Goal: Ask a question

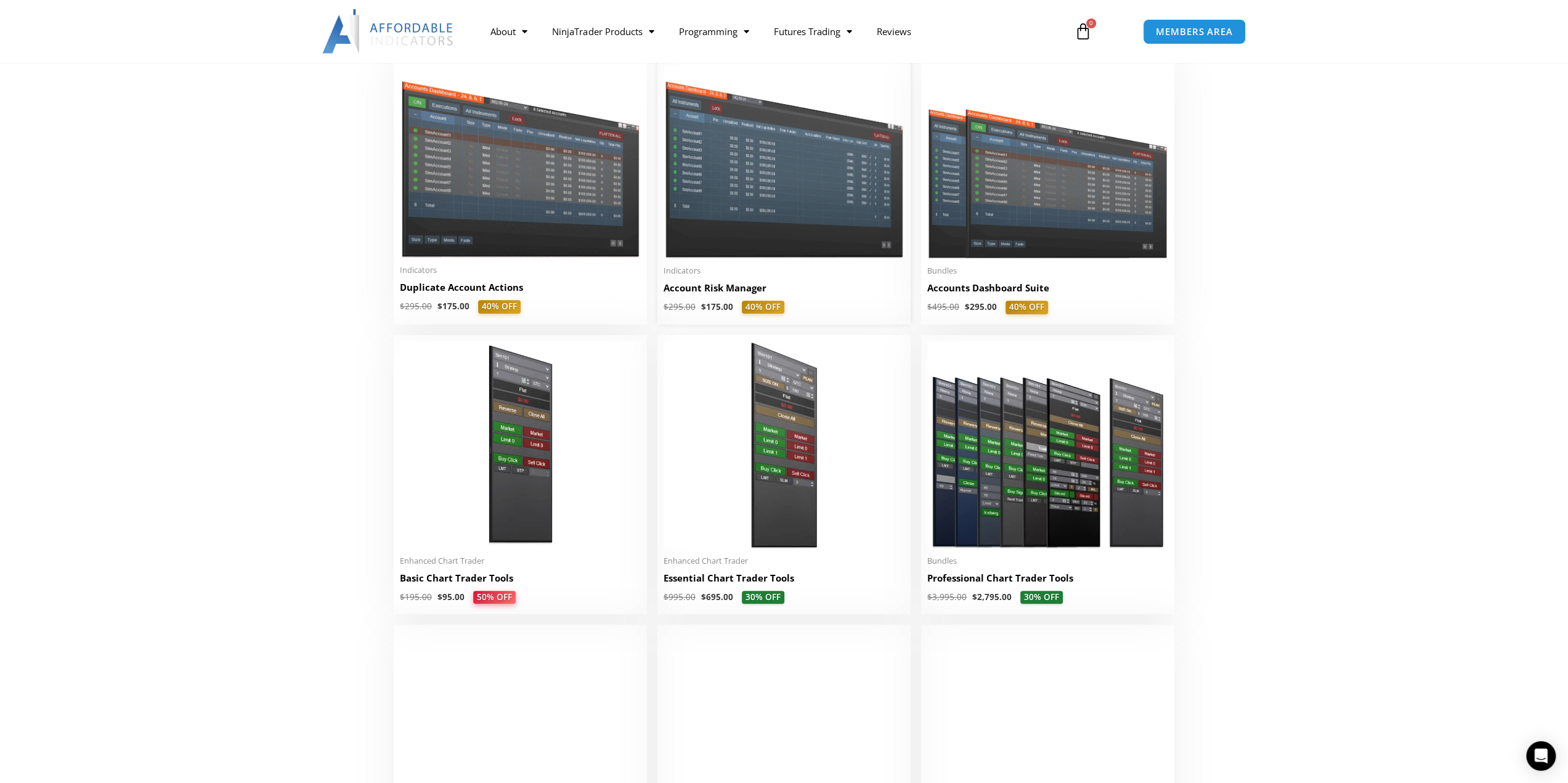
scroll to position [308, 0]
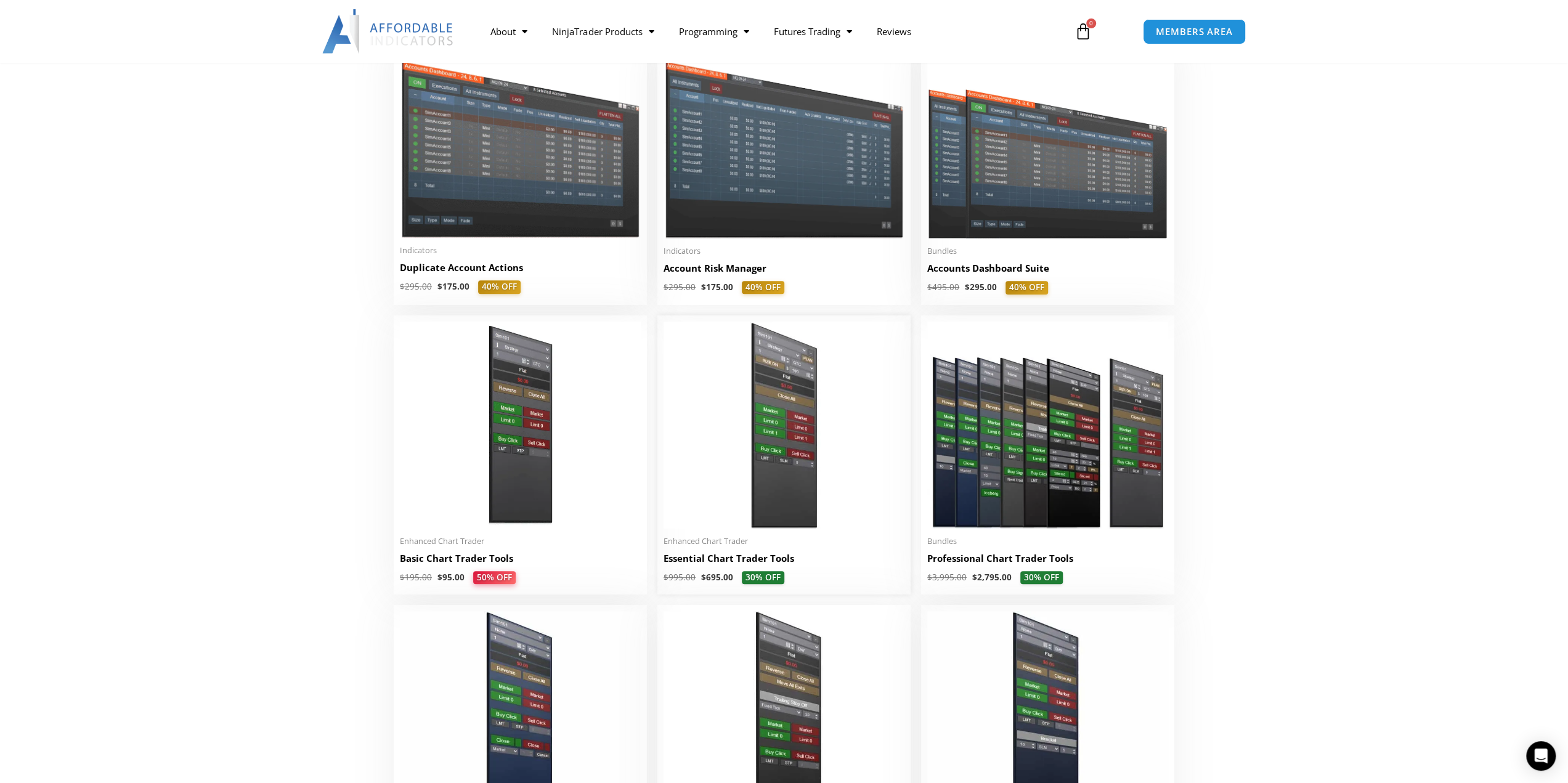
click at [821, 422] on img at bounding box center [784, 425] width 241 height 207
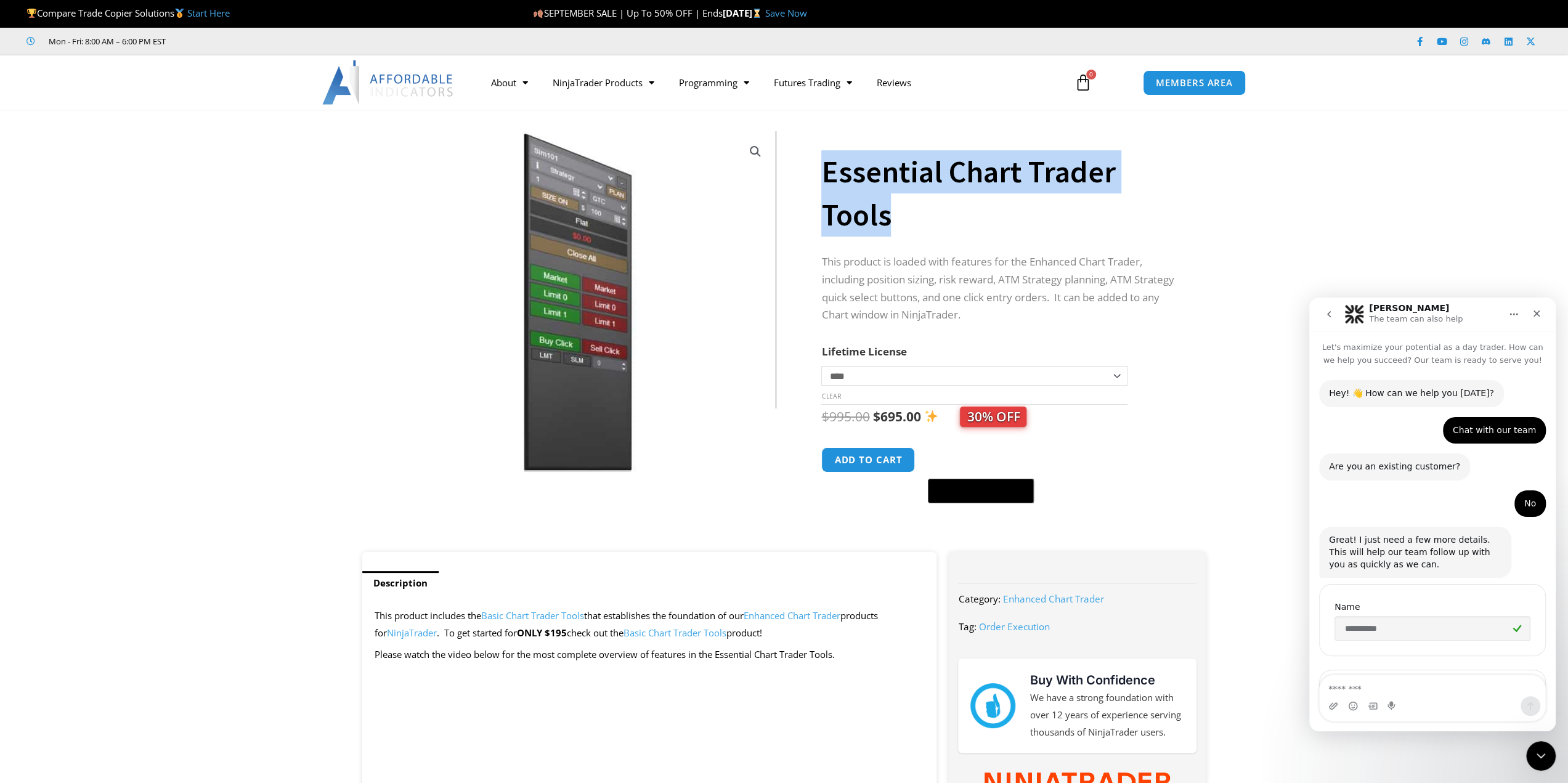
drag, startPoint x: 897, startPoint y: 222, endPoint x: 816, endPoint y: 172, distance: 95.2
click at [816, 172] on div "**********" at bounding box center [784, 337] width 857 height 430
copy div "Essential Chart Trader Tools"
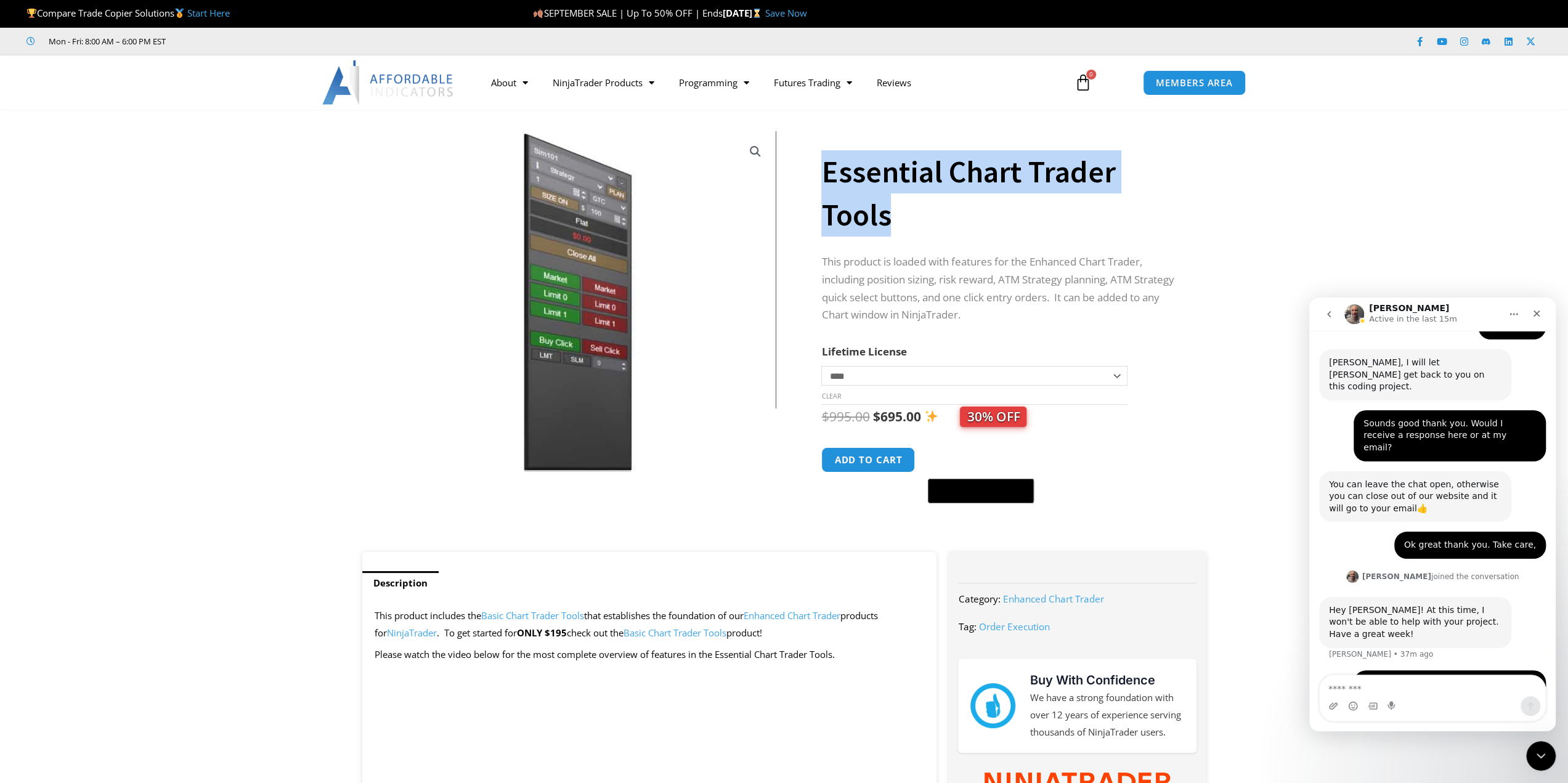
scroll to position [1215, 0]
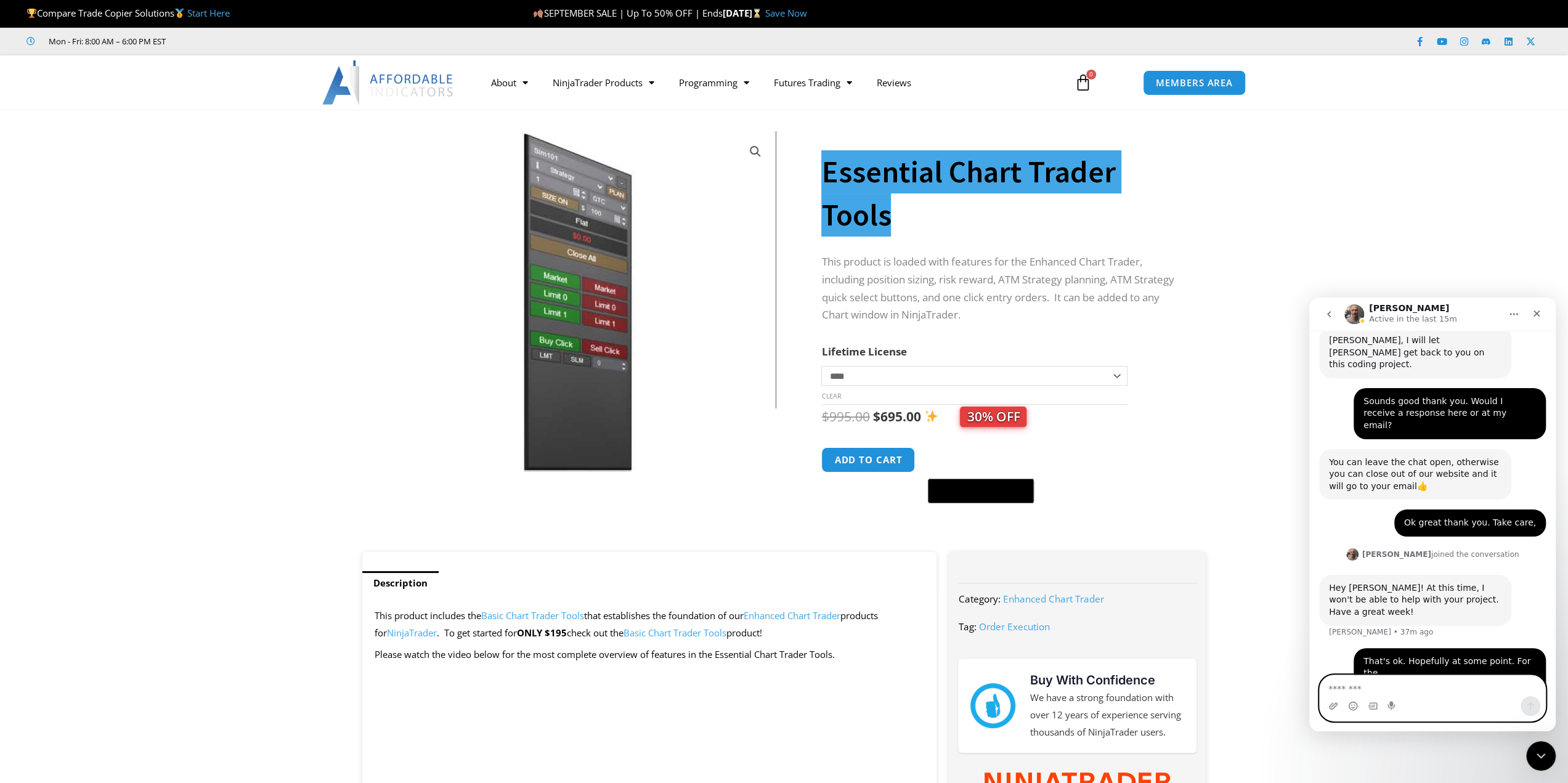
click at [1339, 685] on textarea "Message…" at bounding box center [1432, 686] width 225 height 21
paste textarea "**********"
drag, startPoint x: 1462, startPoint y: 611, endPoint x: 1358, endPoint y: 610, distance: 104.0
click at [1363, 655] on div "That's ok. Hopefully at some point. For the Essential Chart Trader Tools is any…" at bounding box center [1450, 697] width 173 height 85
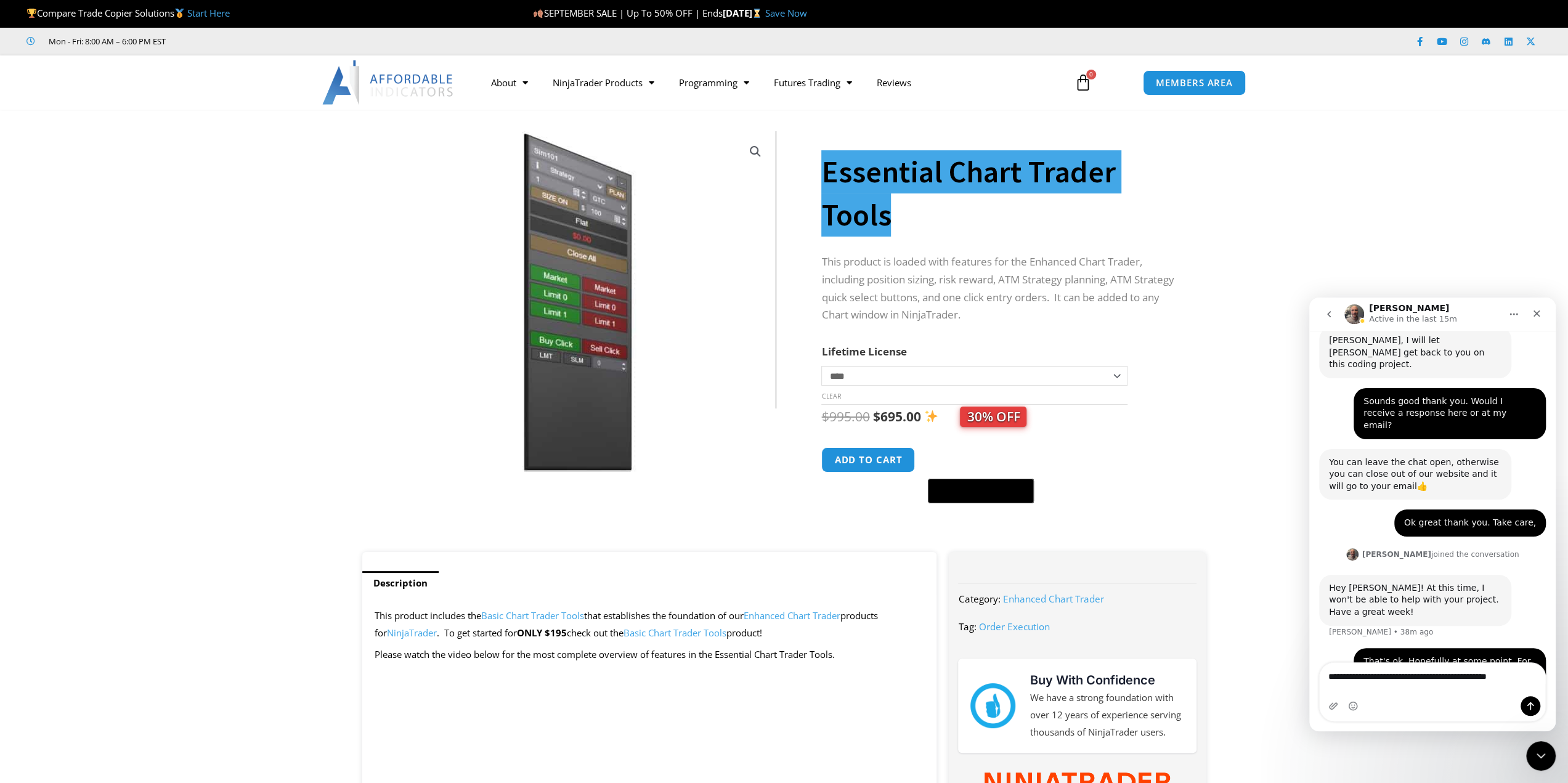
copy div "Essential Chart Trader Tools"
click at [1536, 684] on textarea "**********" at bounding box center [1432, 673] width 226 height 21
paste textarea "**********"
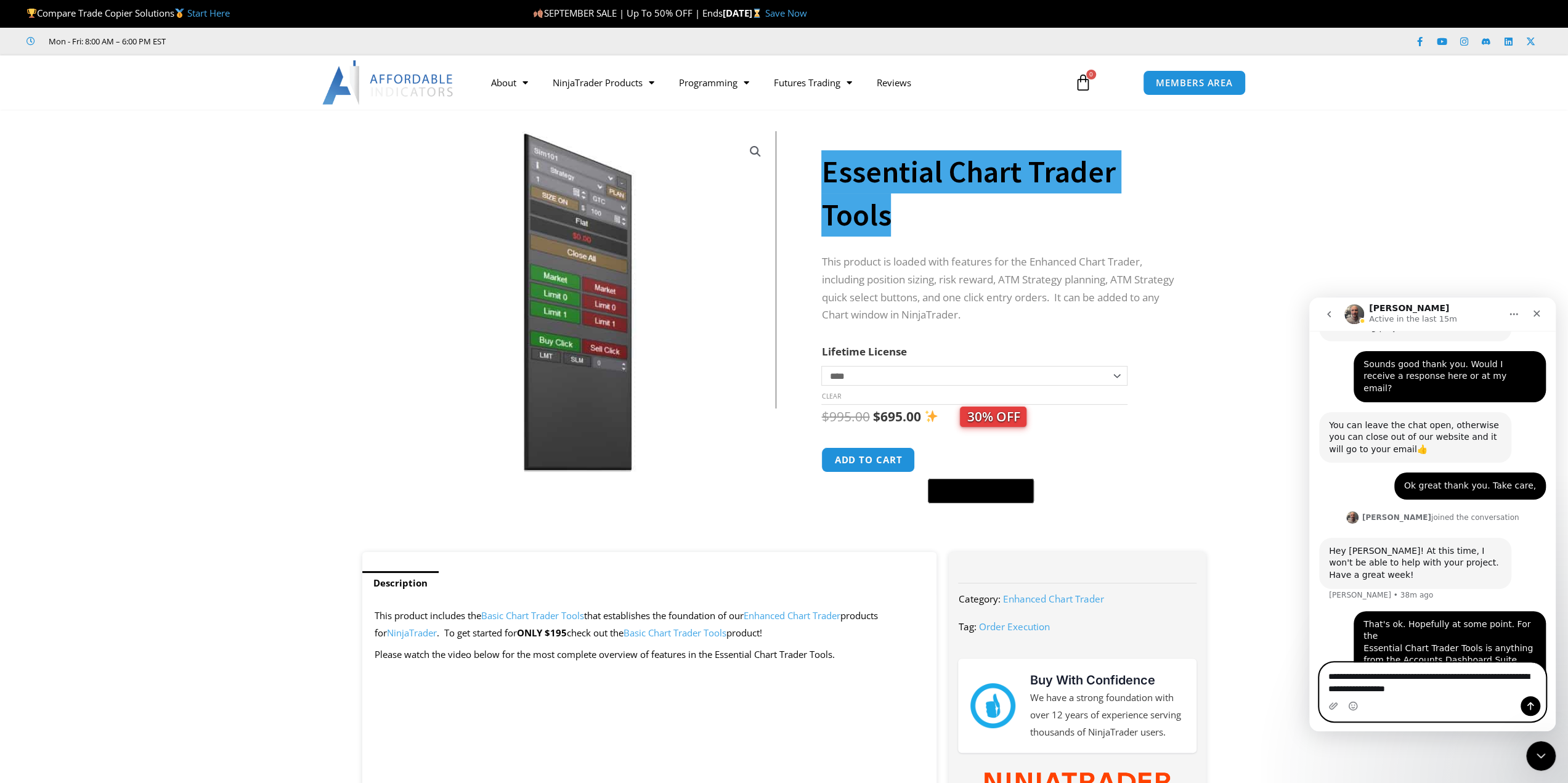
scroll to position [1264, 0]
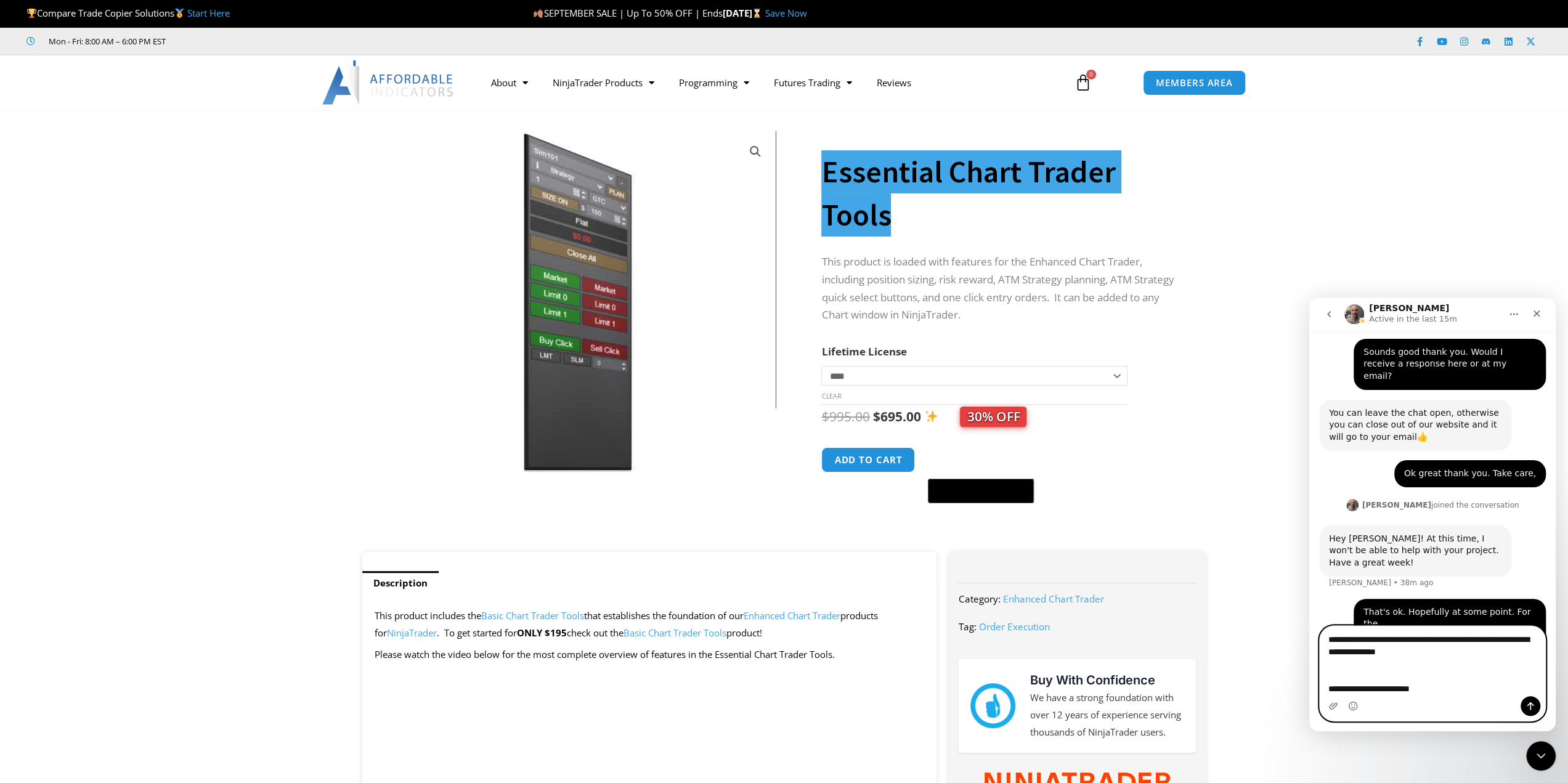
drag, startPoint x: 1335, startPoint y: 642, endPoint x: 1471, endPoint y: 637, distance: 136.1
click at [1471, 637] on textarea "**********" at bounding box center [1432, 661] width 226 height 70
paste textarea "**********"
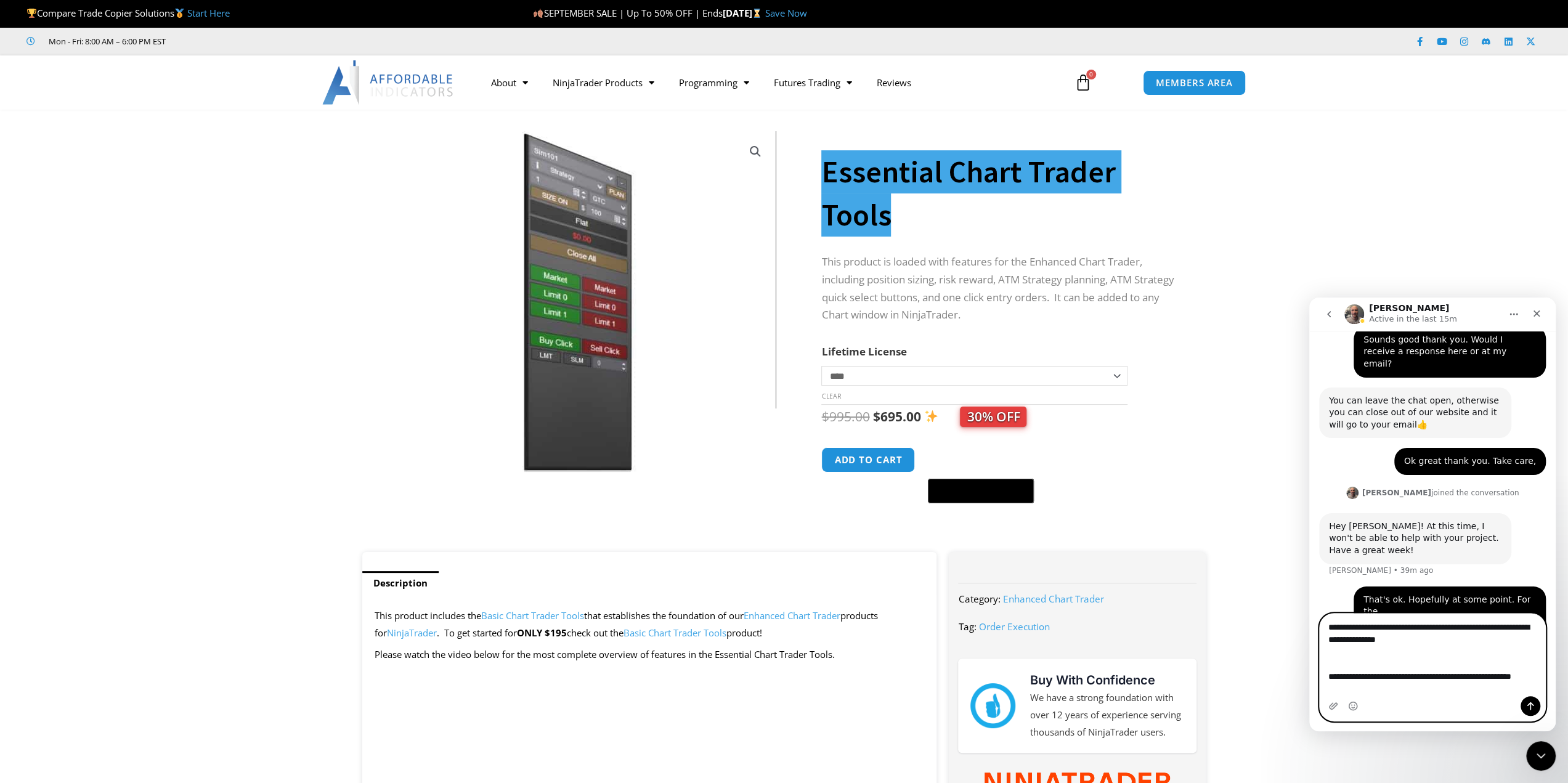
paste textarea "**********"
click at [1394, 677] on textarea "**********" at bounding box center [1432, 655] width 226 height 83
click at [1506, 690] on textarea "**********" at bounding box center [1432, 655] width 226 height 83
paste textarea "**********"
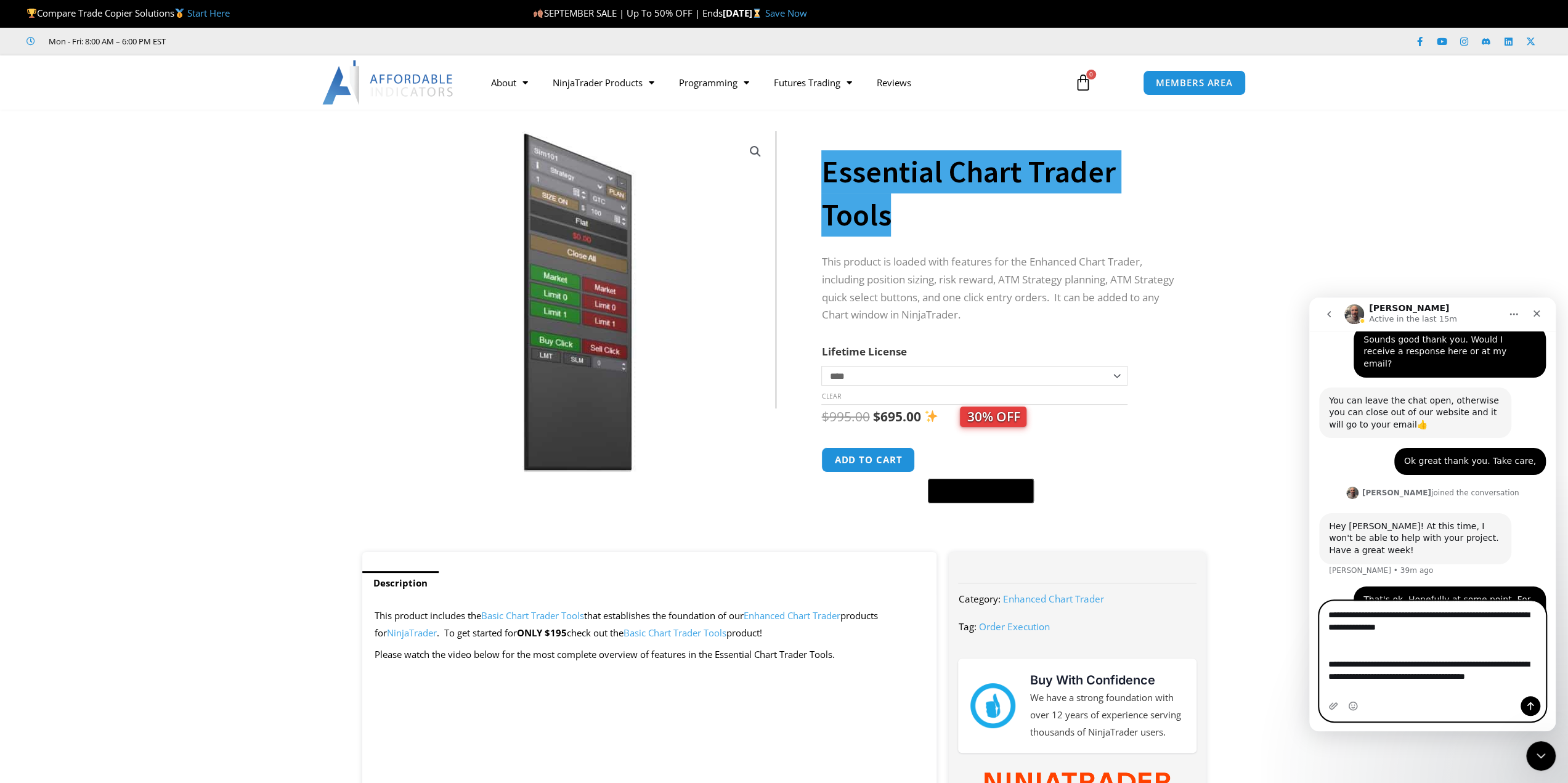
scroll to position [1288, 0]
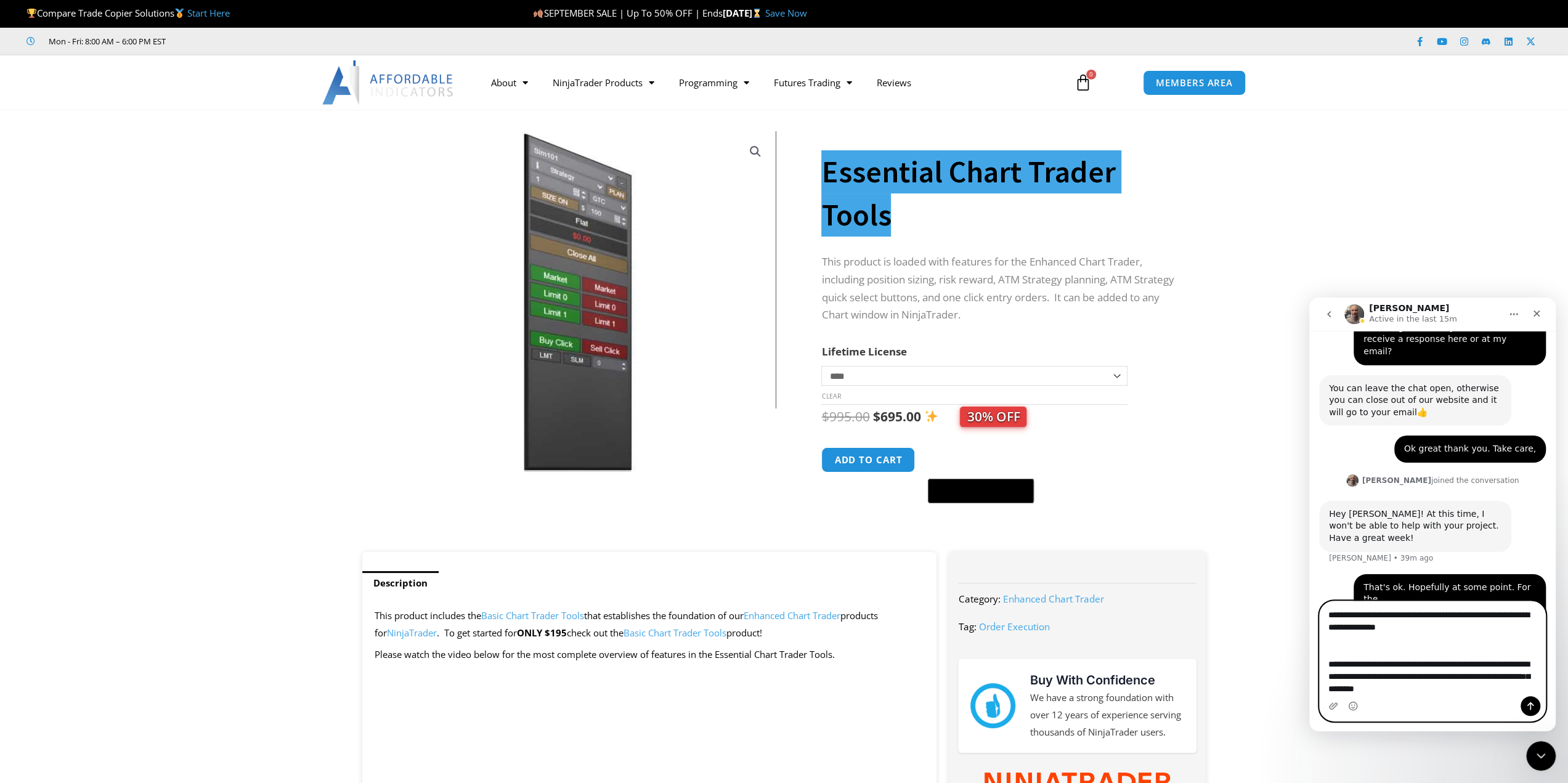
type textarea "**********"
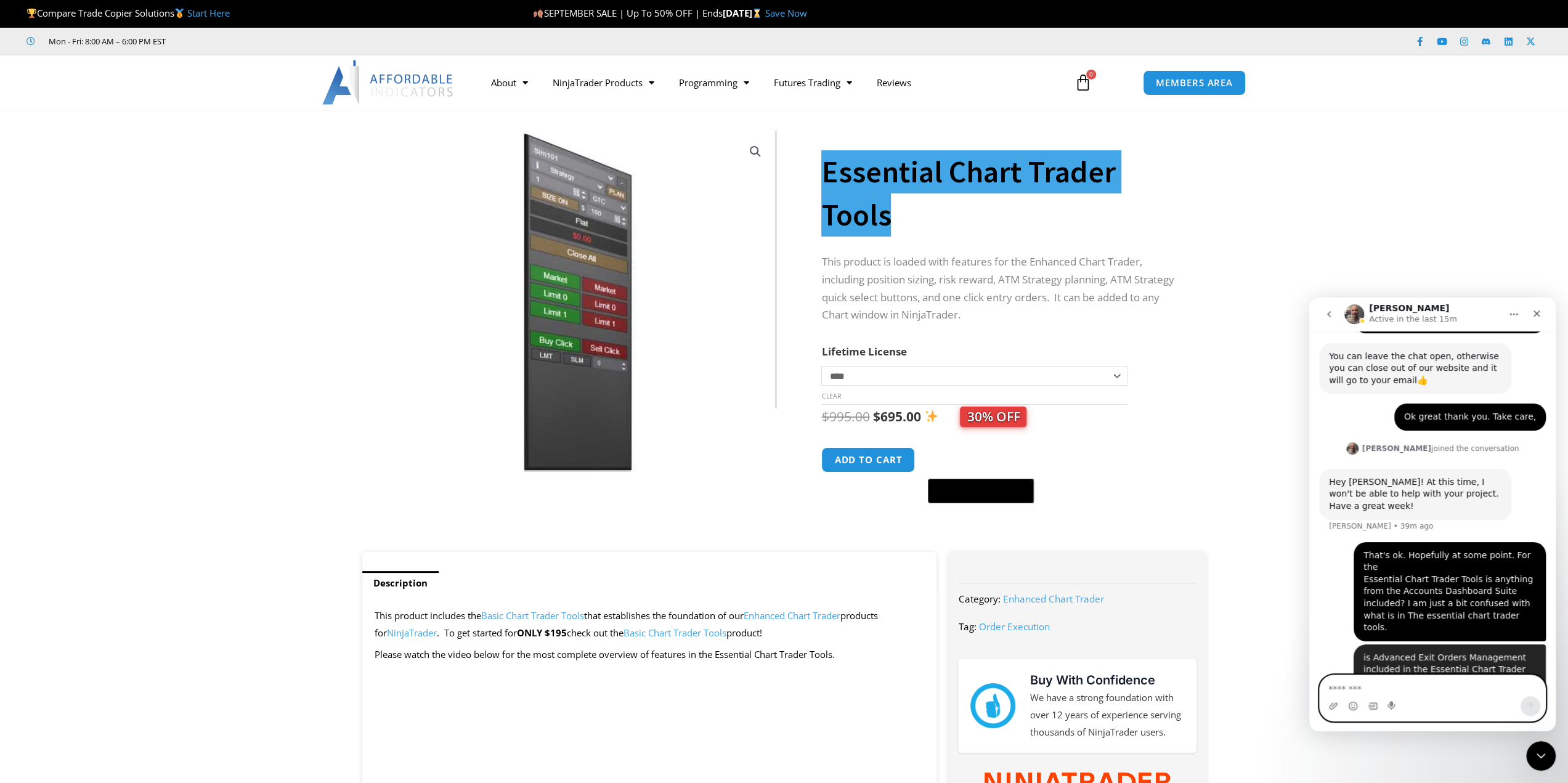
scroll to position [1322, 0]
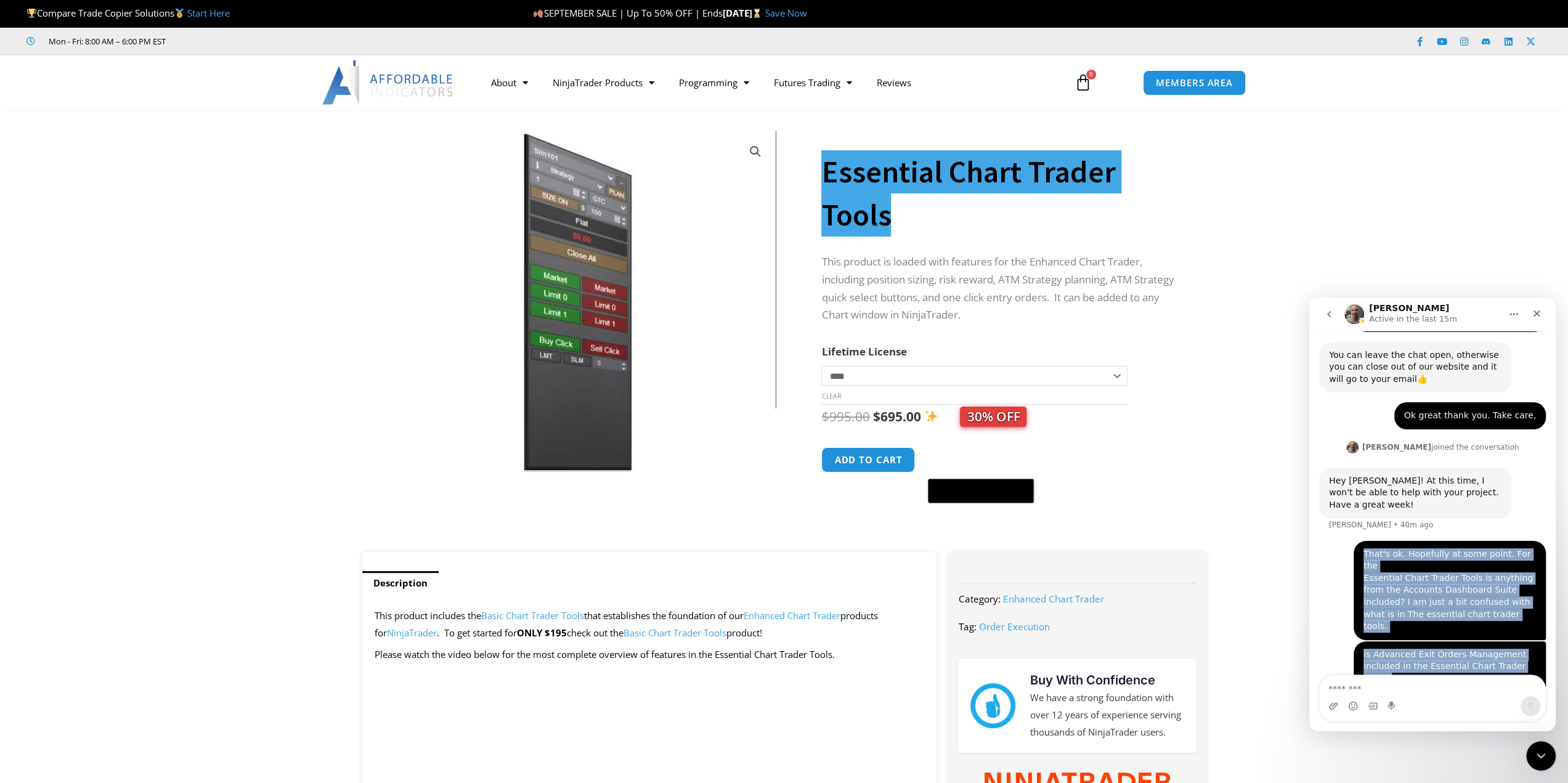
drag, startPoint x: 1452, startPoint y: 652, endPoint x: 1356, endPoint y: 485, distance: 192.6
drag, startPoint x: 1384, startPoint y: 493, endPoint x: 1403, endPoint y: 498, distance: 19.6
click at [1403, 548] on div "That's ok. Hopefully at some point. For the Essential Chart Trader Tools is any…" at bounding box center [1450, 590] width 173 height 85
click at [1482, 548] on div "That's ok. Hopefully at some point. For the Essential Chart Trader Tools is any…" at bounding box center [1450, 590] width 173 height 85
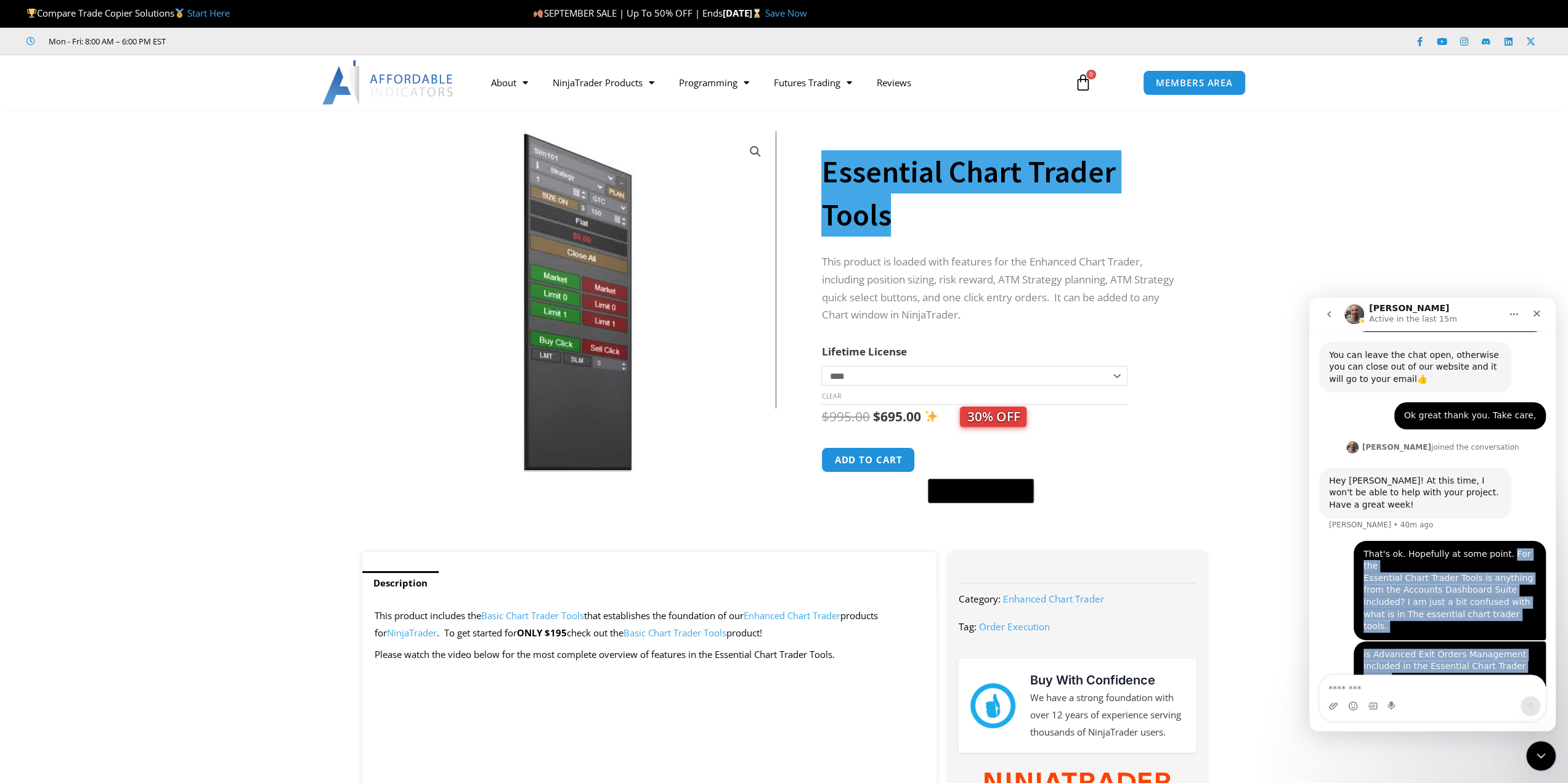
drag, startPoint x: 1490, startPoint y: 492, endPoint x: 1489, endPoint y: 647, distance: 155.0
copy div "For the Essential Chart Trader Tools is anything from the Accounts Dashboard Su…"
click at [1326, 321] on button "go back" at bounding box center [1329, 314] width 23 height 23
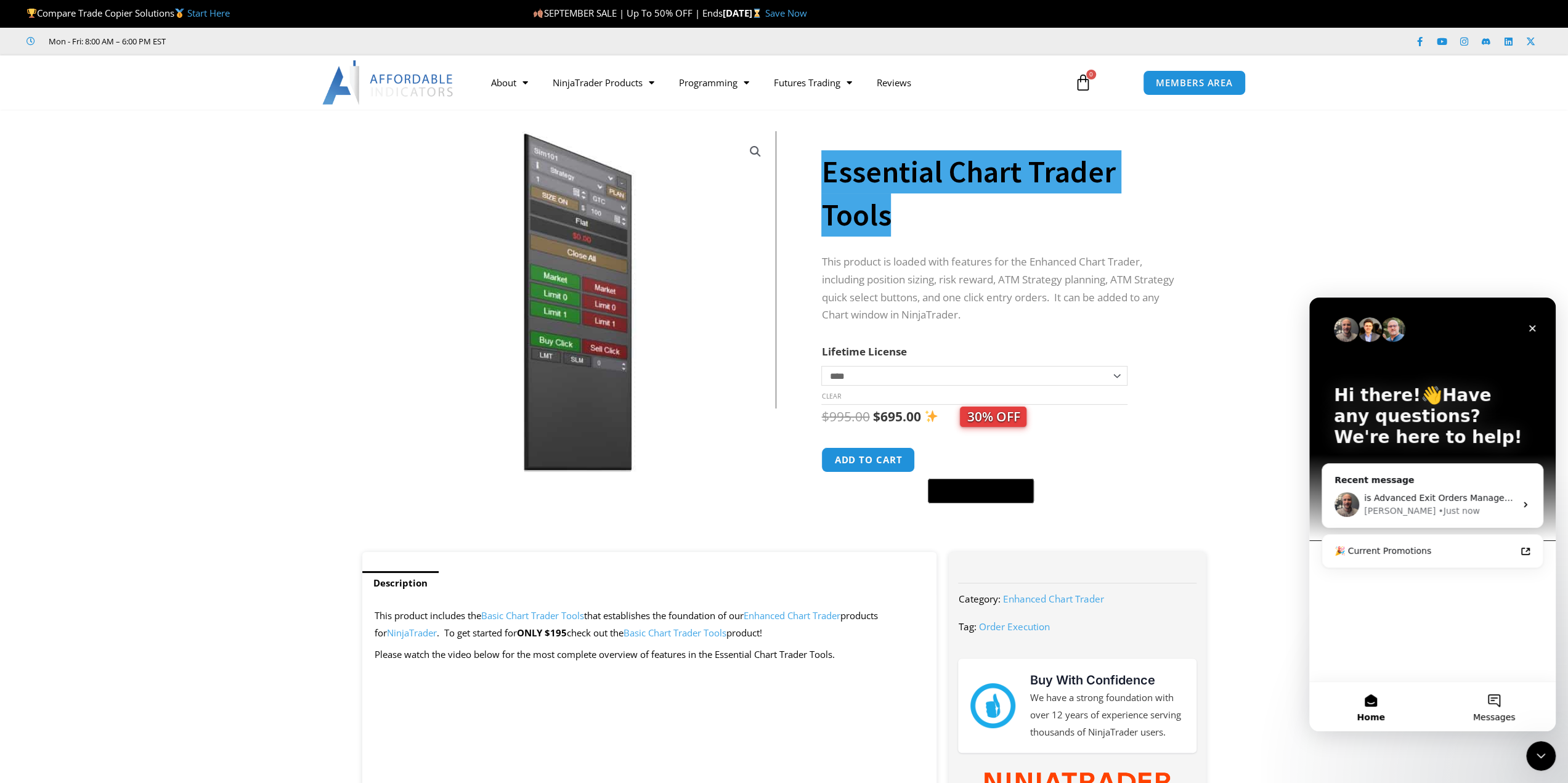
click at [1500, 714] on span "Messages" at bounding box center [1494, 717] width 43 height 9
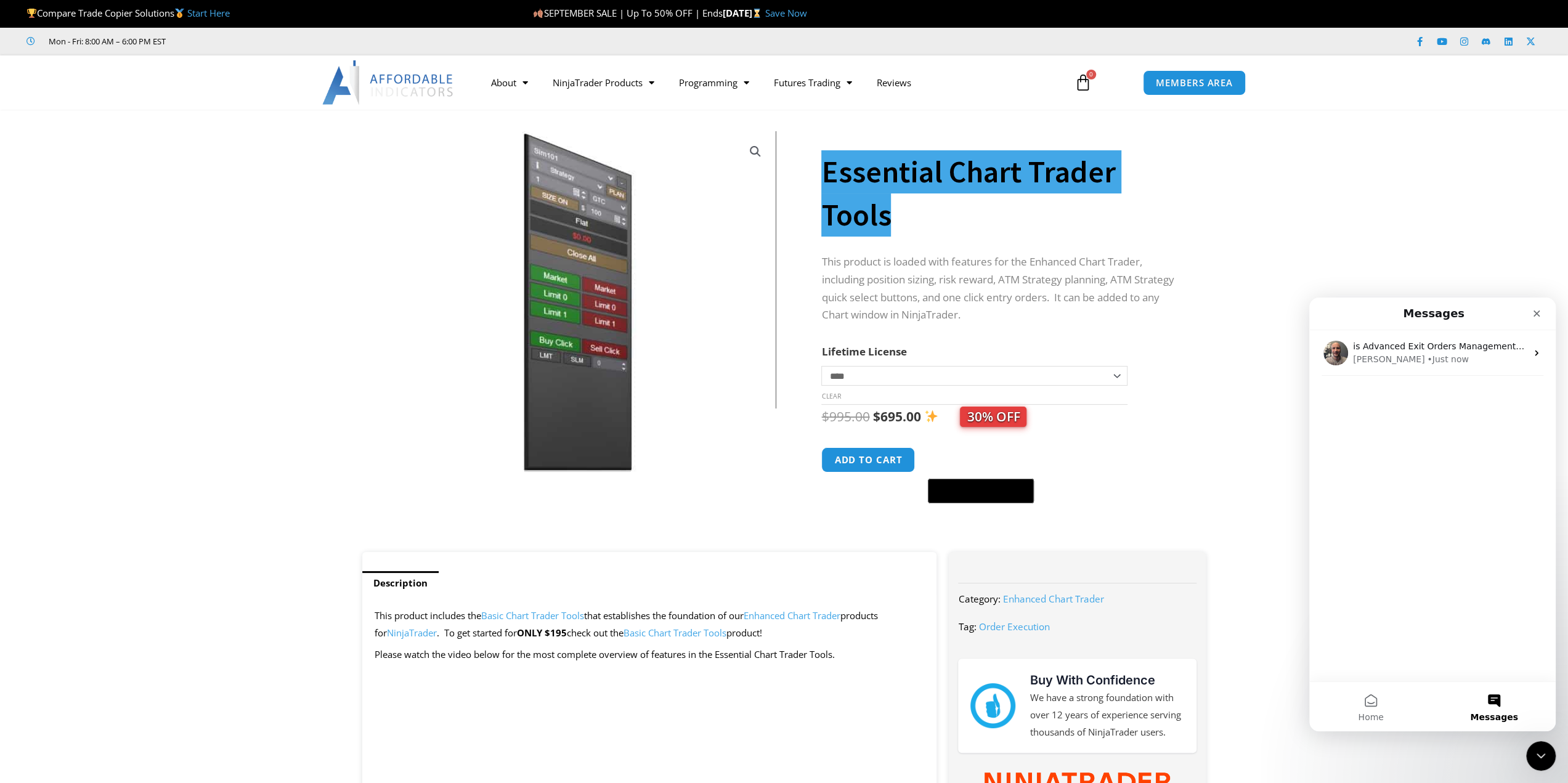
click at [1490, 701] on button "Messages" at bounding box center [1494, 706] width 123 height 49
click at [1533, 310] on icon "Close" at bounding box center [1537, 313] width 10 height 10
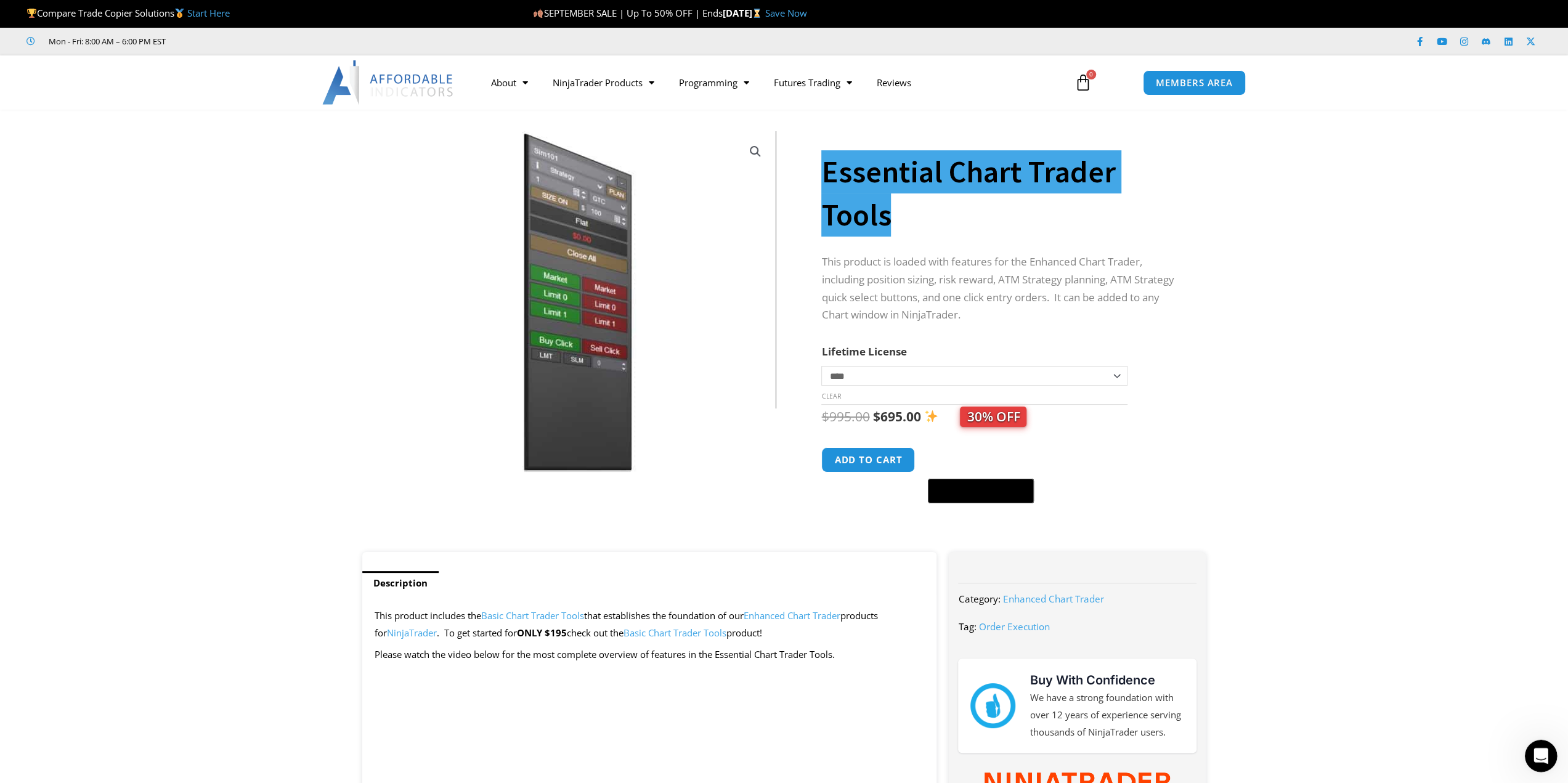
click at [1535, 752] on icon "Open Intercom Messenger" at bounding box center [1539, 754] width 20 height 20
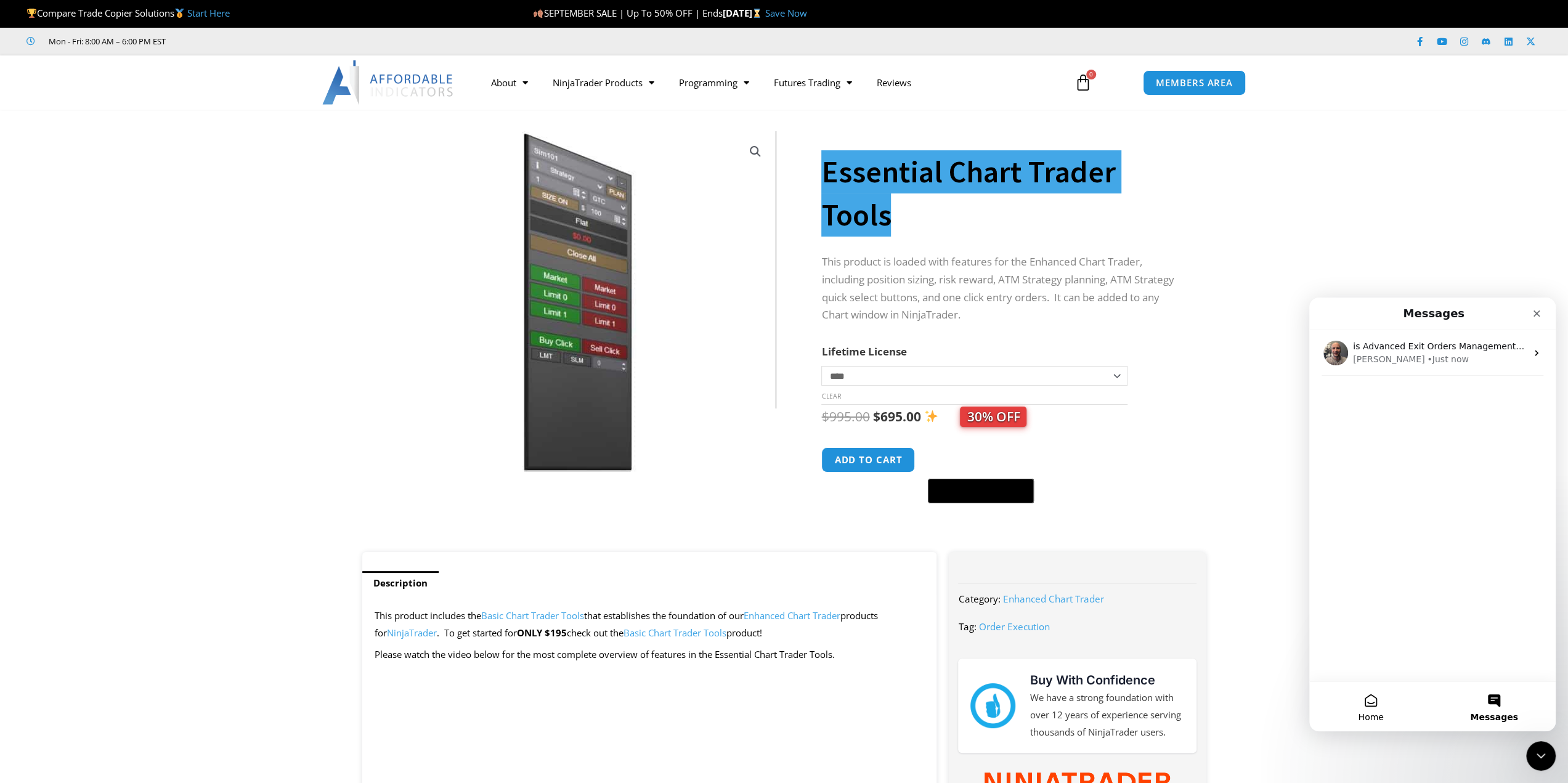
click at [1385, 729] on button "Home" at bounding box center [1371, 706] width 123 height 49
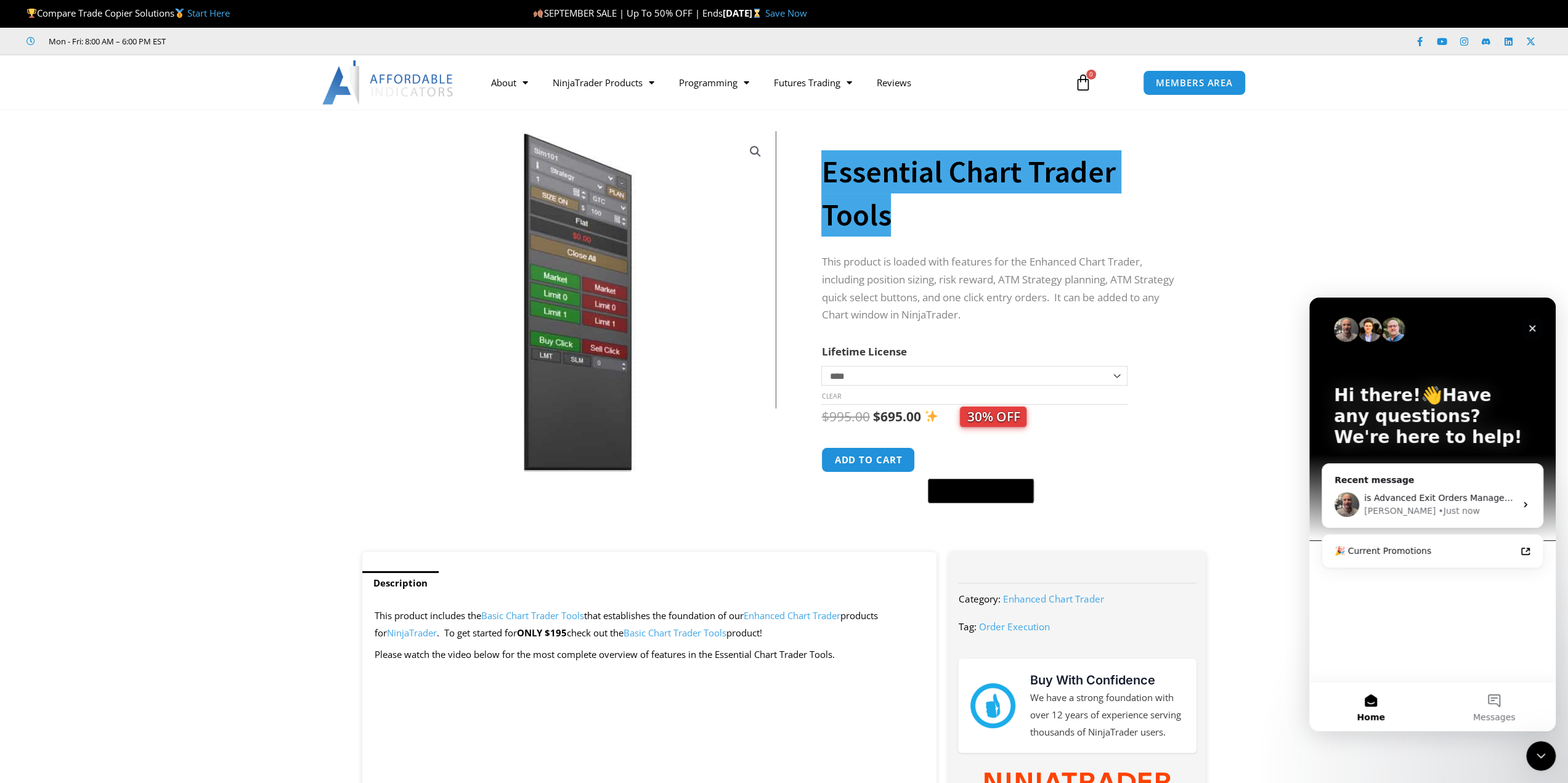
click at [1537, 331] on div "Close" at bounding box center [1532, 328] width 22 height 22
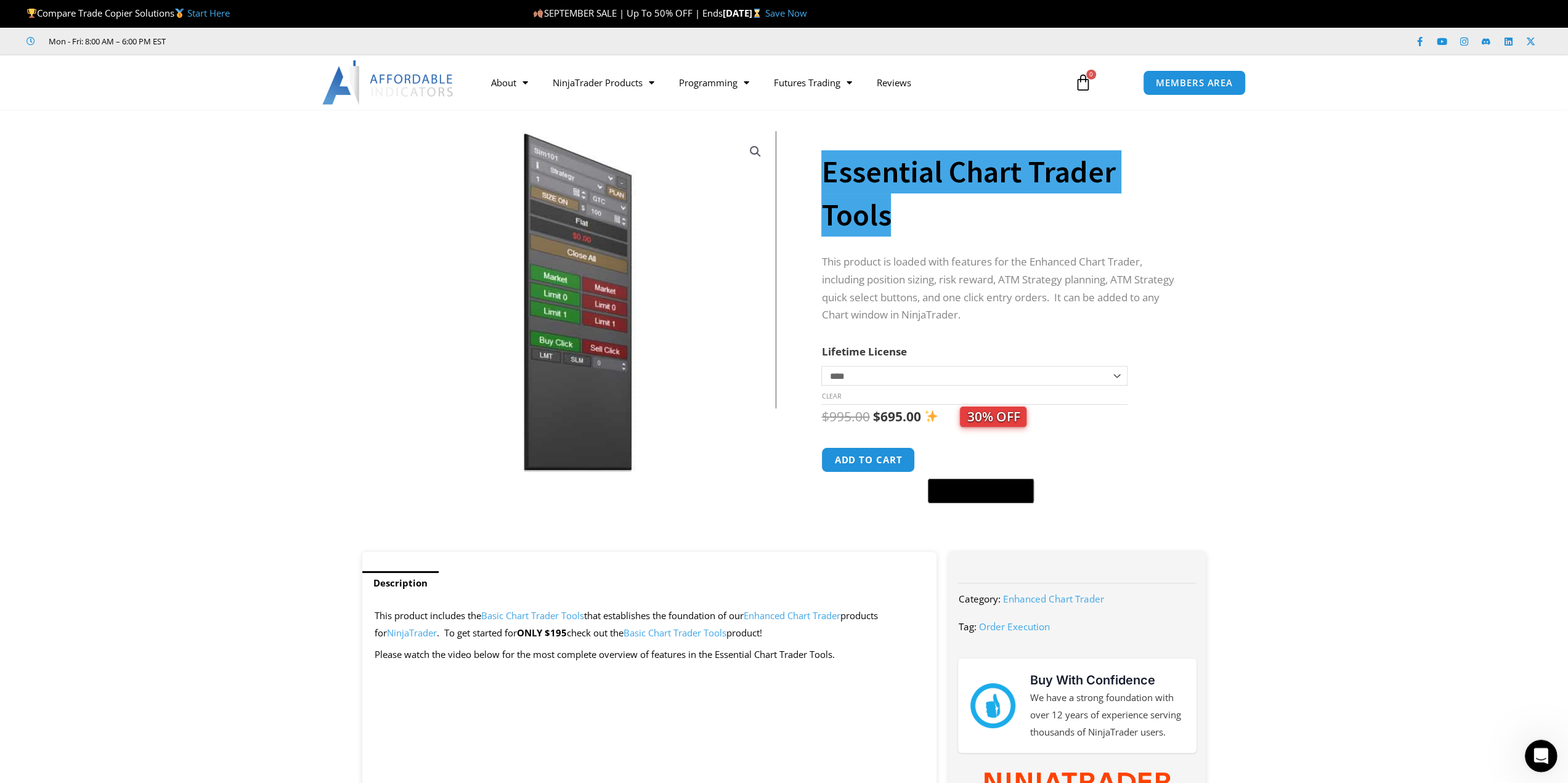
click at [1542, 759] on icon "Open Intercom Messenger" at bounding box center [1539, 754] width 20 height 20
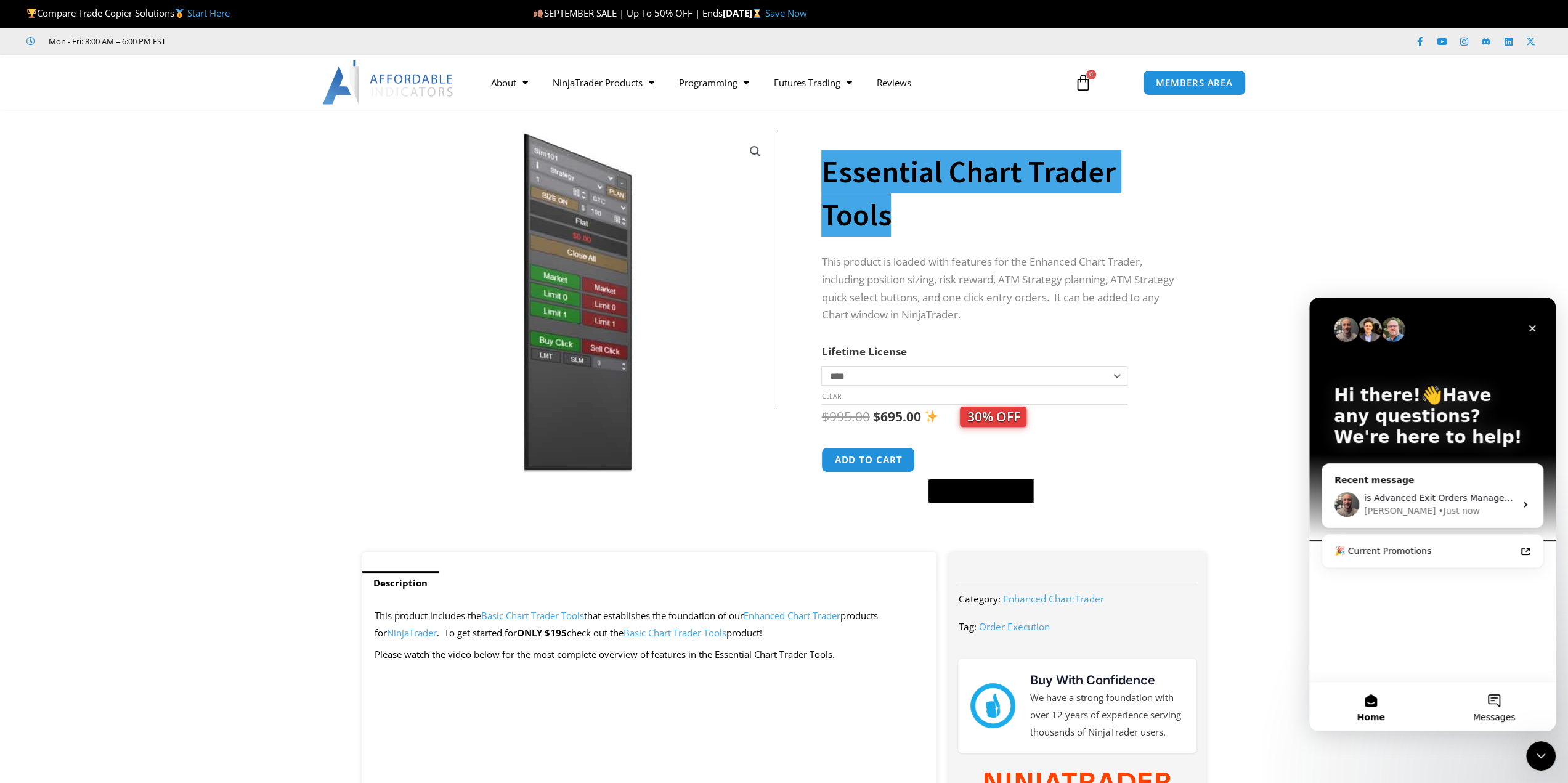
click at [1483, 716] on span "Messages" at bounding box center [1494, 717] width 43 height 9
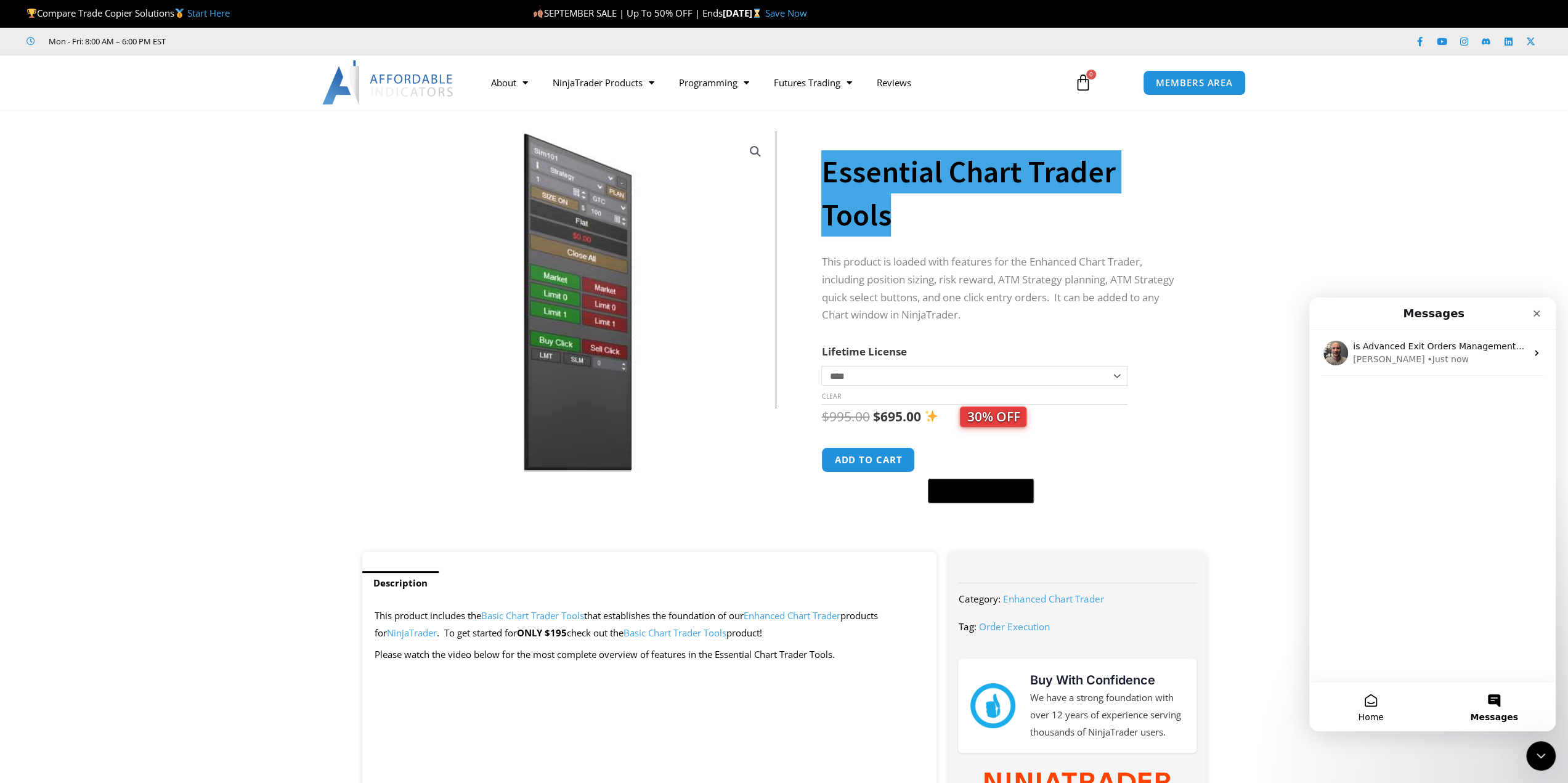
click at [1374, 719] on span "Home" at bounding box center [1370, 717] width 25 height 9
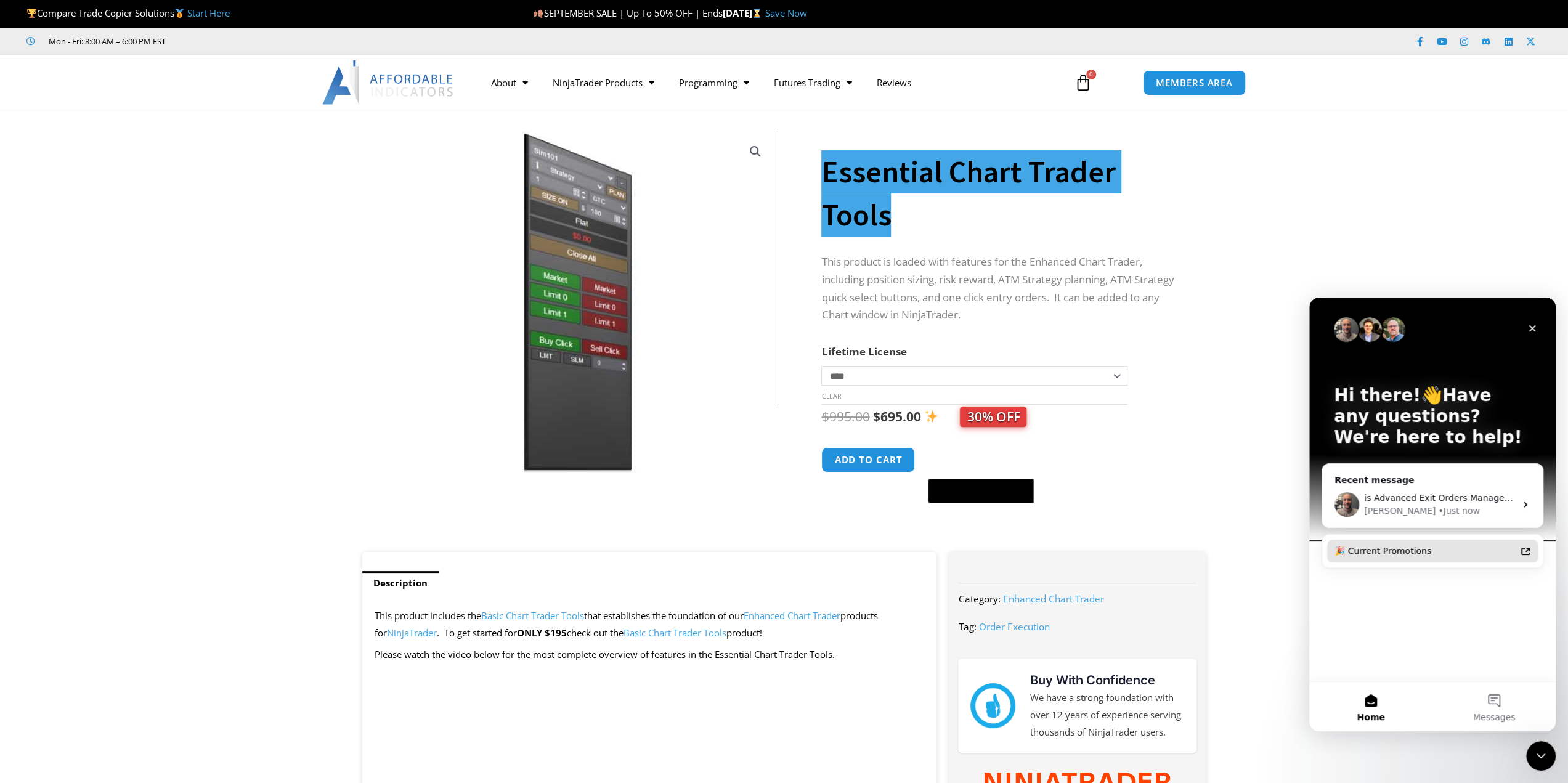
click at [1523, 555] on icon "Intercom messenger" at bounding box center [1525, 551] width 10 height 10
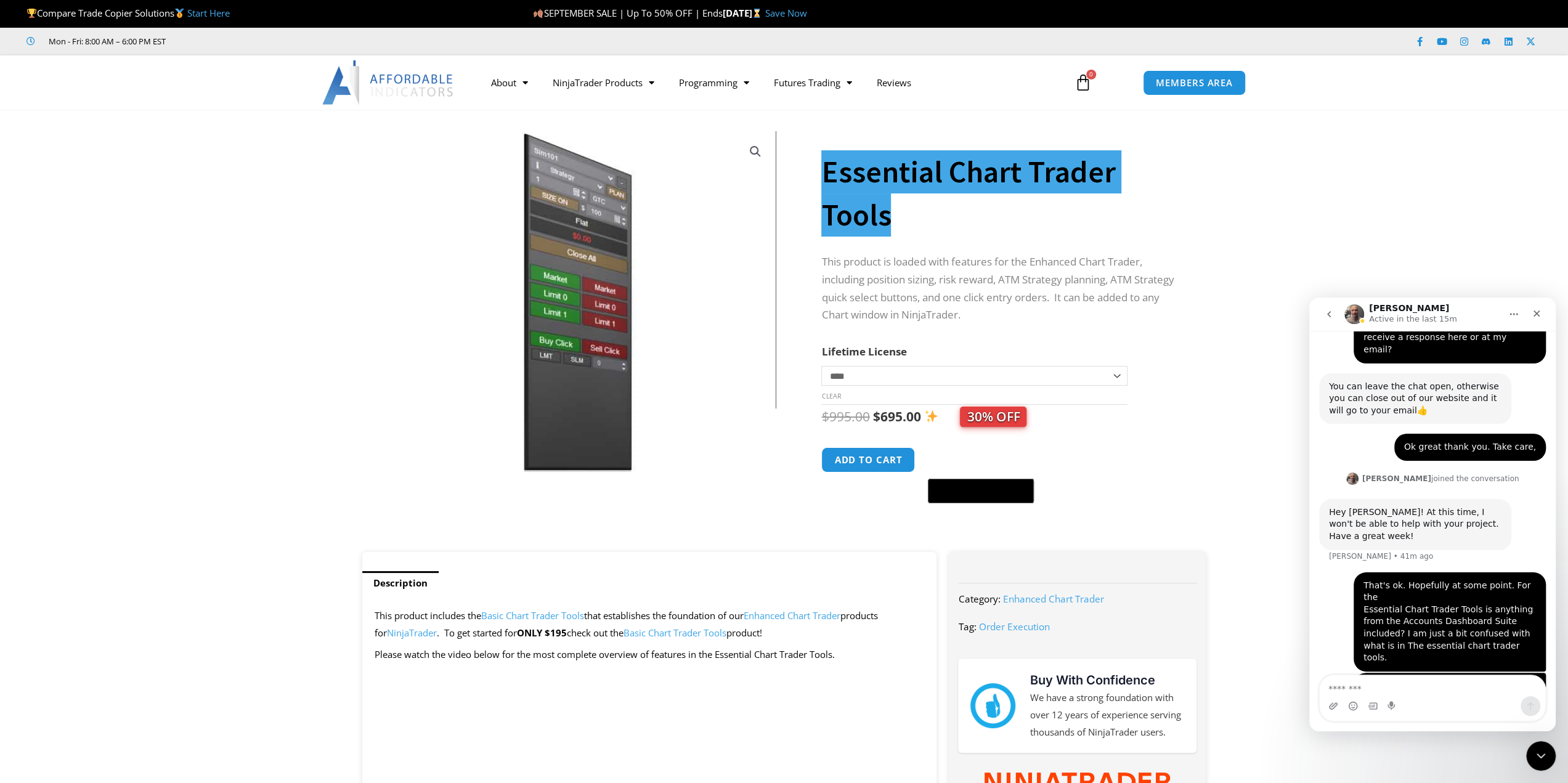
scroll to position [1322, 0]
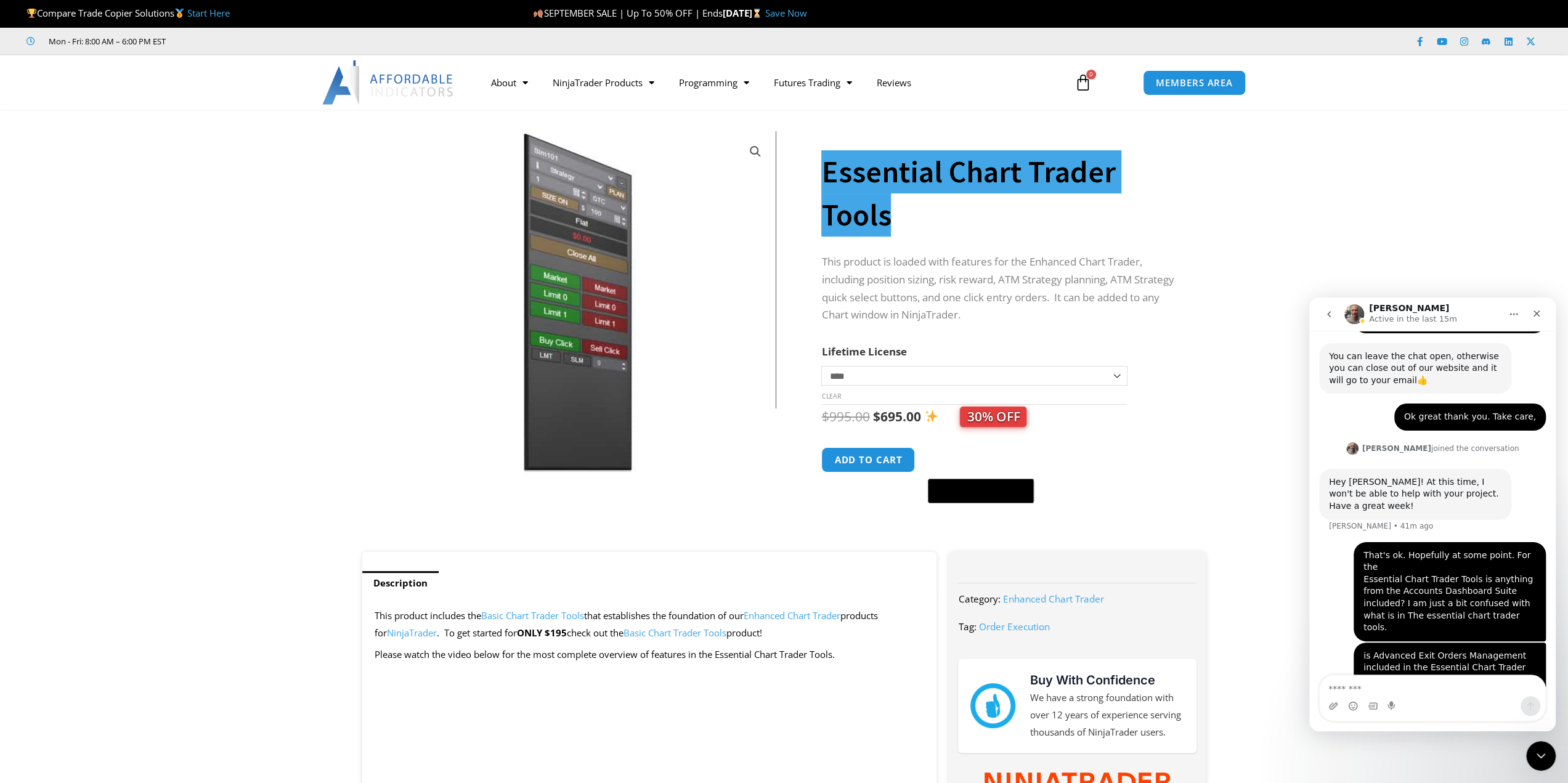
click at [1339, 320] on button "go back" at bounding box center [1329, 314] width 23 height 23
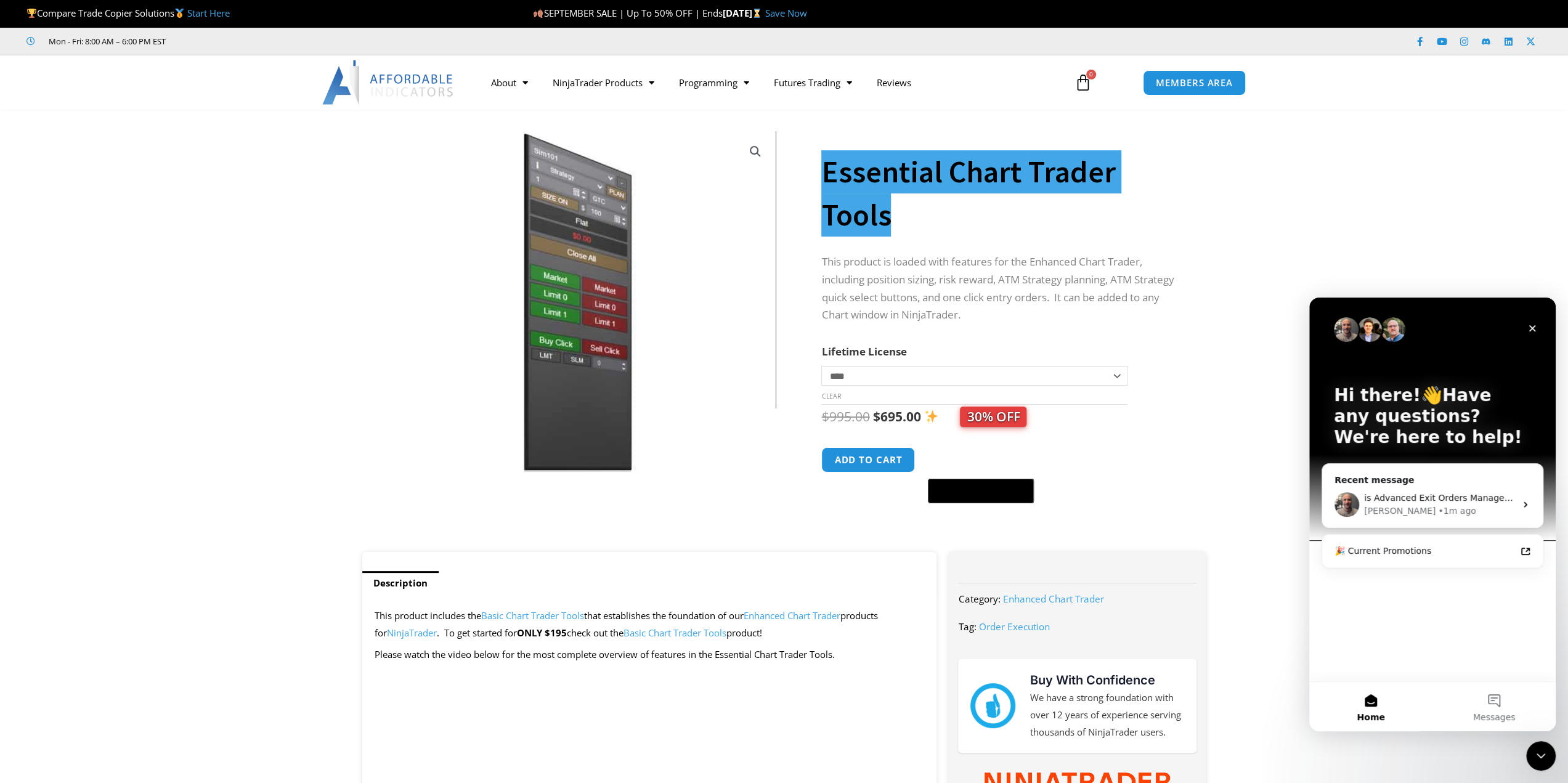
scroll to position [0, 0]
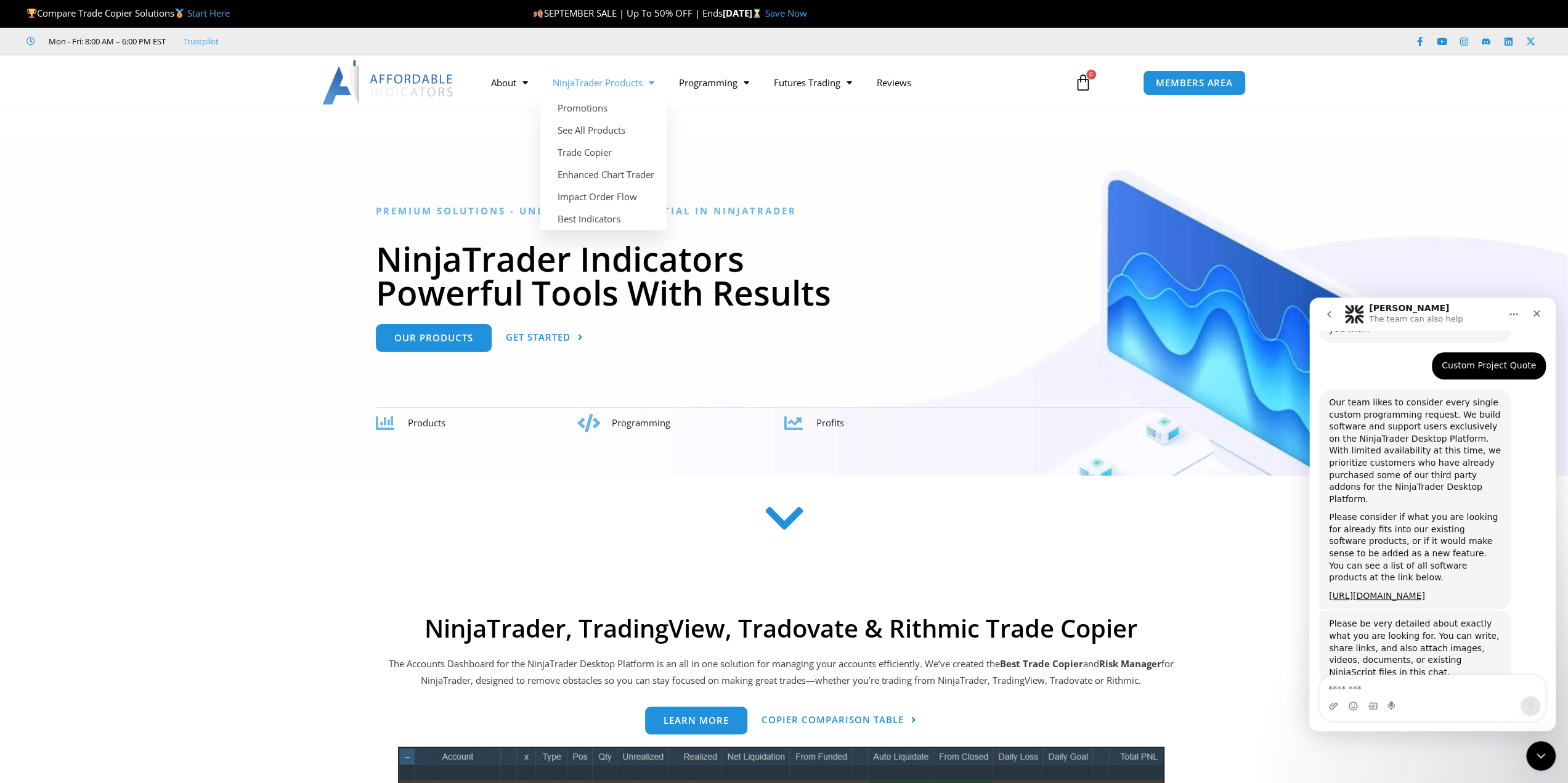
click at [626, 83] on link "NinjaTrader Products" at bounding box center [603, 83] width 127 height 28
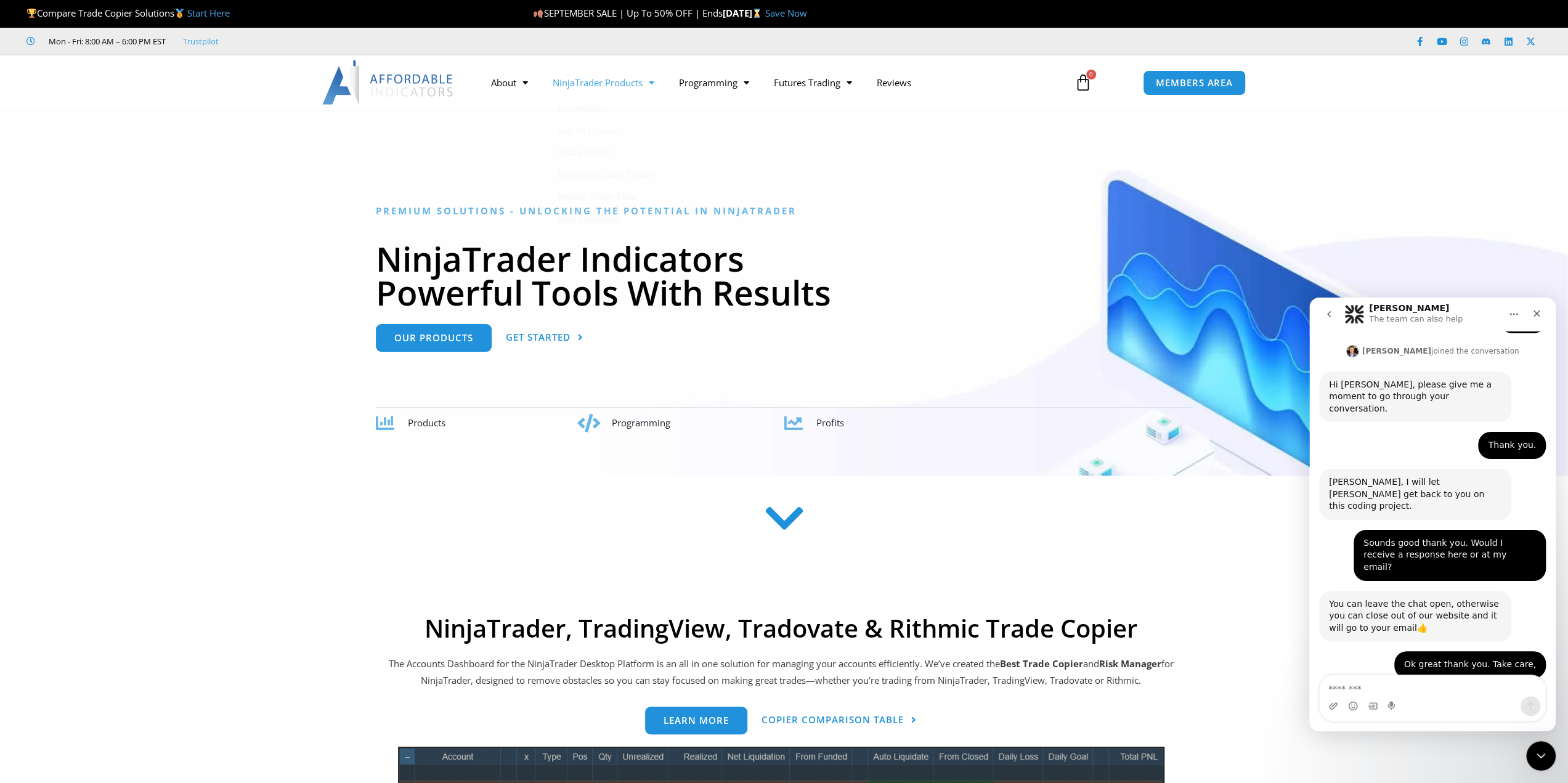
scroll to position [1112, 0]
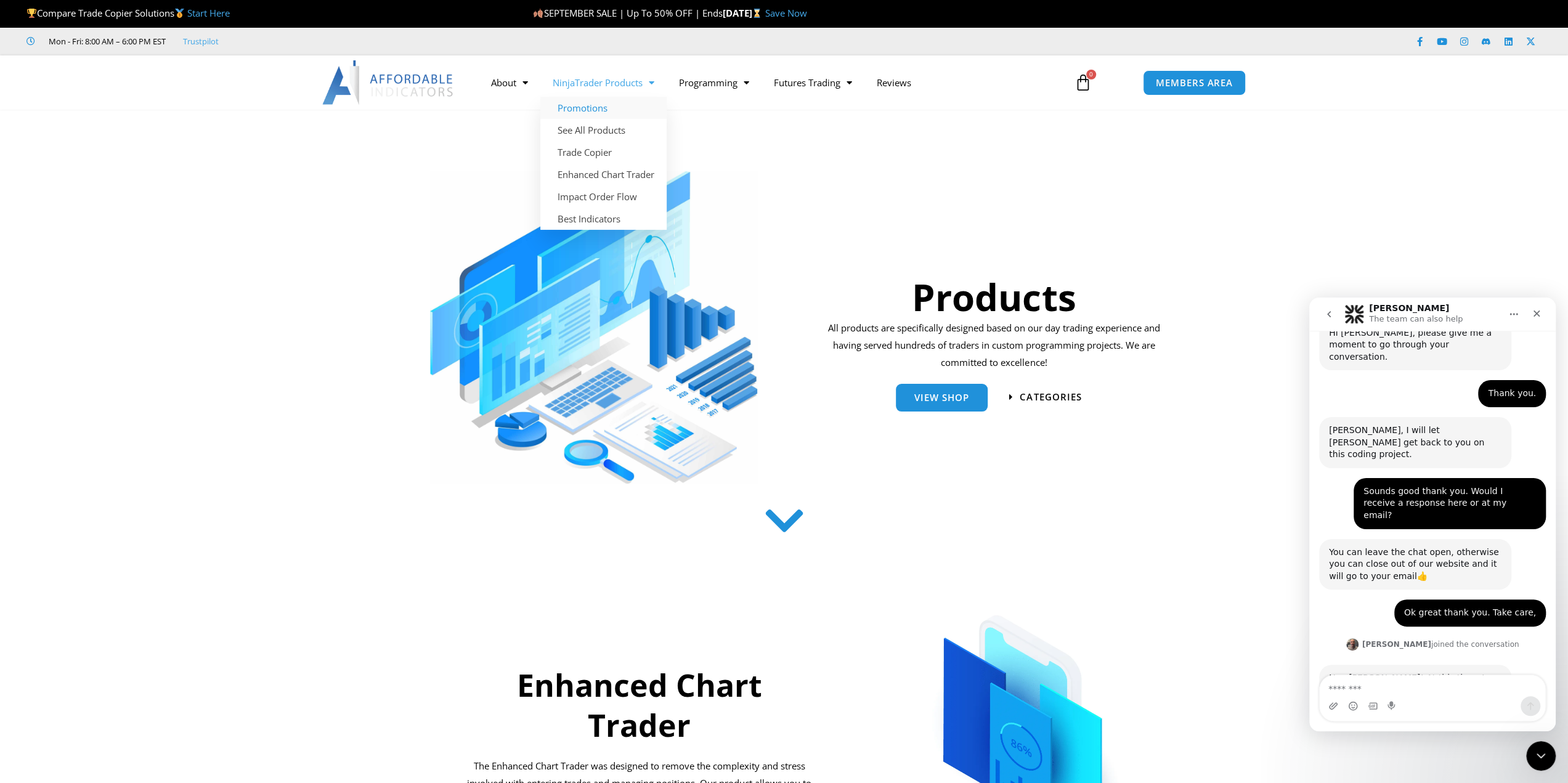
scroll to position [1130, 0]
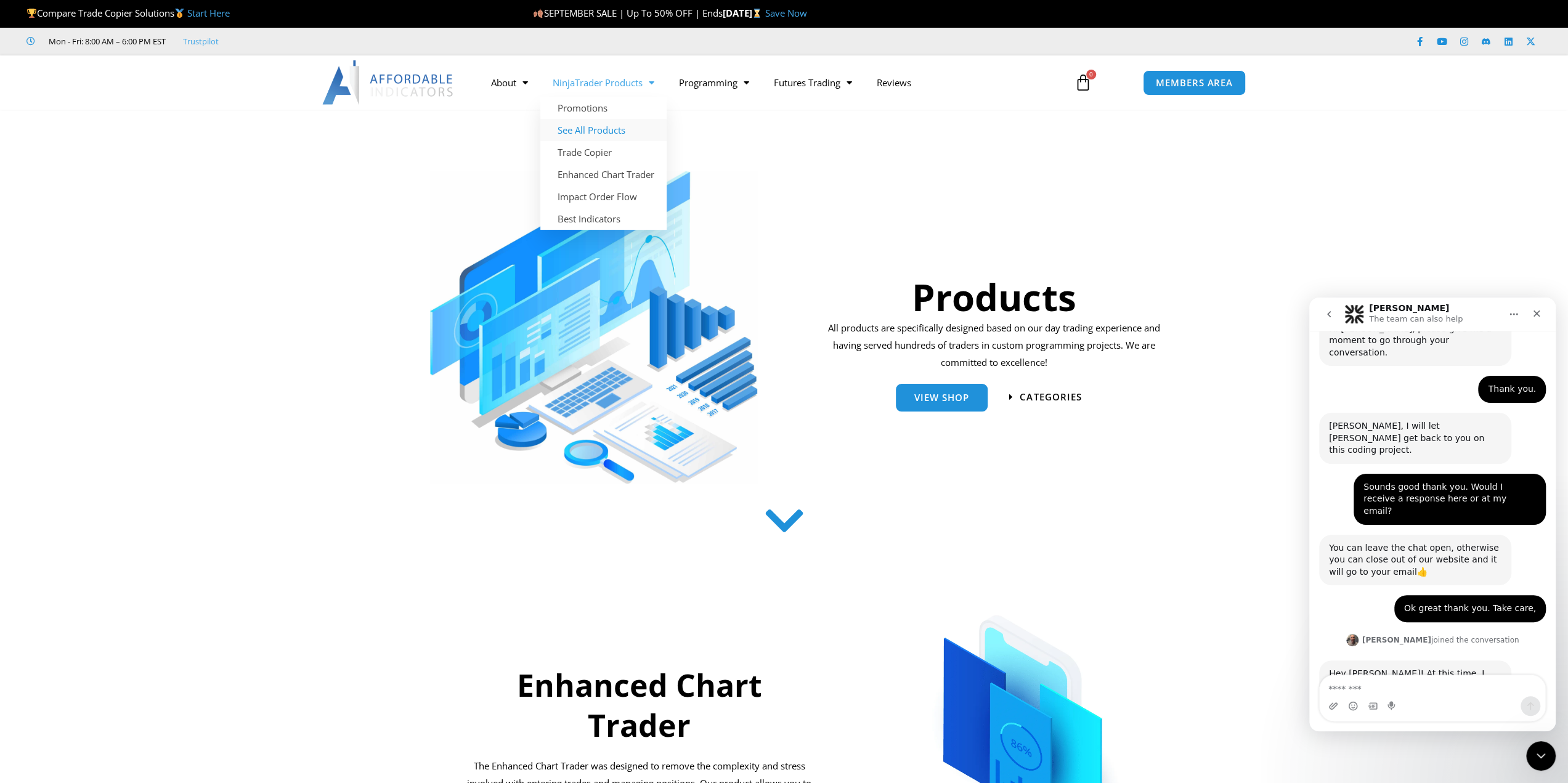
click at [594, 134] on link "See All Products" at bounding box center [603, 130] width 127 height 22
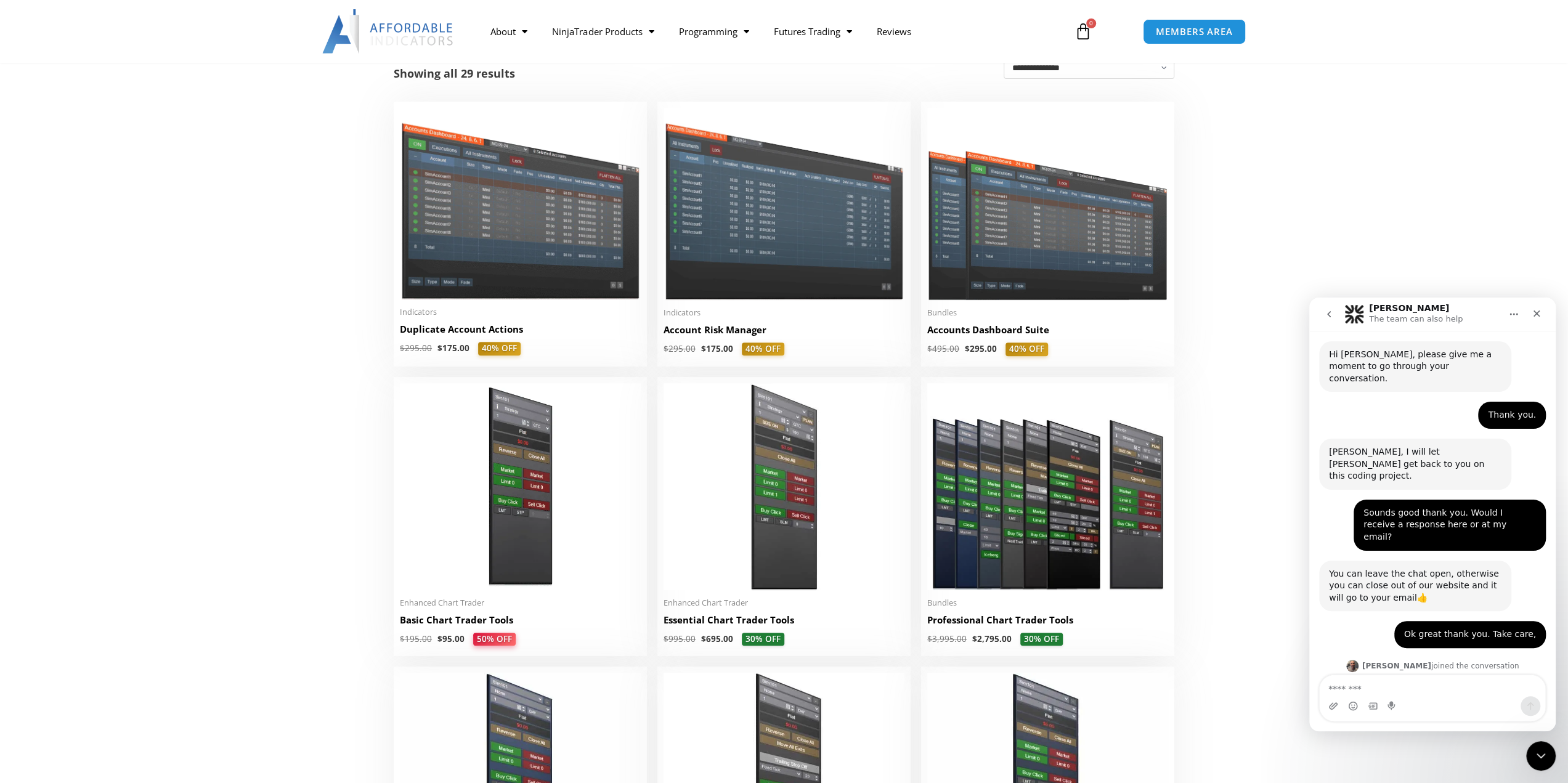
scroll to position [1130, 0]
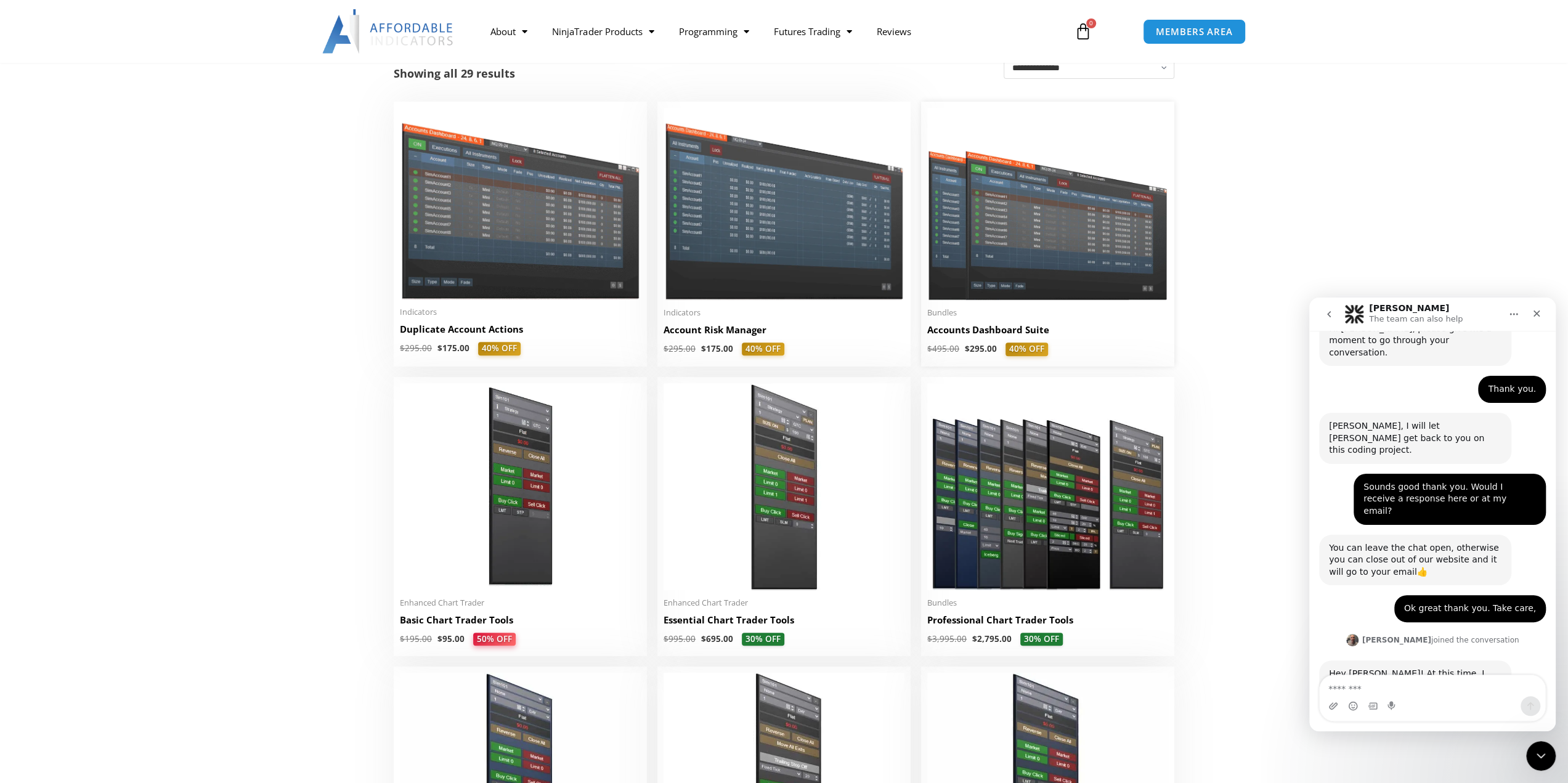
click at [951, 327] on h2 "Accounts Dashboard Suite" at bounding box center [1047, 329] width 241 height 13
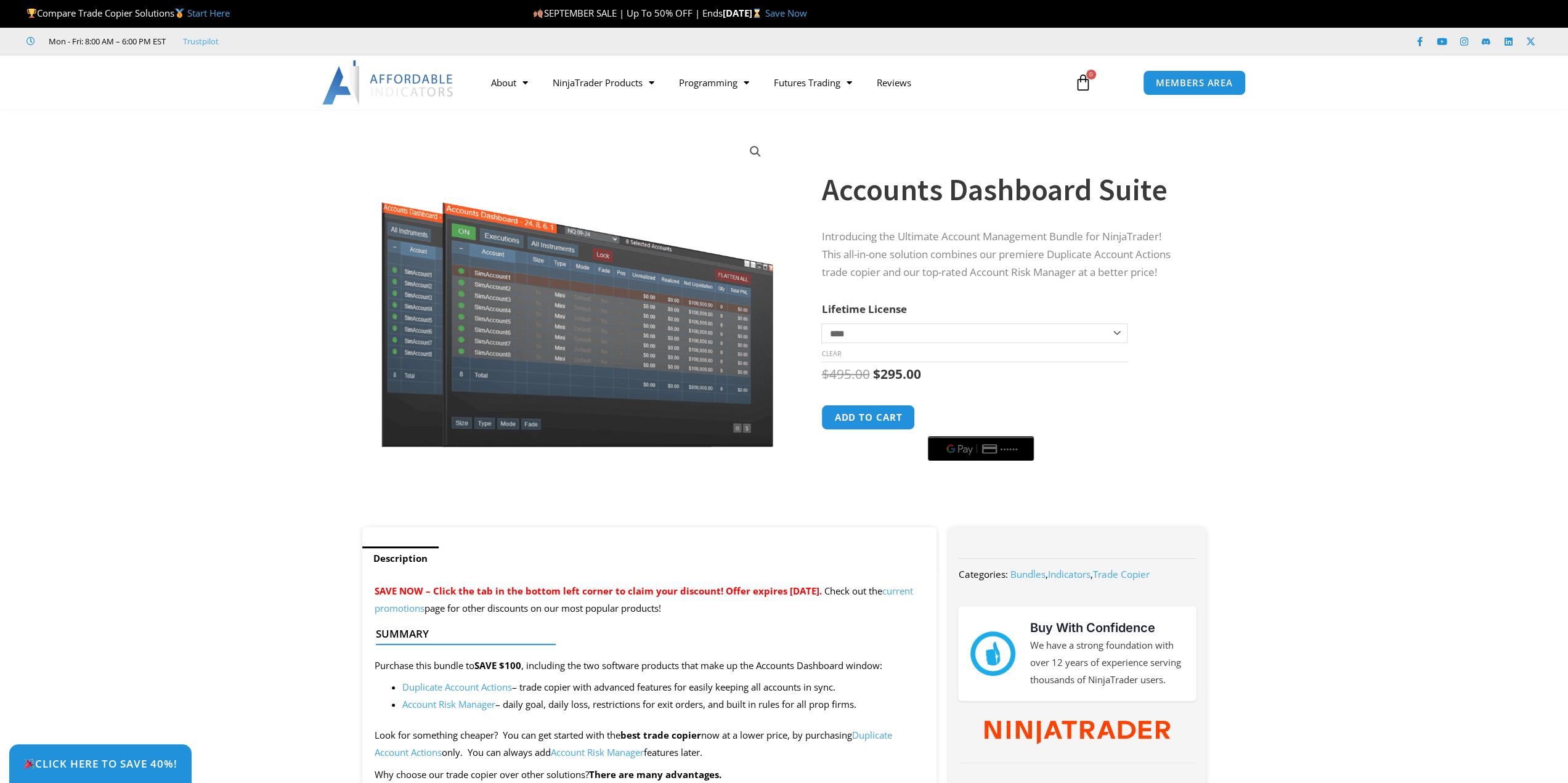
click at [892, 231] on p "Introducing the Ultimate Account Management Bundle for NinjaTrader! This all-in…" at bounding box center [1001, 254] width 360 height 54
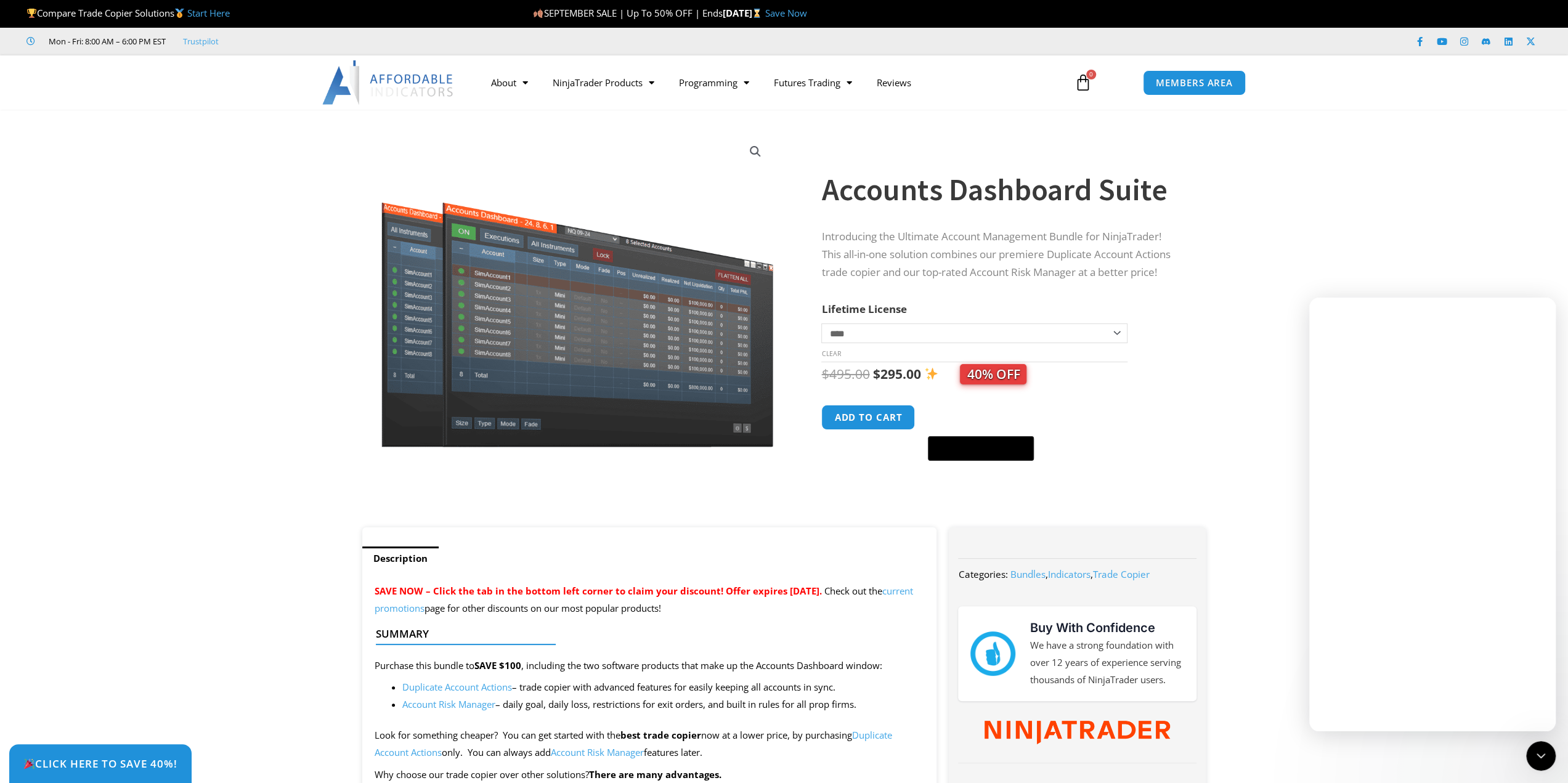
click at [894, 200] on h1 "Accounts Dashboard Suite" at bounding box center [1001, 190] width 360 height 43
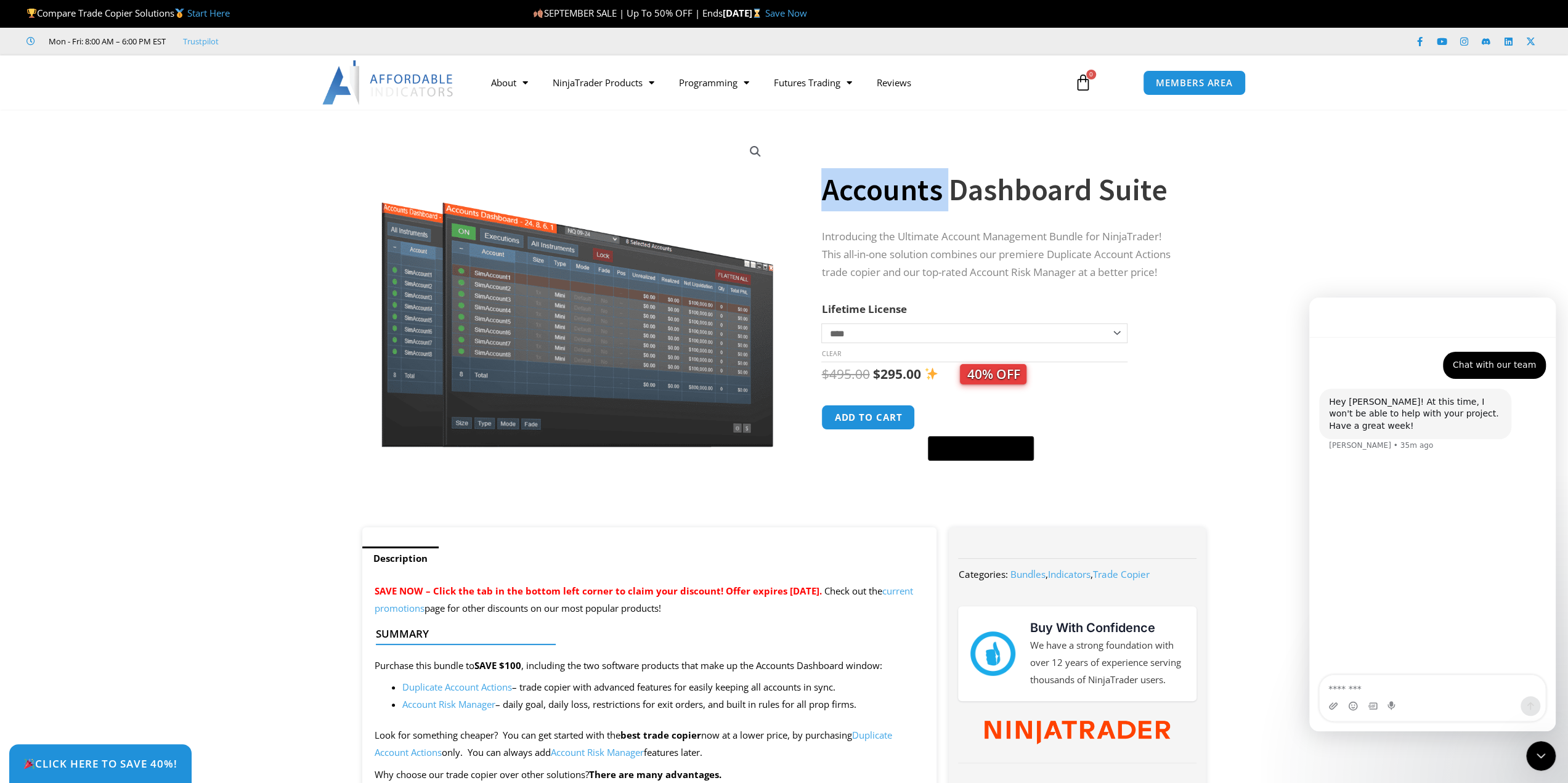
click at [894, 200] on h1 "Accounts Dashboard Suite" at bounding box center [1001, 190] width 360 height 43
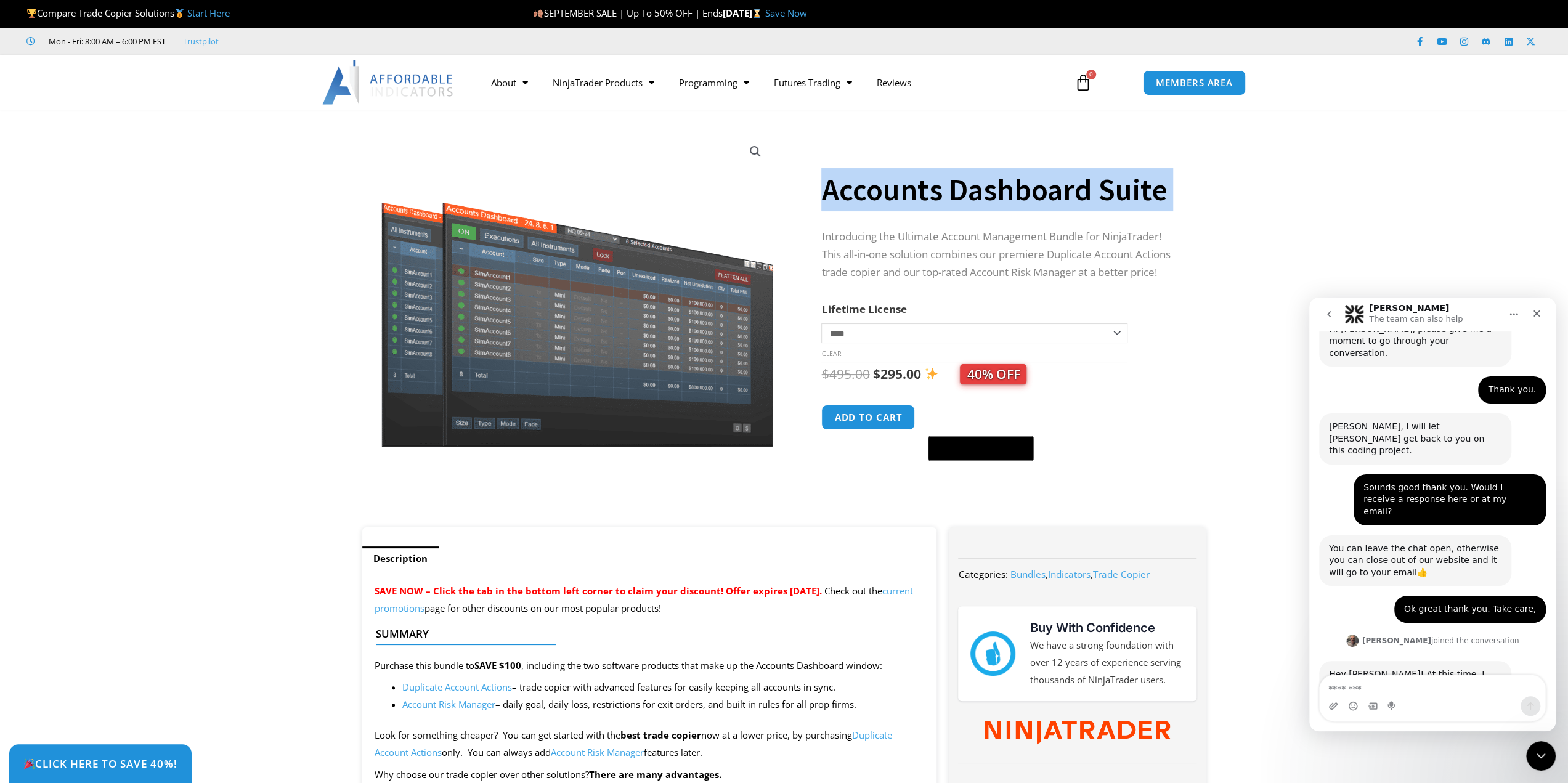
scroll to position [1130, 0]
copy div "Accounts Dashboard Suite"
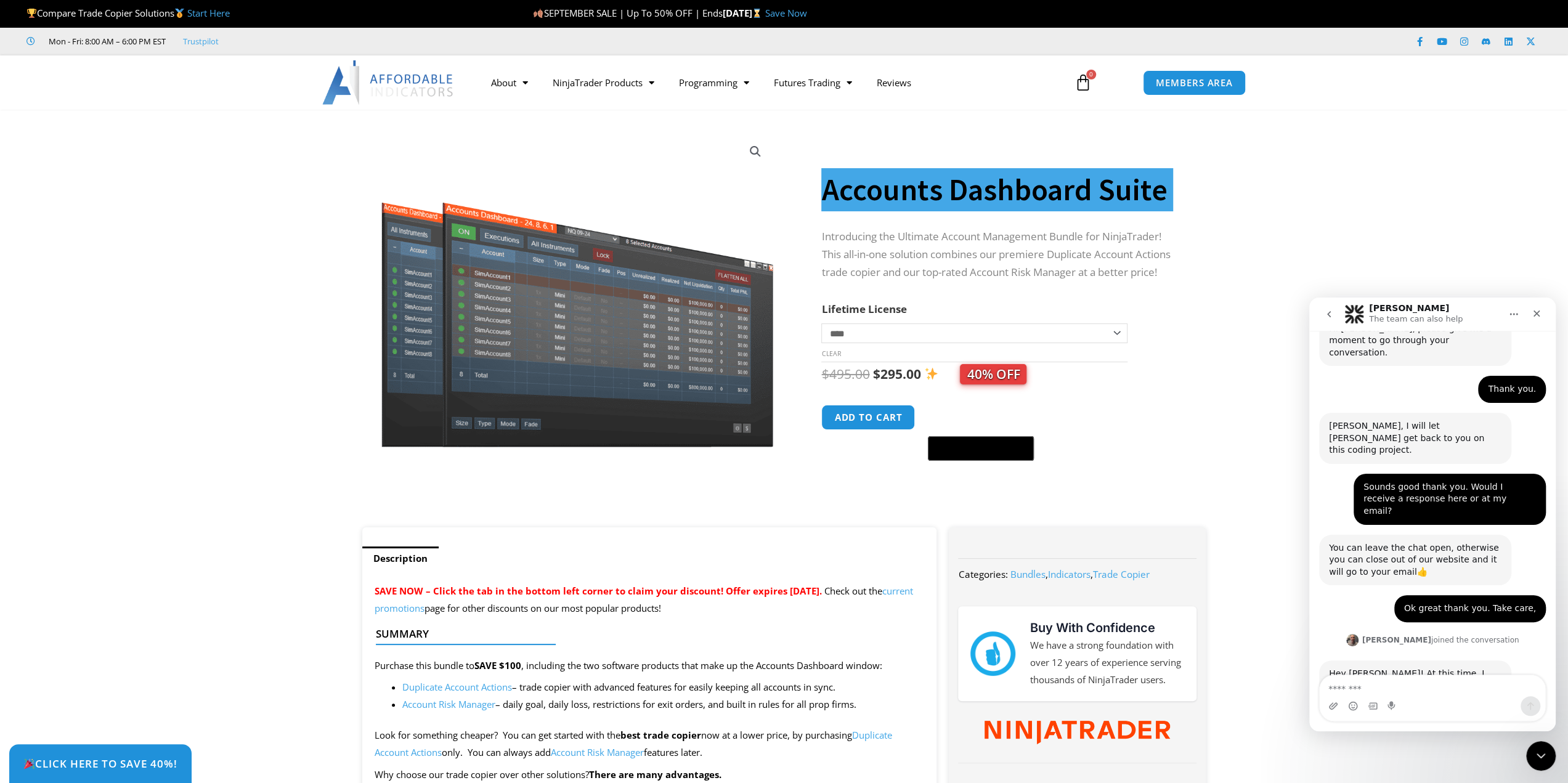
click at [1411, 698] on div "Intercom messenger" at bounding box center [1432, 706] width 225 height 20
click at [1410, 684] on textarea "Message…" at bounding box center [1432, 686] width 225 height 21
paste textarea "**********"
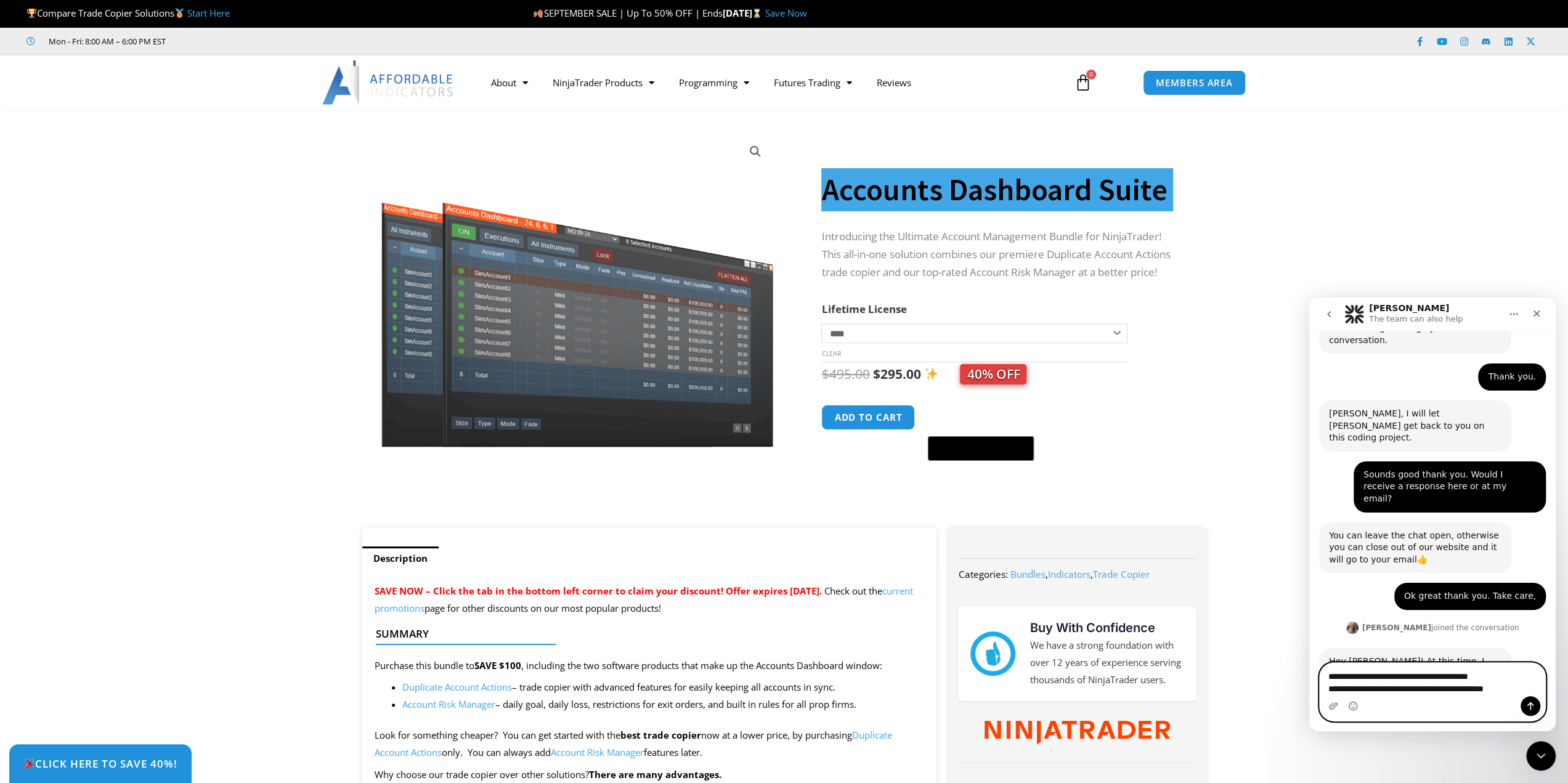
paste textarea "**********"
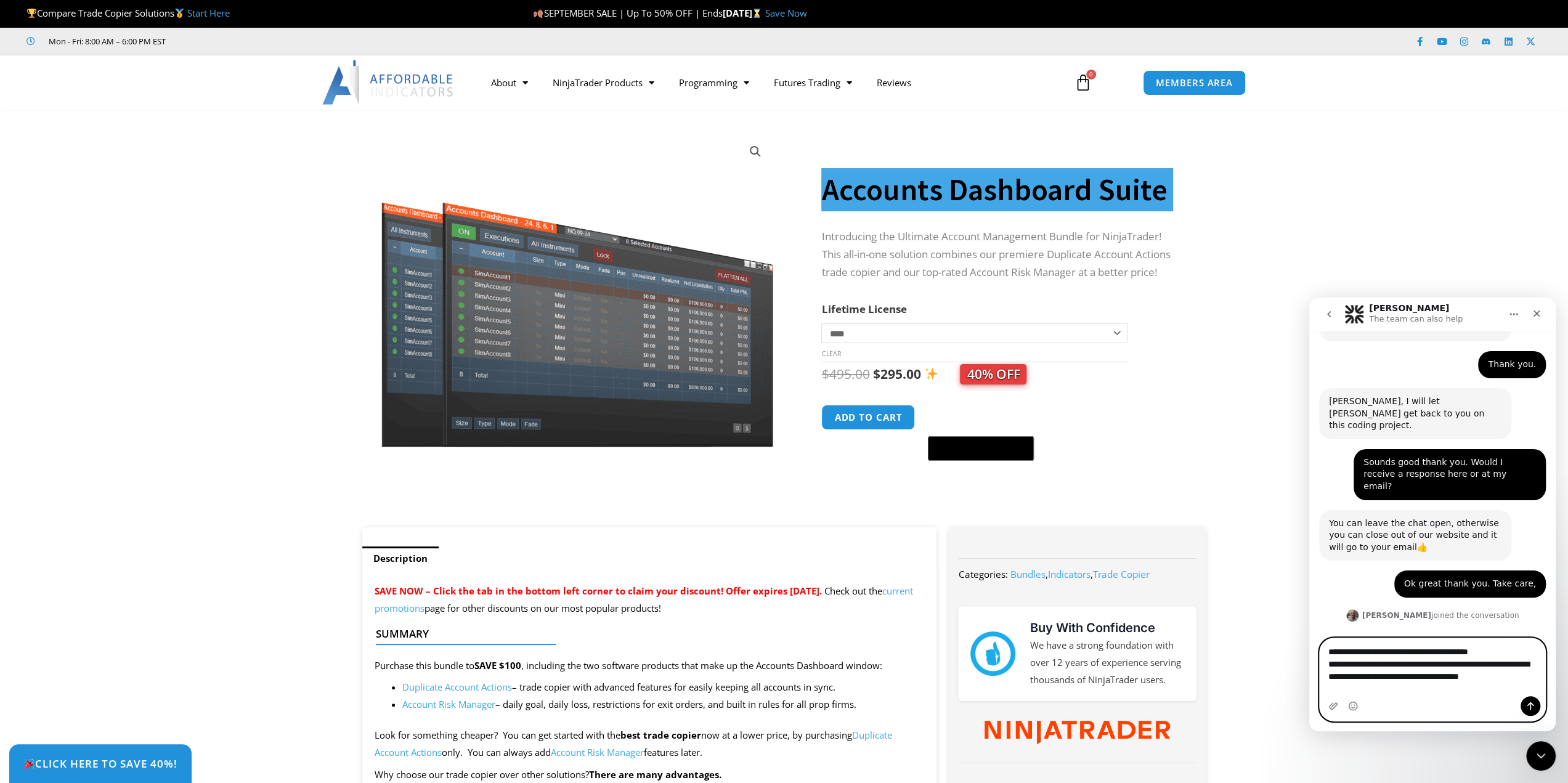
scroll to position [1167, 0]
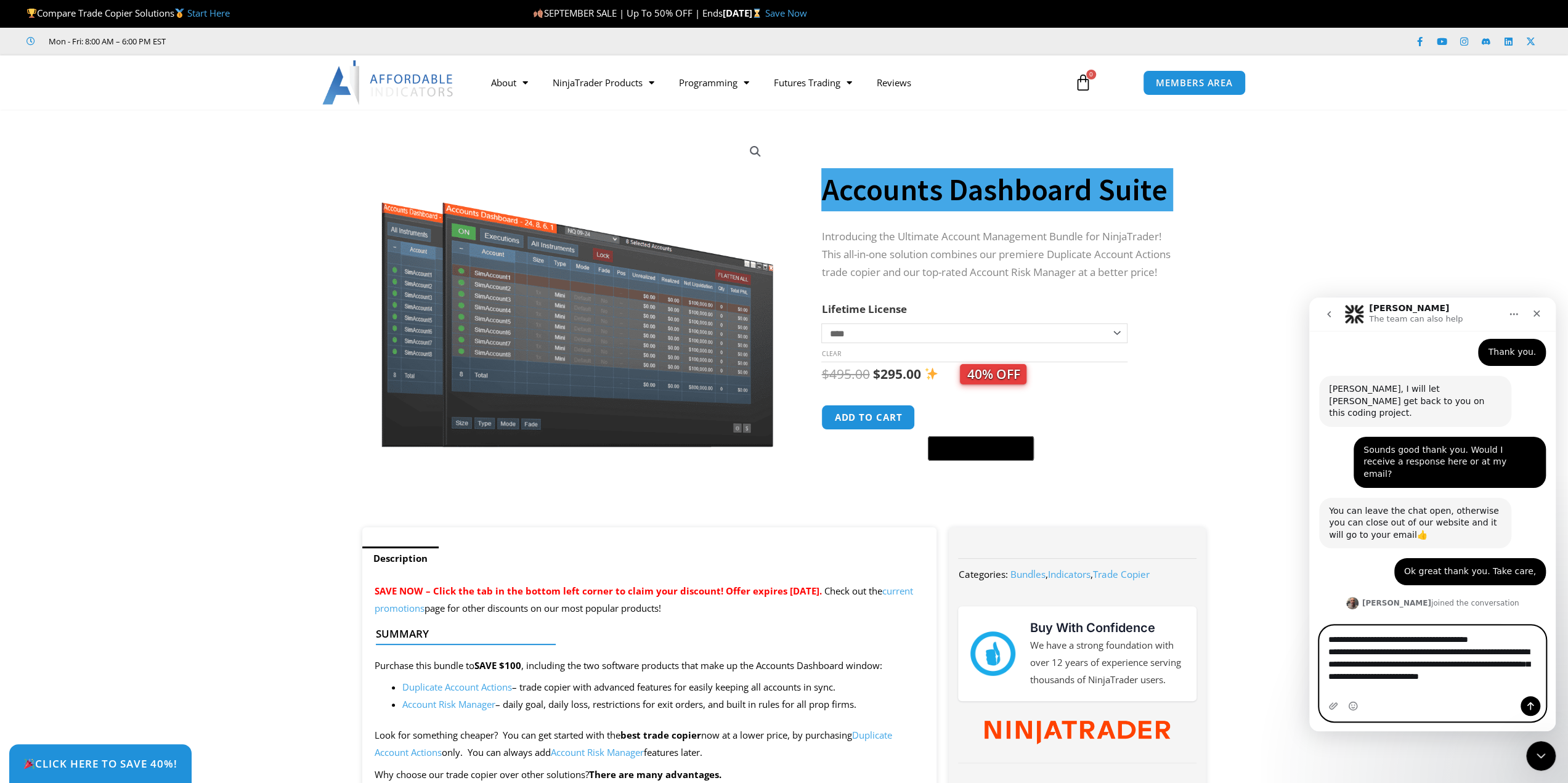
type textarea "**********"
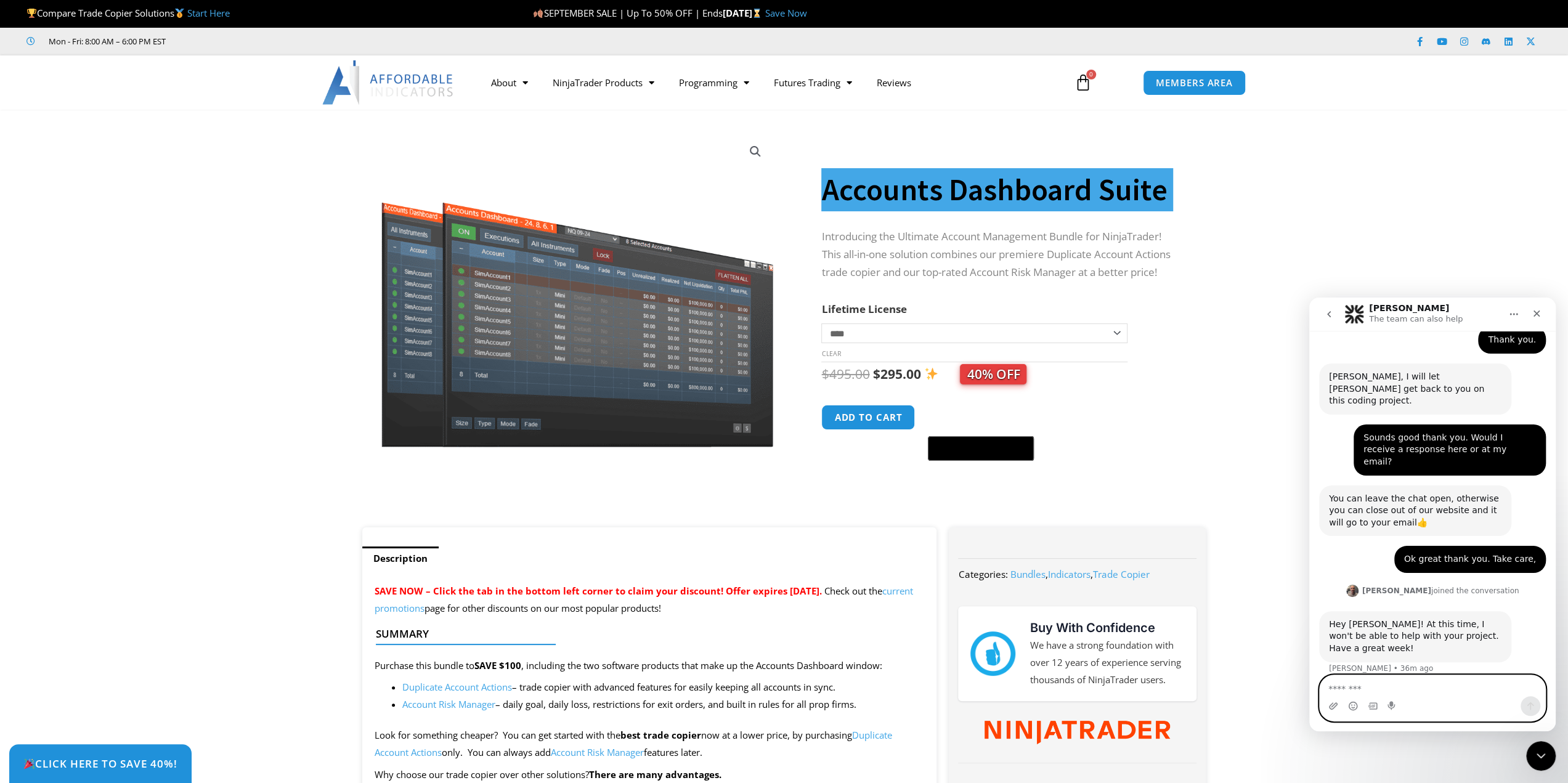
scroll to position [1215, 0]
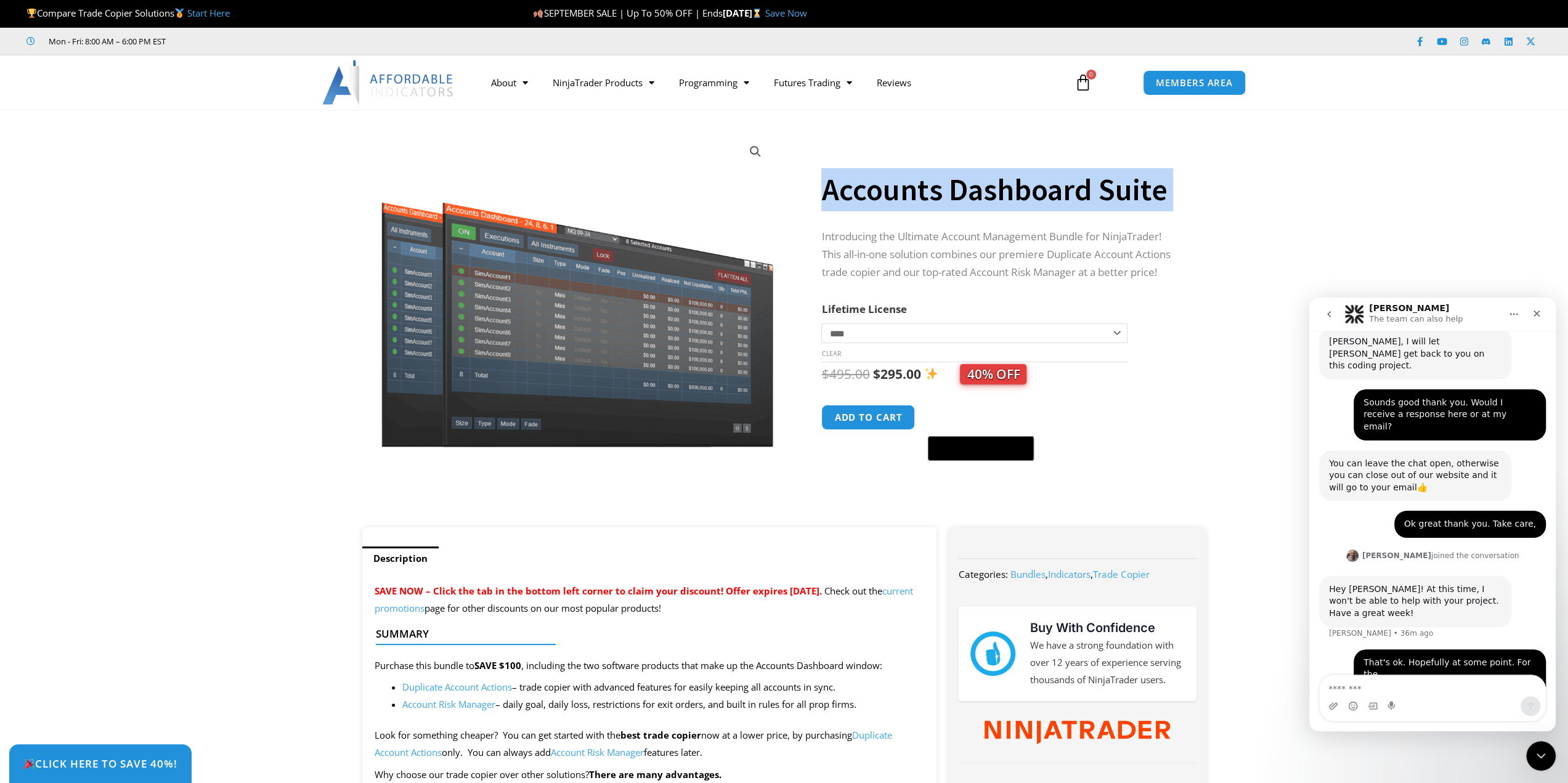
click at [497, 686] on link "Duplicate Account Actions" at bounding box center [457, 687] width 110 height 12
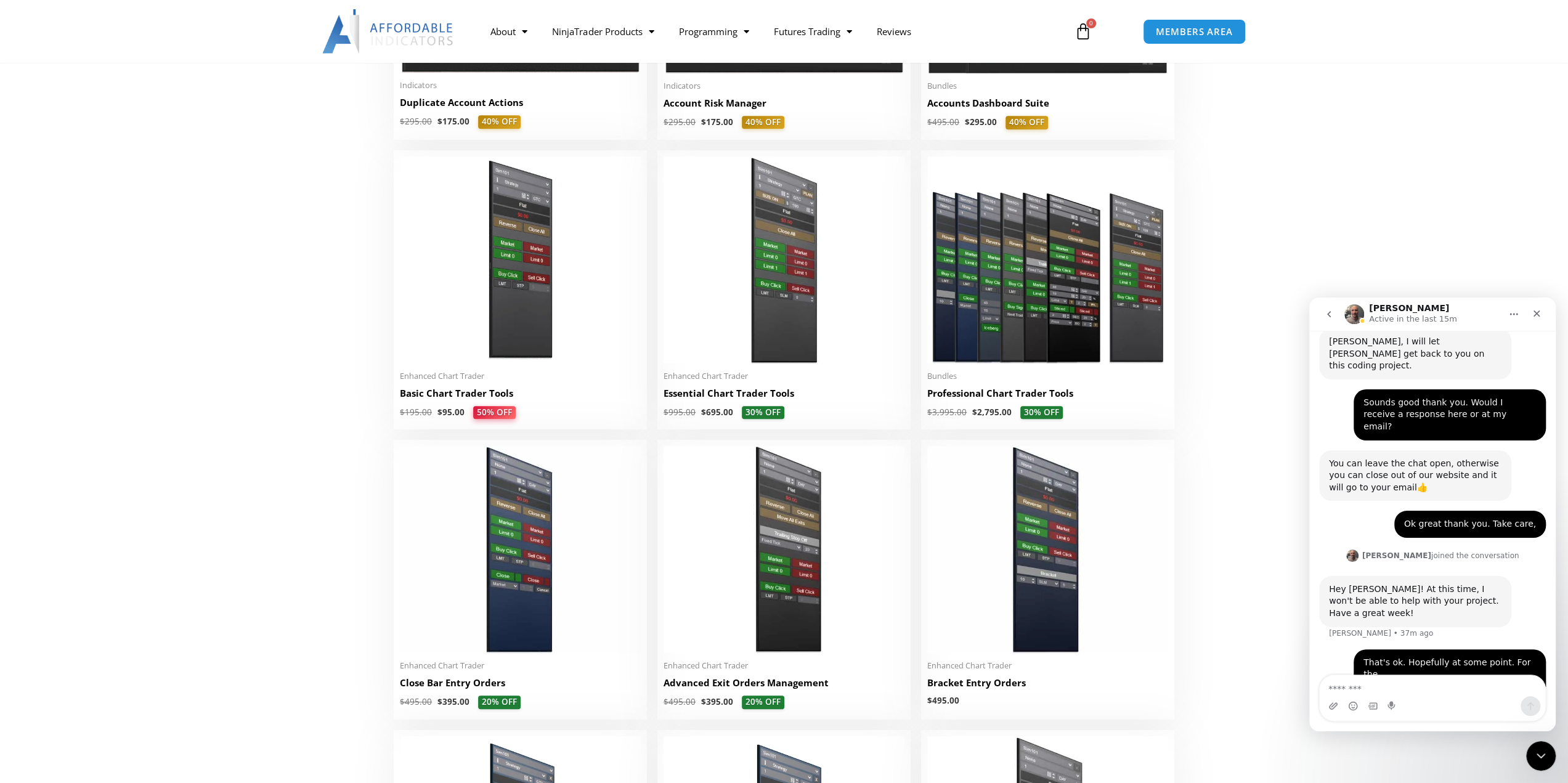
scroll to position [493, 0]
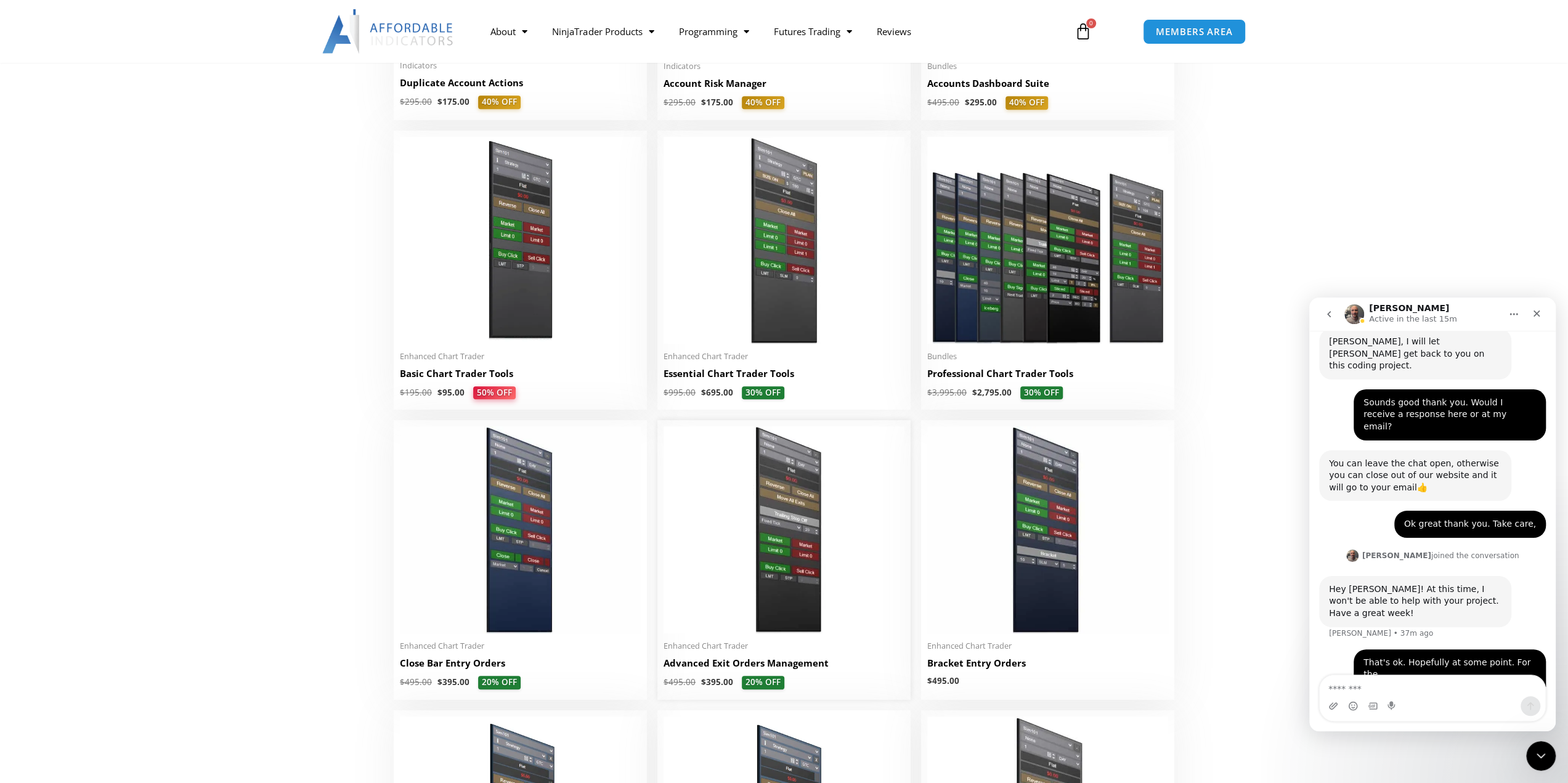
click at [740, 665] on h2 "Advanced Exit Orders Management" at bounding box center [784, 663] width 241 height 13
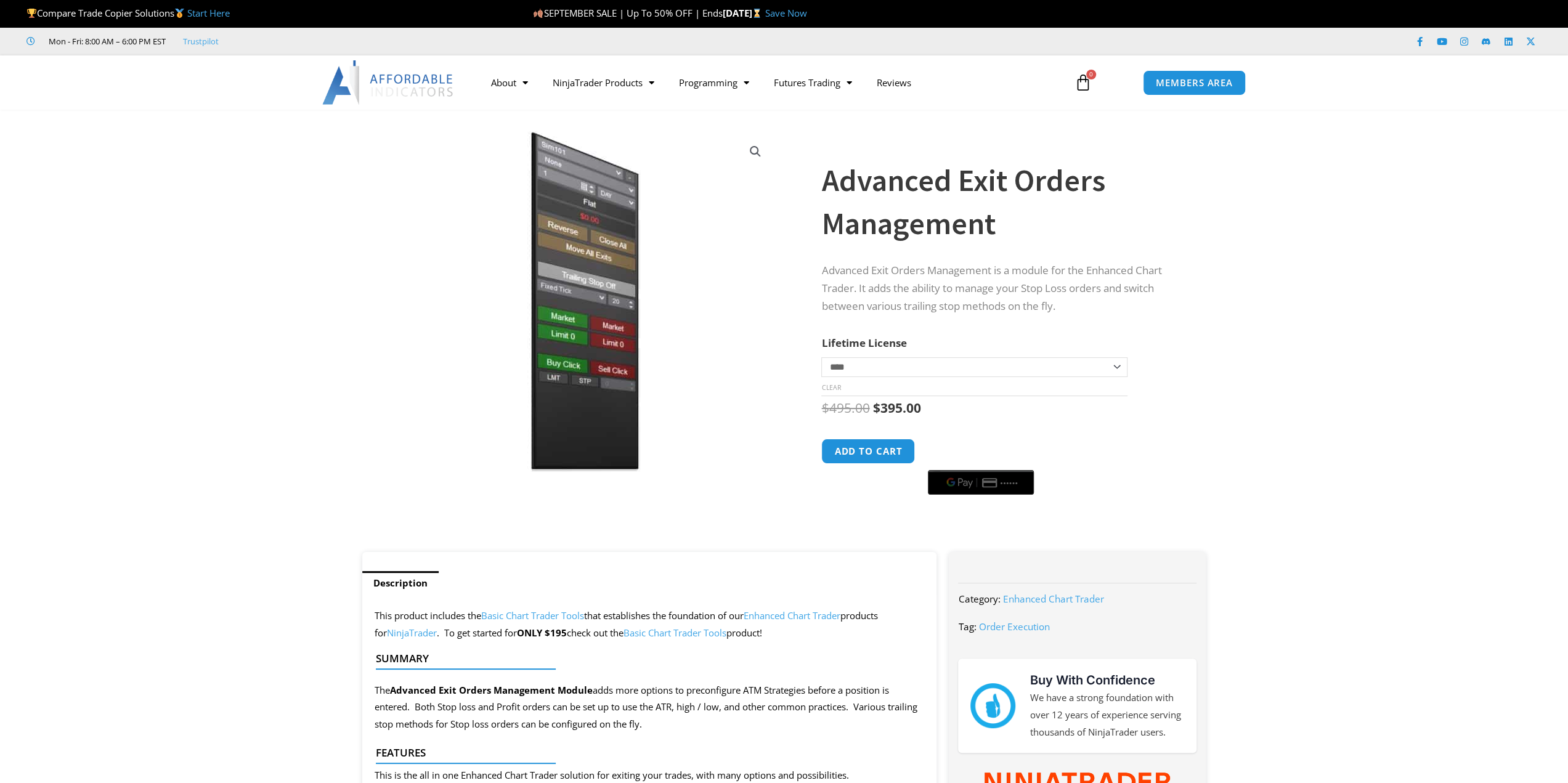
click at [855, 220] on h1 "Advanced Exit Orders Management" at bounding box center [1001, 202] width 360 height 86
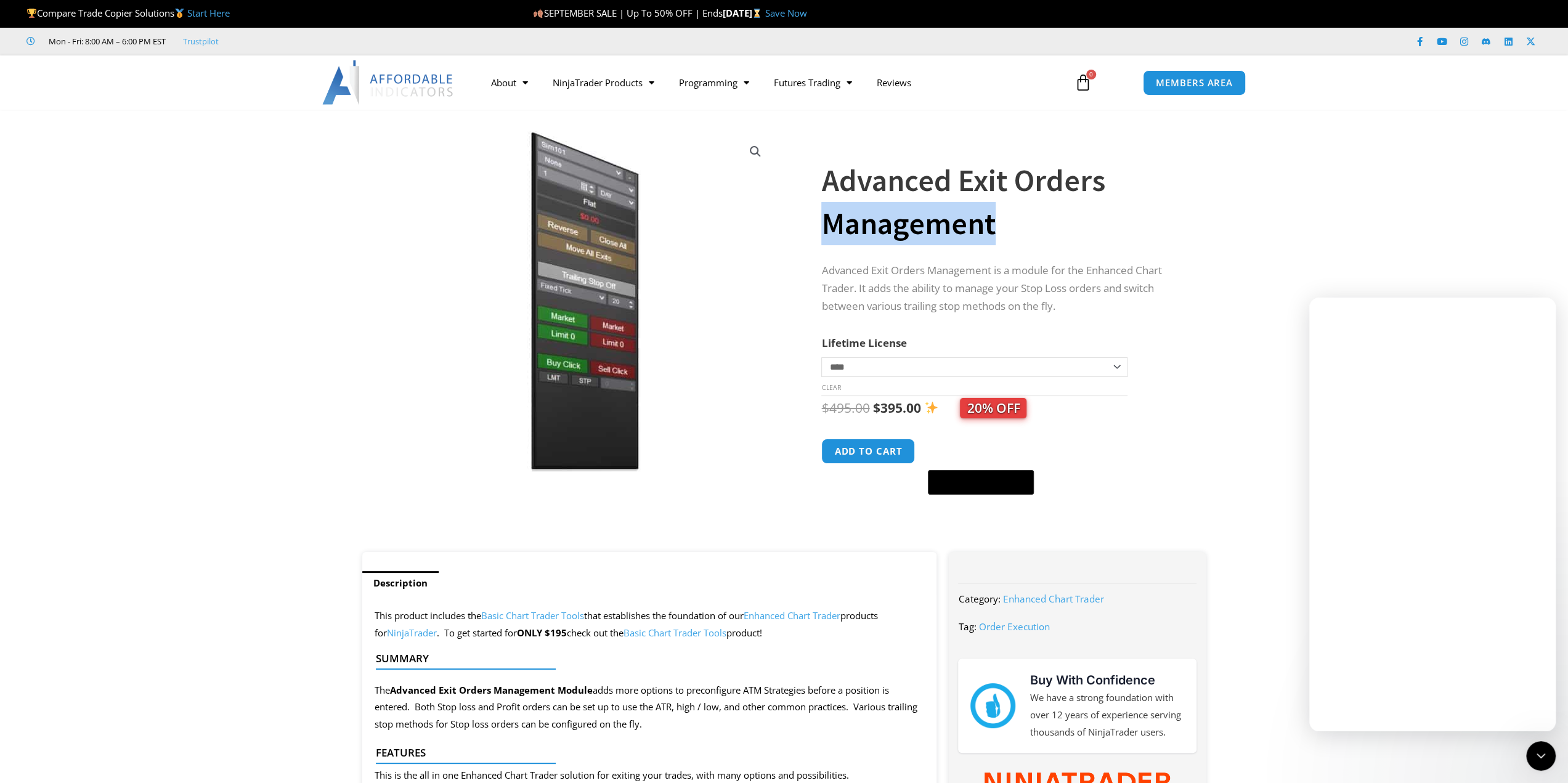
click at [855, 220] on h1 "Advanced Exit Orders Management" at bounding box center [1001, 202] width 360 height 86
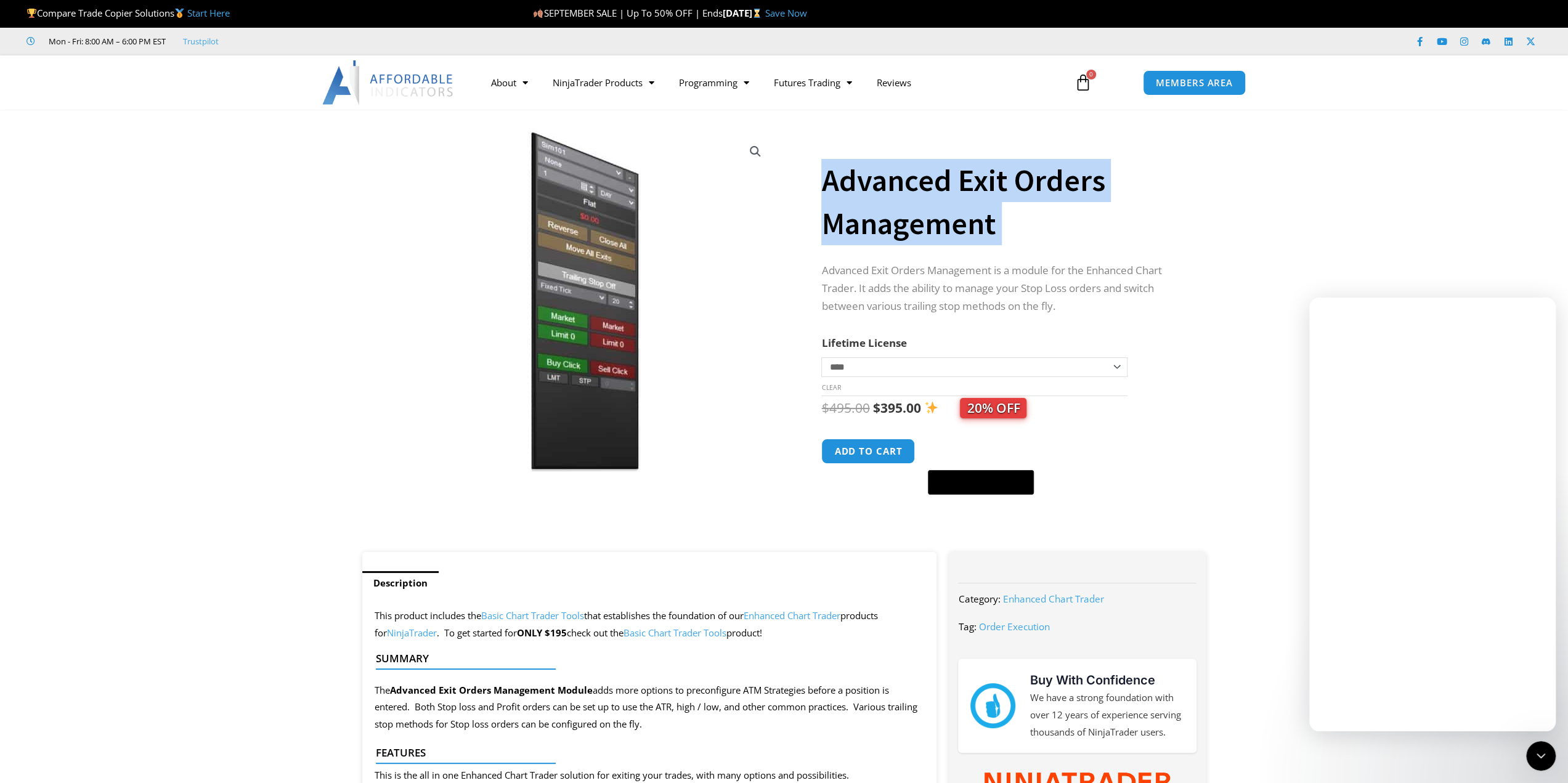
click at [855, 220] on h1 "Advanced Exit Orders Management" at bounding box center [1001, 202] width 360 height 86
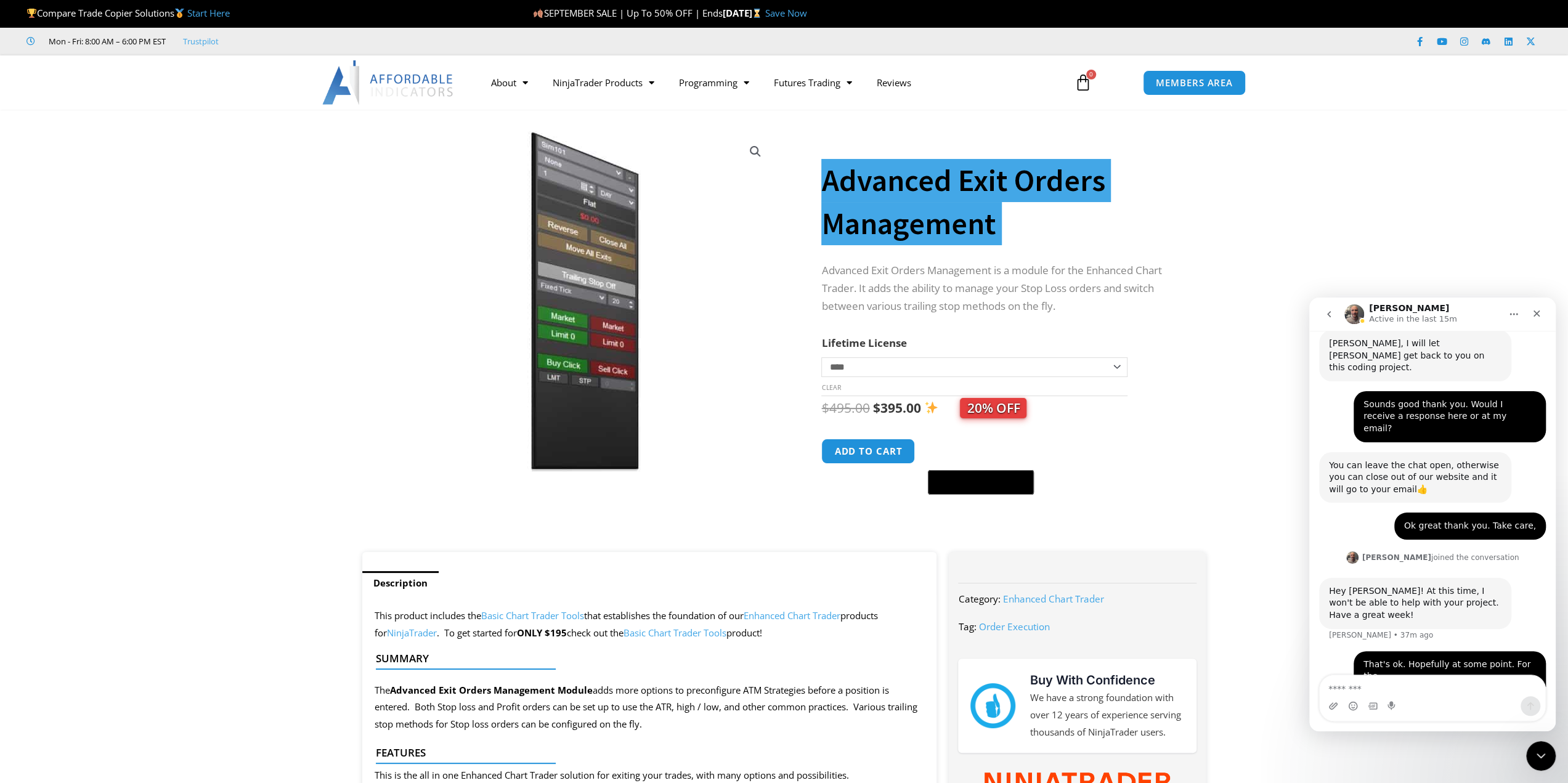
scroll to position [1215, 0]
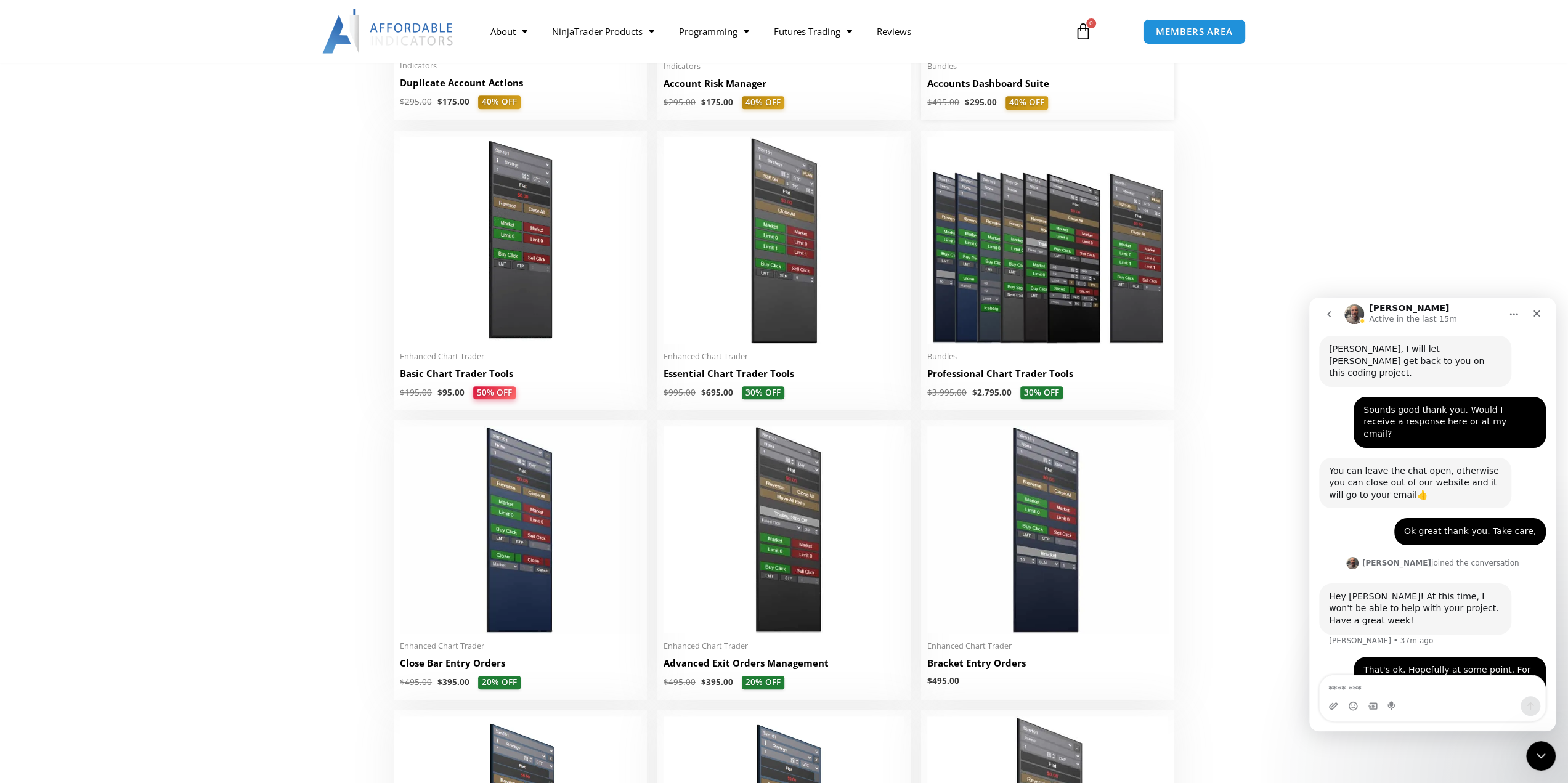
scroll to position [1215, 0]
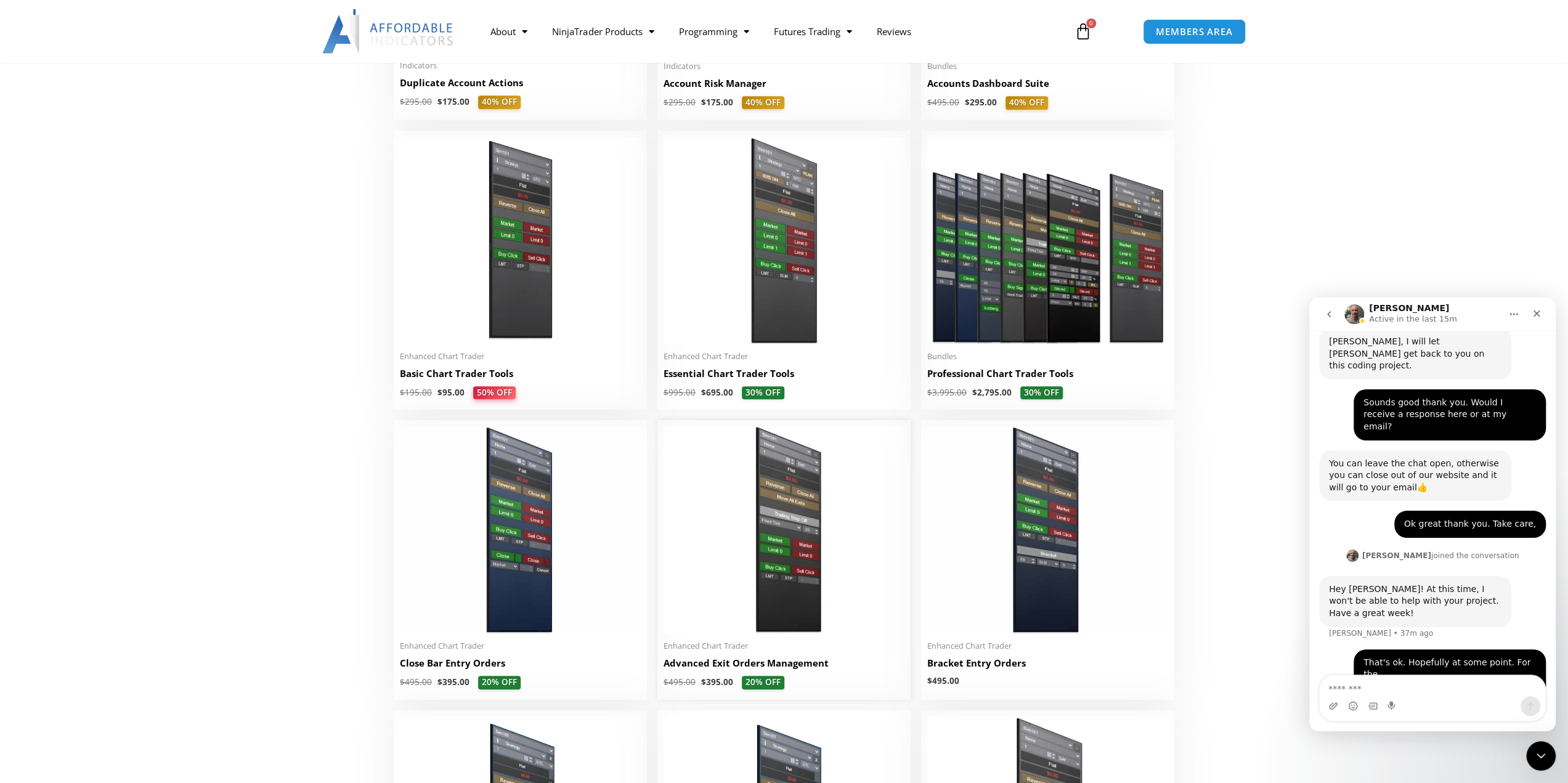
click at [771, 527] on img at bounding box center [784, 529] width 241 height 207
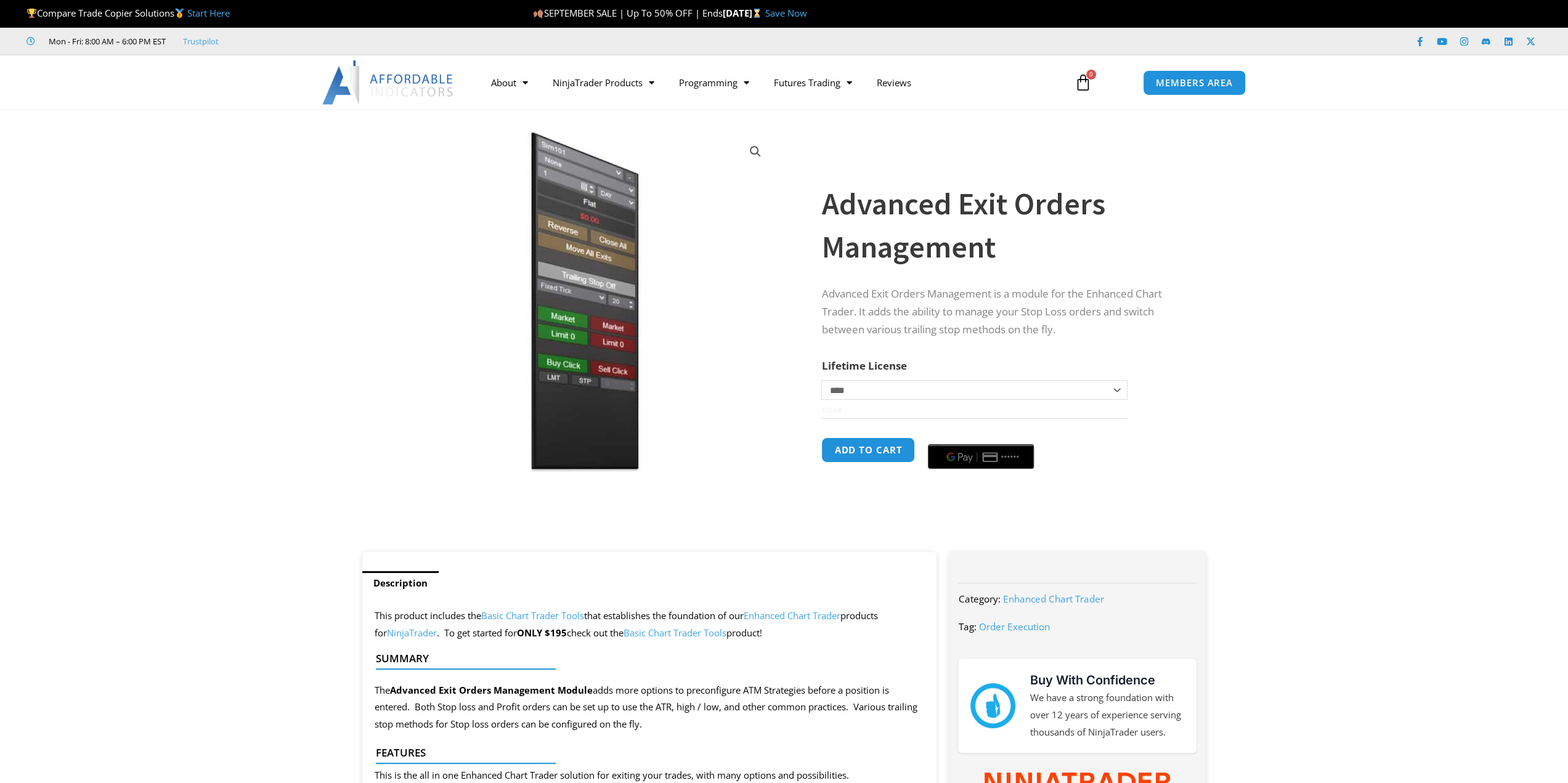
click at [873, 208] on h1 "Advanced Exit Orders Management" at bounding box center [1001, 225] width 360 height 86
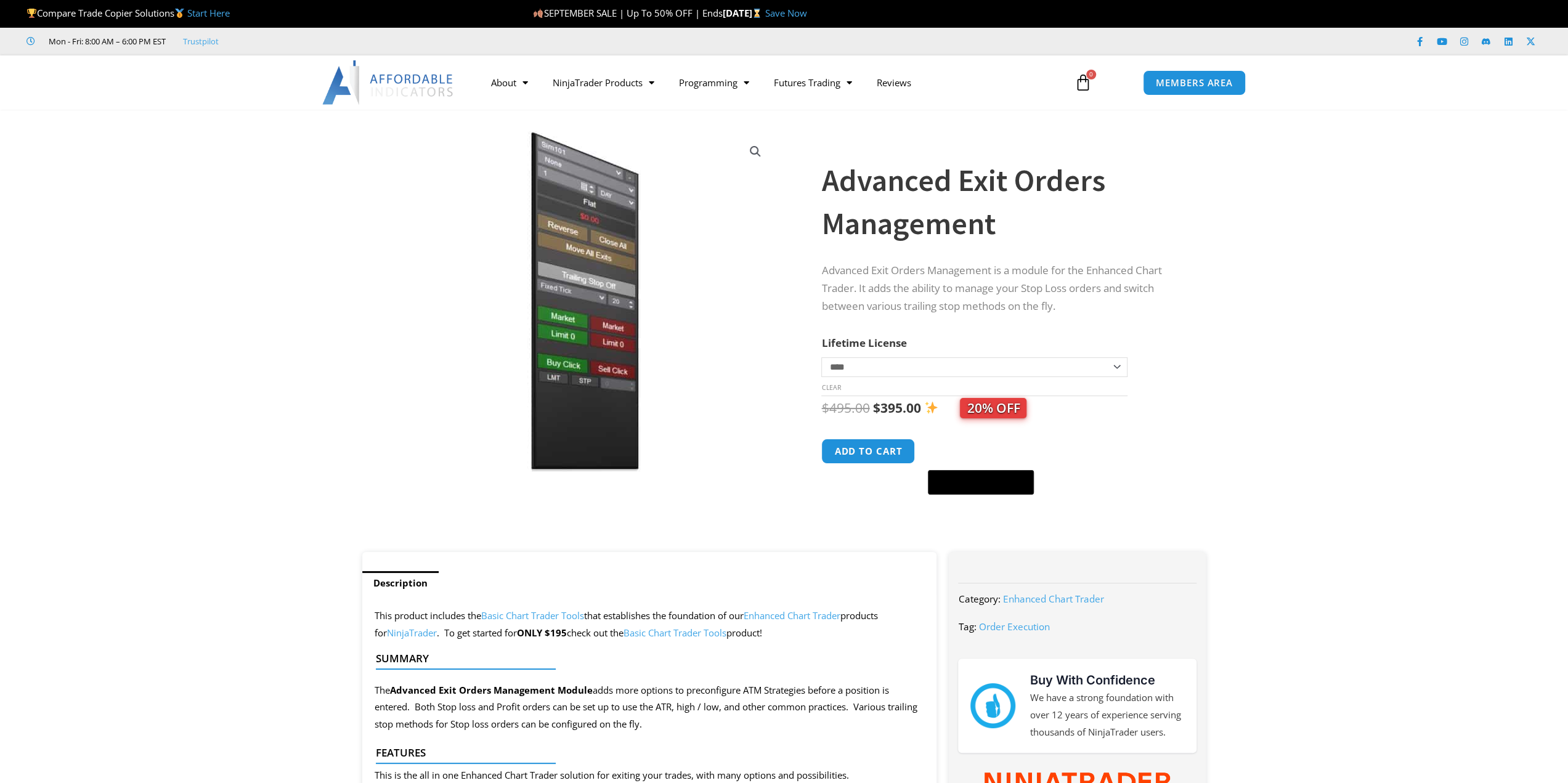
click at [873, 208] on h1 "Advanced Exit Orders Management" at bounding box center [1001, 202] width 360 height 86
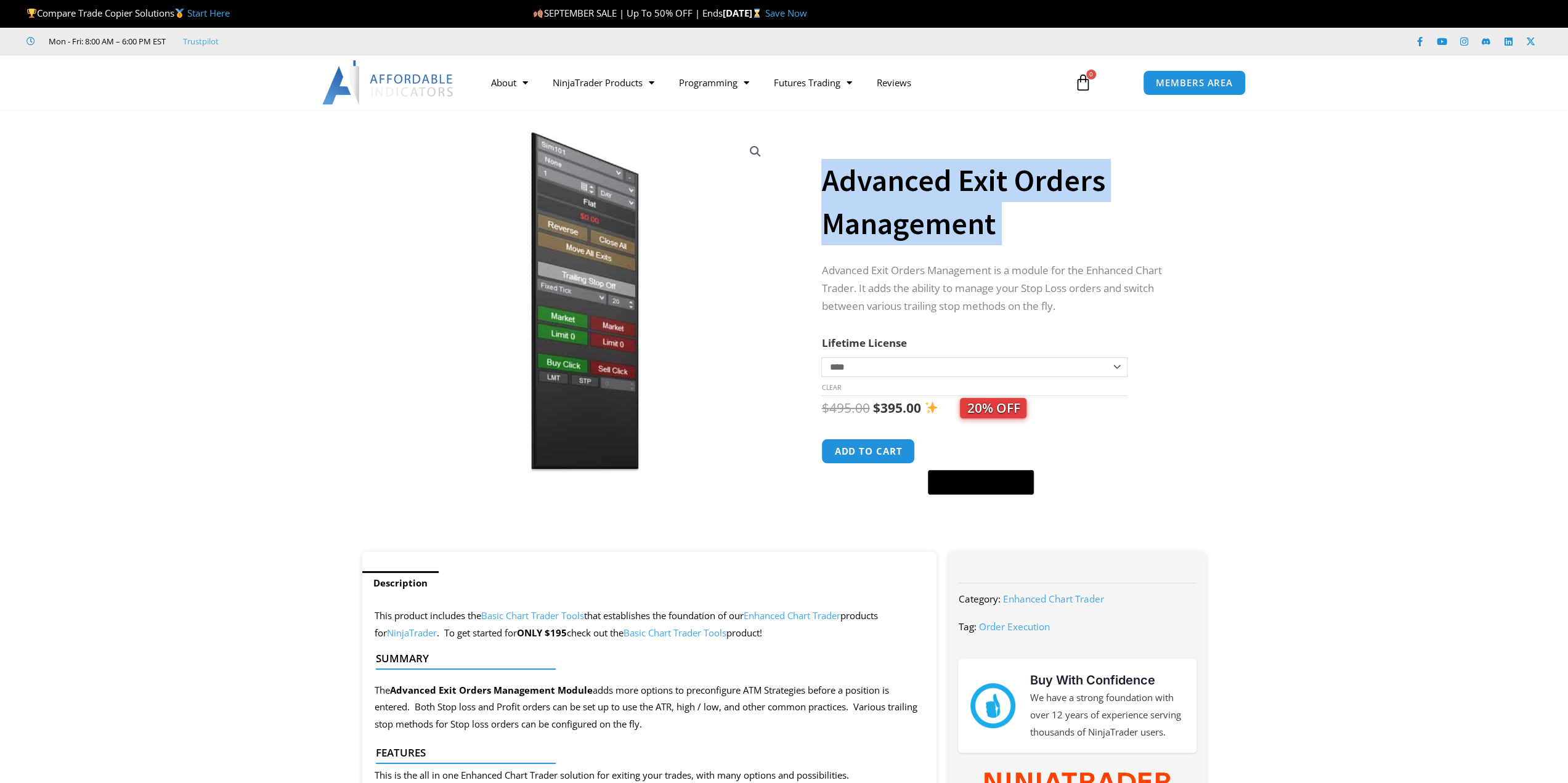
click at [873, 208] on h1 "Advanced Exit Orders Management" at bounding box center [1001, 202] width 360 height 86
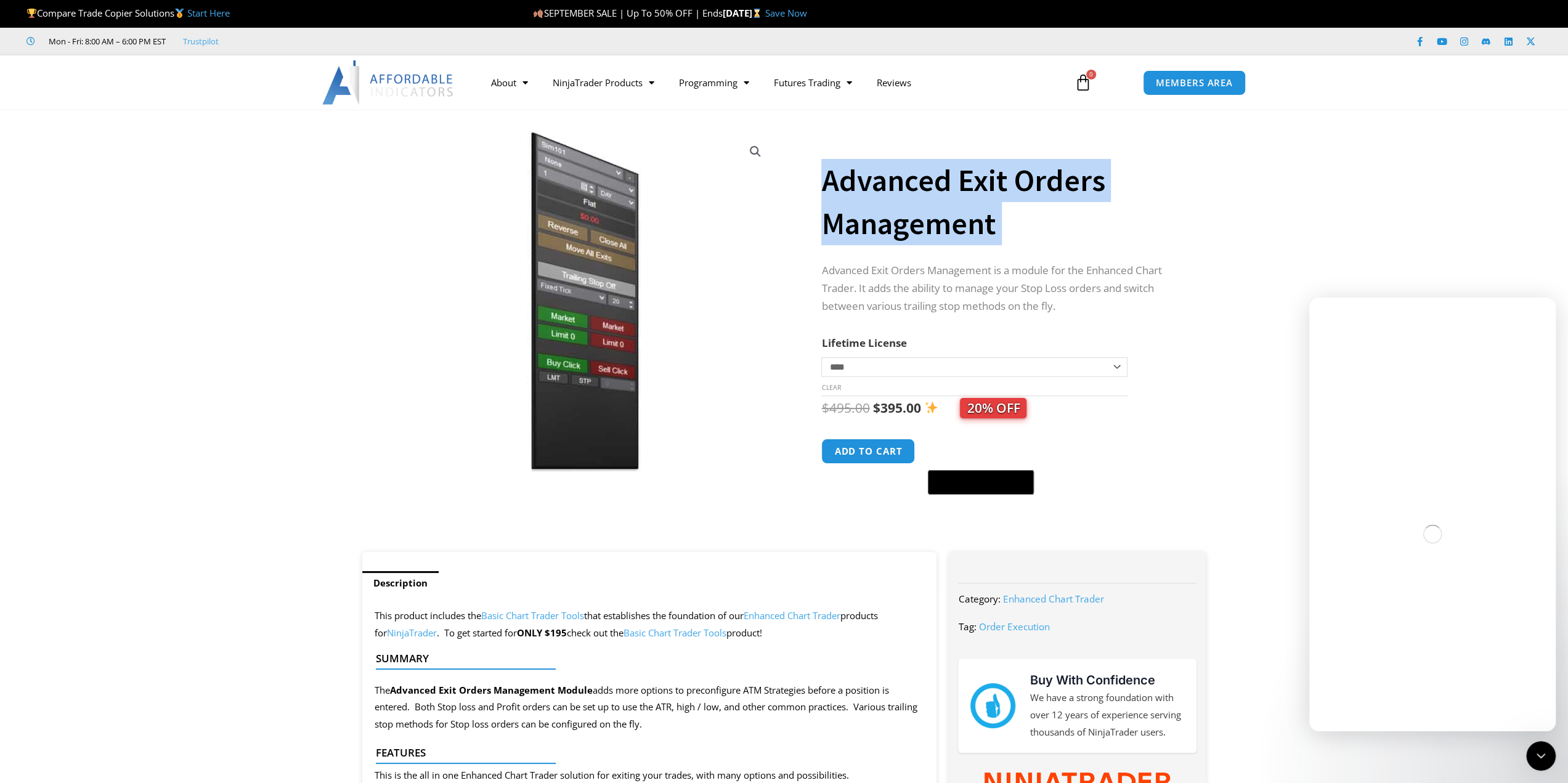
copy div "Advanced Exit Orders Management"
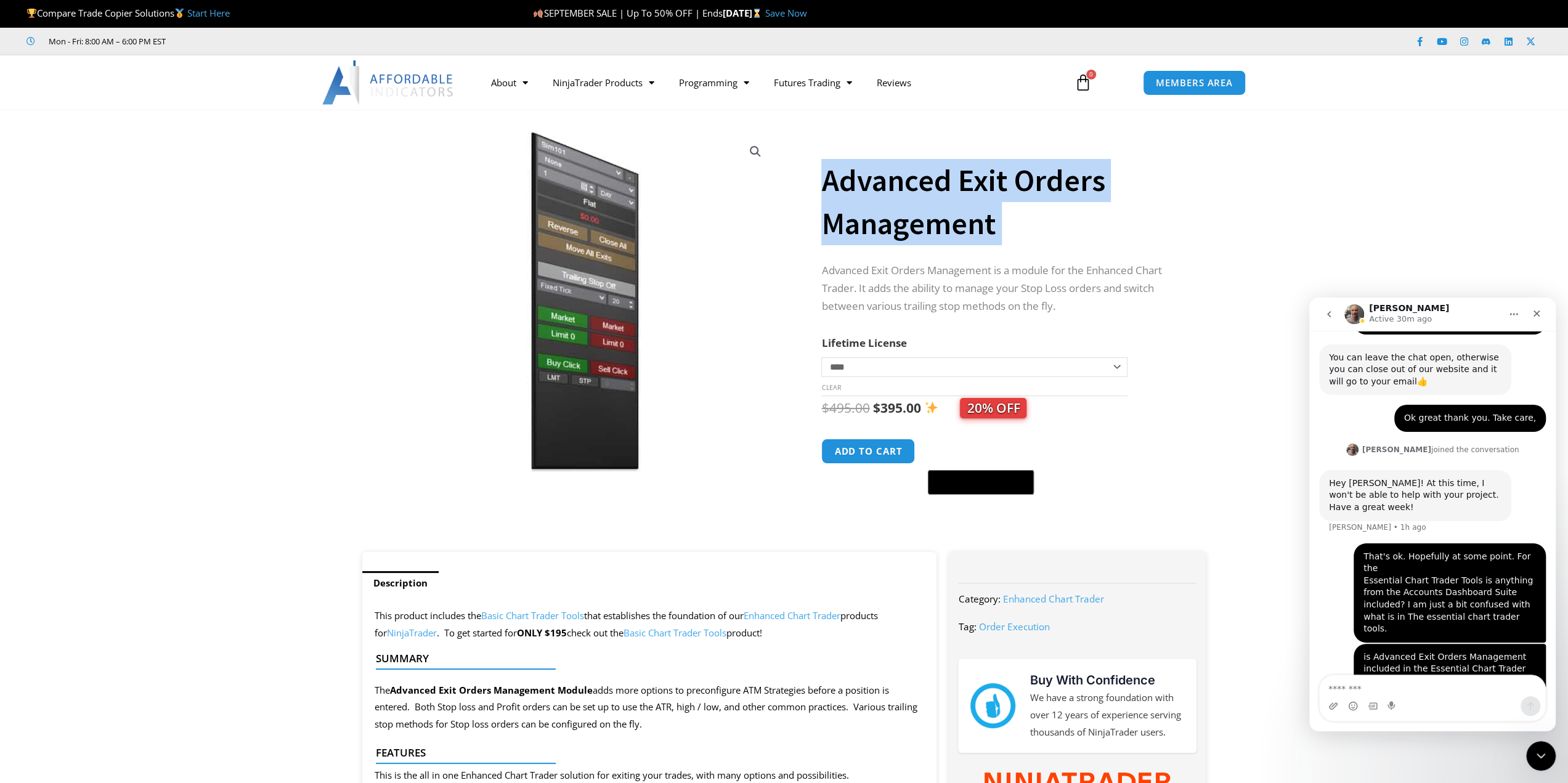
scroll to position [1322, 0]
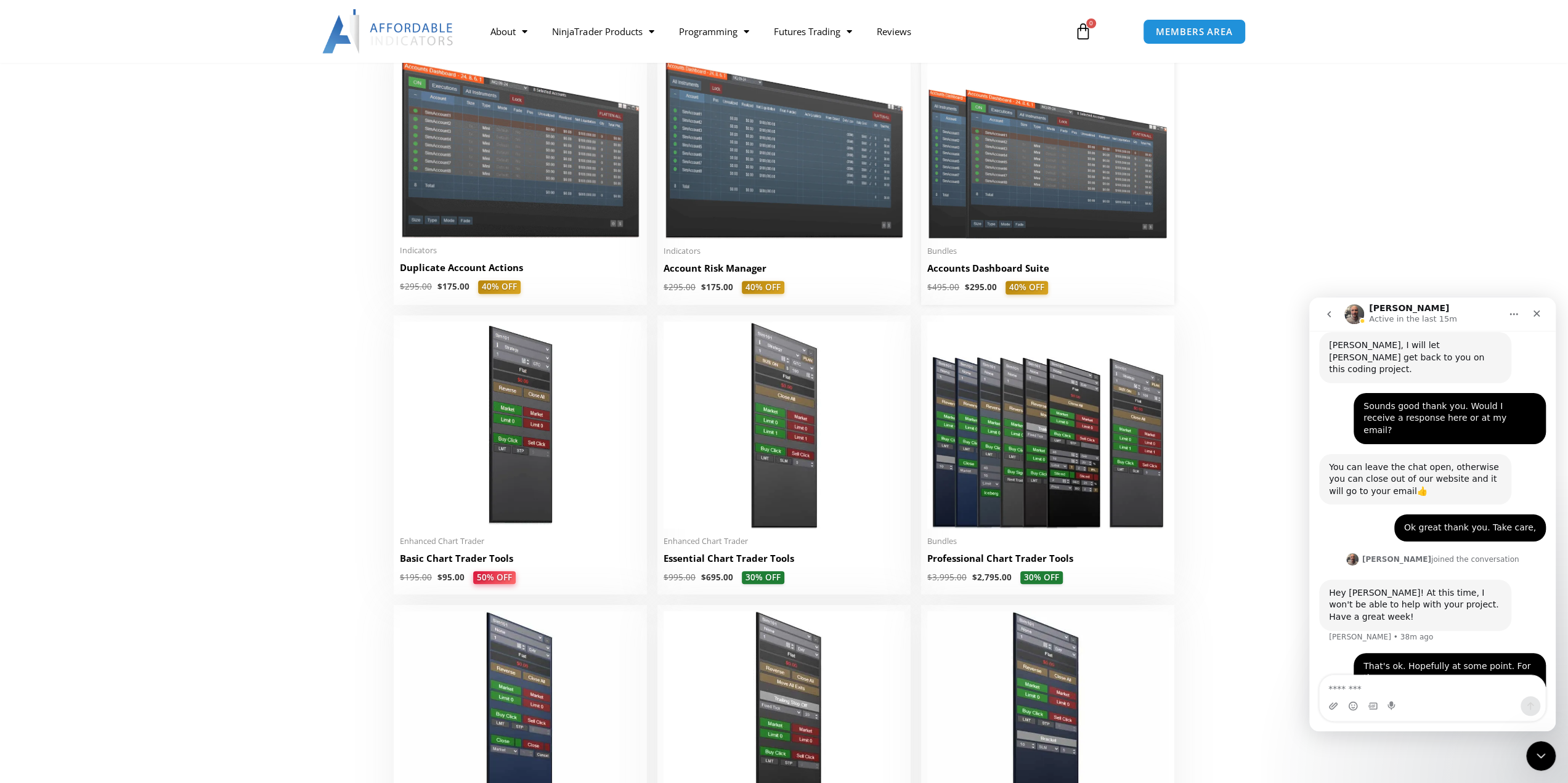
scroll to position [1215, 0]
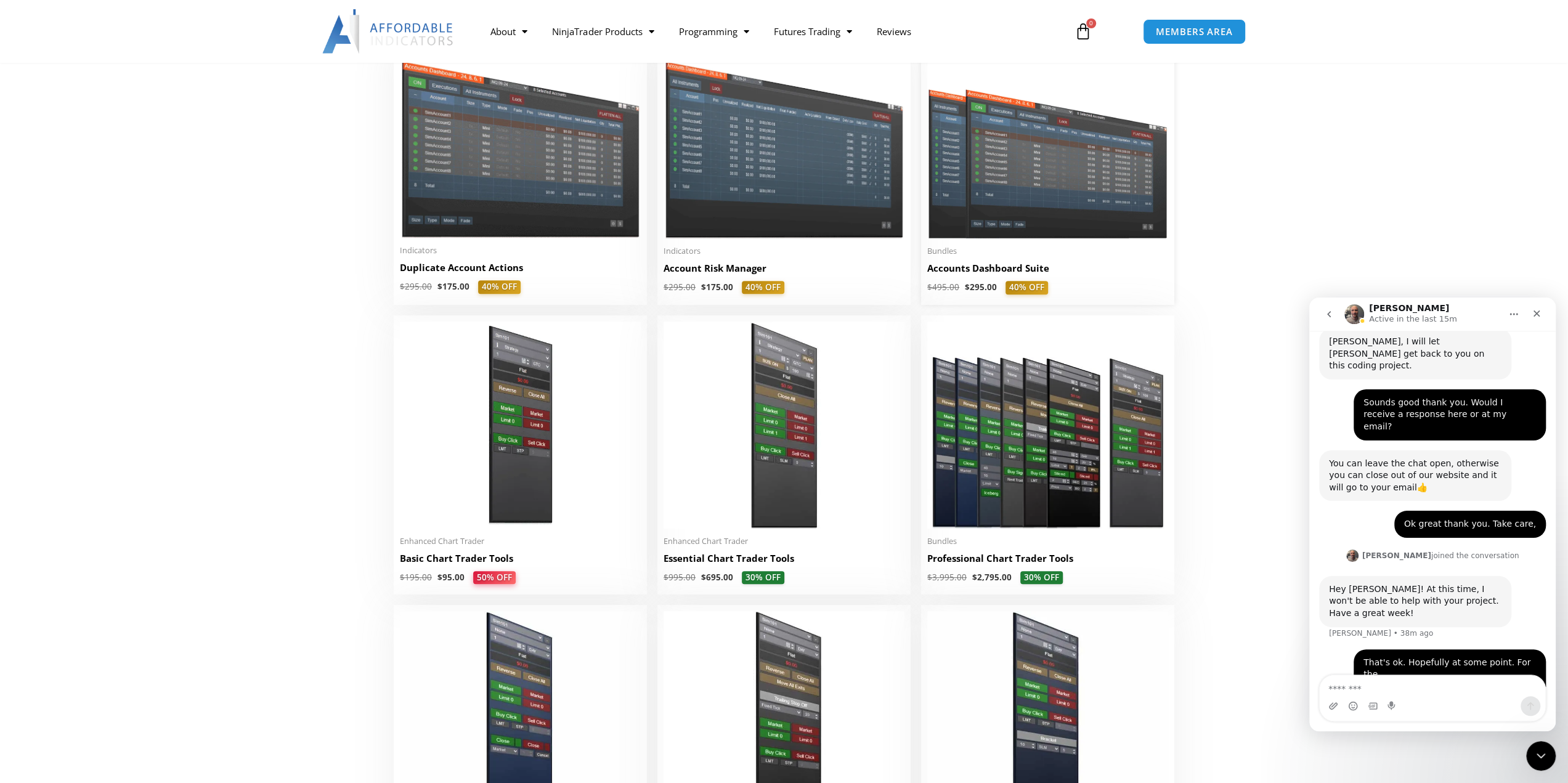
click at [1021, 217] on img at bounding box center [1047, 142] width 241 height 192
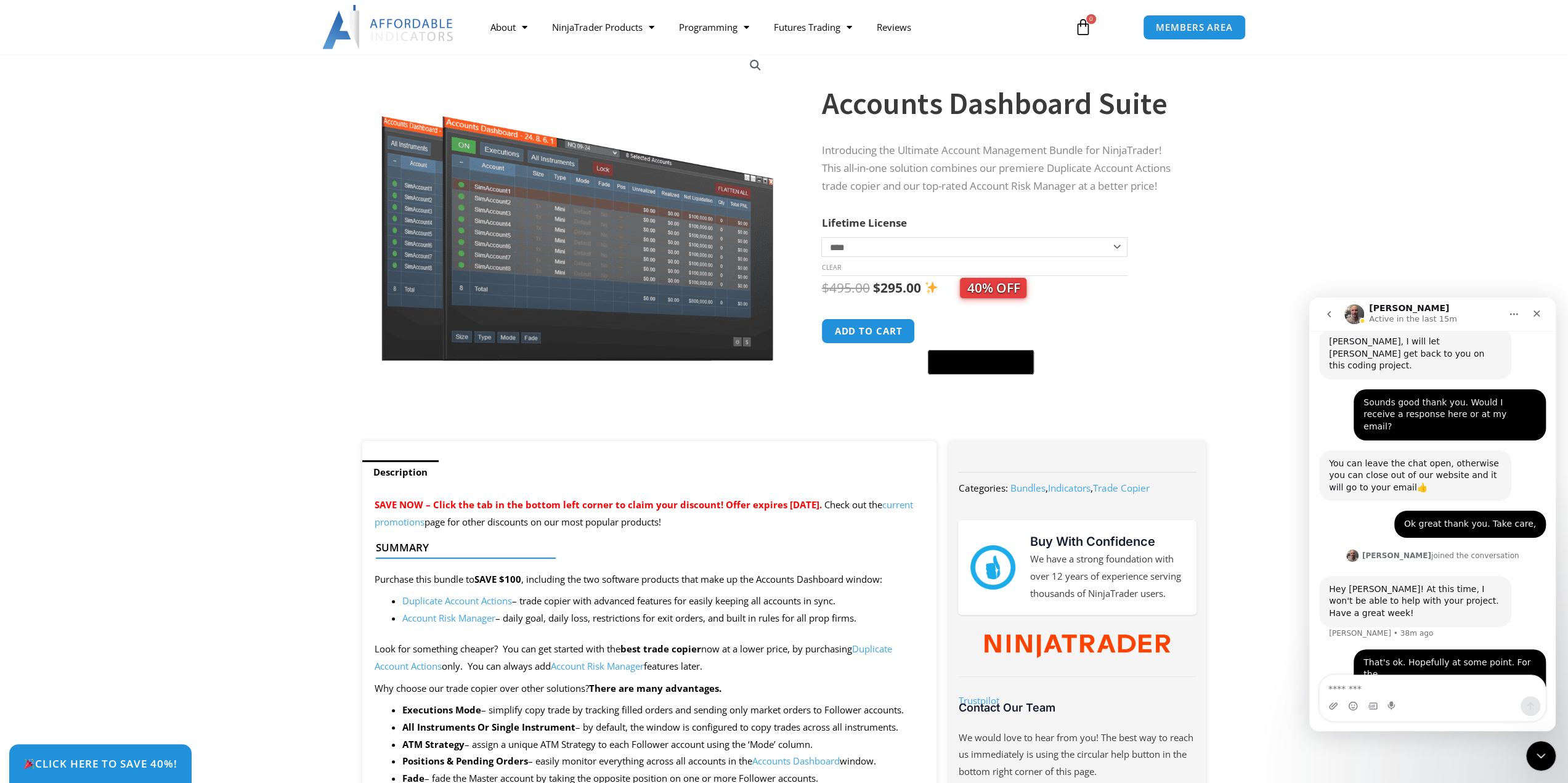
scroll to position [62, 0]
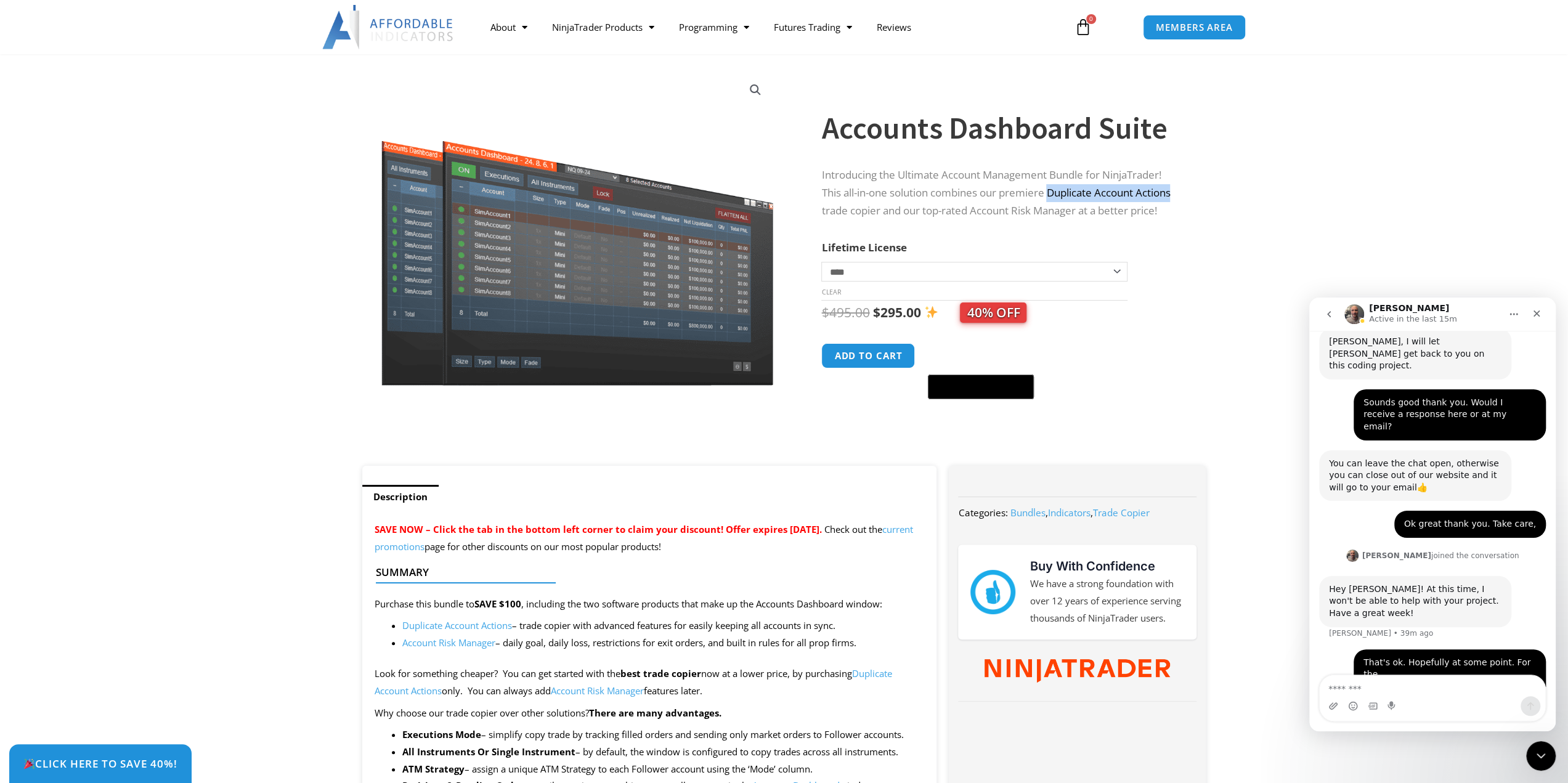
drag, startPoint x: 1051, startPoint y: 190, endPoint x: 1177, endPoint y: 184, distance: 126.1
click at [1177, 184] on p "Introducing the Ultimate Account Management Bundle for NinjaTrader! This all-in…" at bounding box center [1001, 193] width 360 height 54
copy p "Duplicate Account Actions"
drag, startPoint x: 975, startPoint y: 211, endPoint x: 1081, endPoint y: 202, distance: 106.4
click at [1081, 202] on p "Introducing the Ultimate Account Management Bundle for NinjaTrader! This all-in…" at bounding box center [1001, 193] width 360 height 54
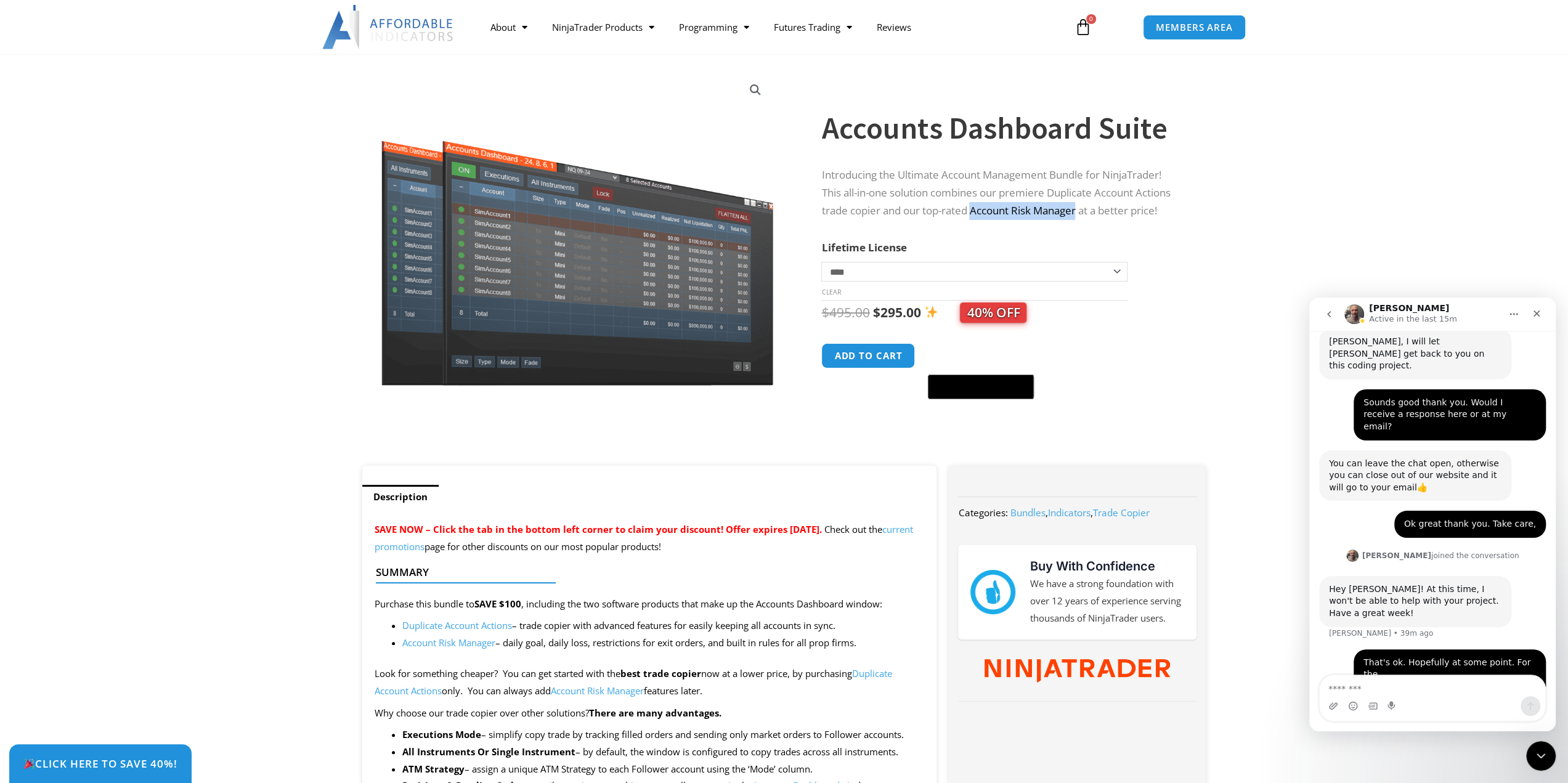
copy p "Account Risk Manager"
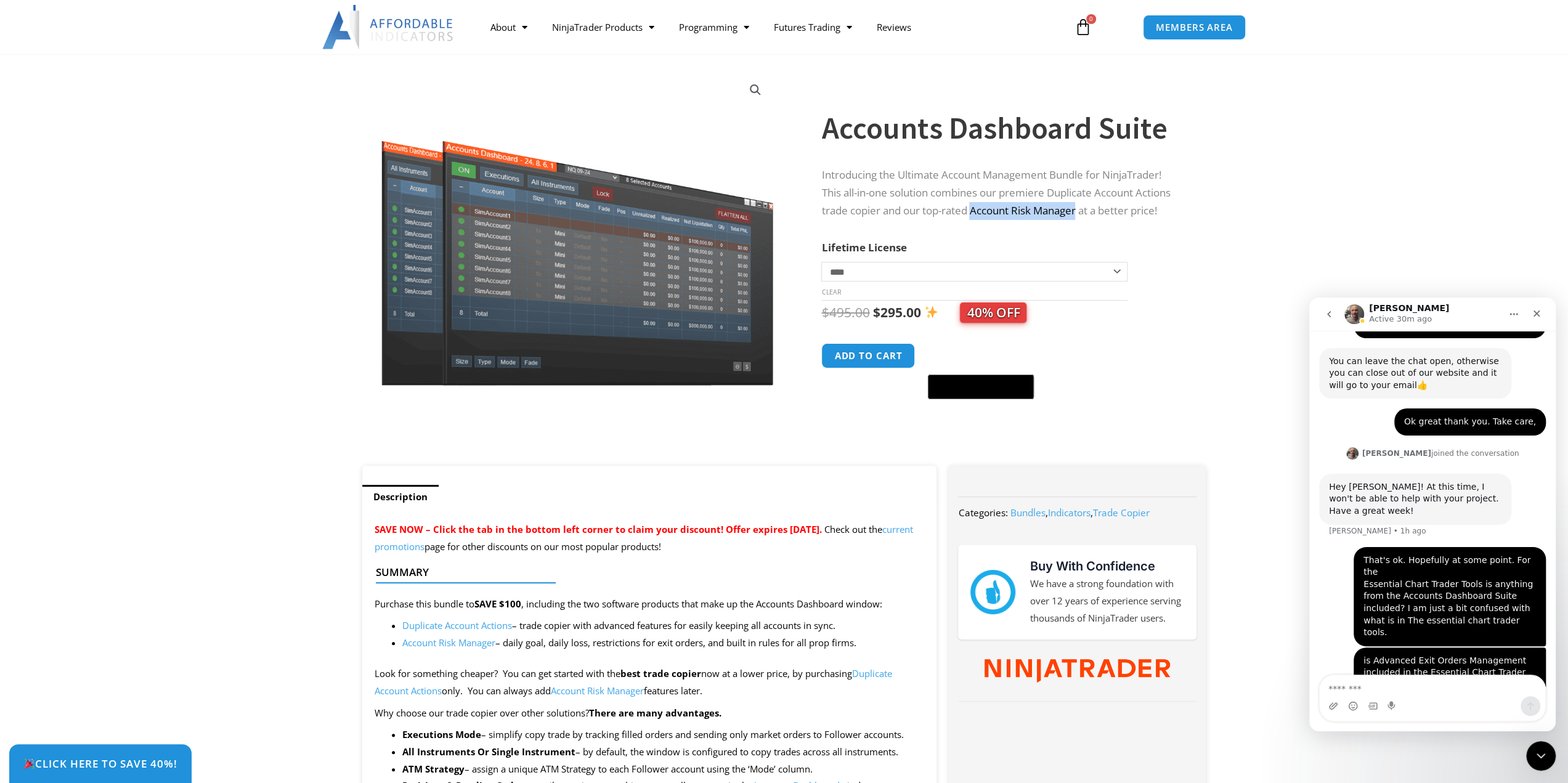
scroll to position [1322, 0]
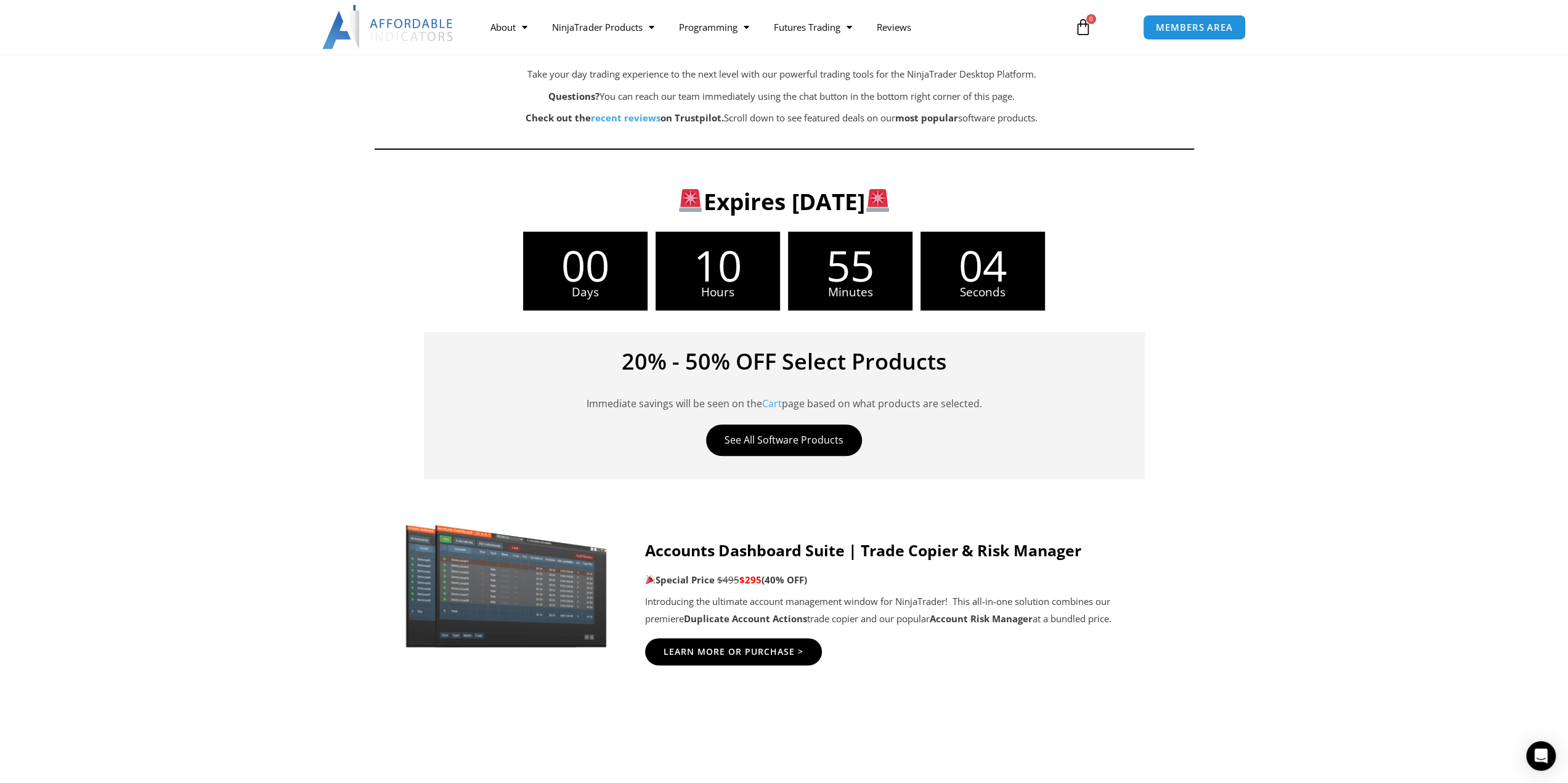
scroll to position [308, 0]
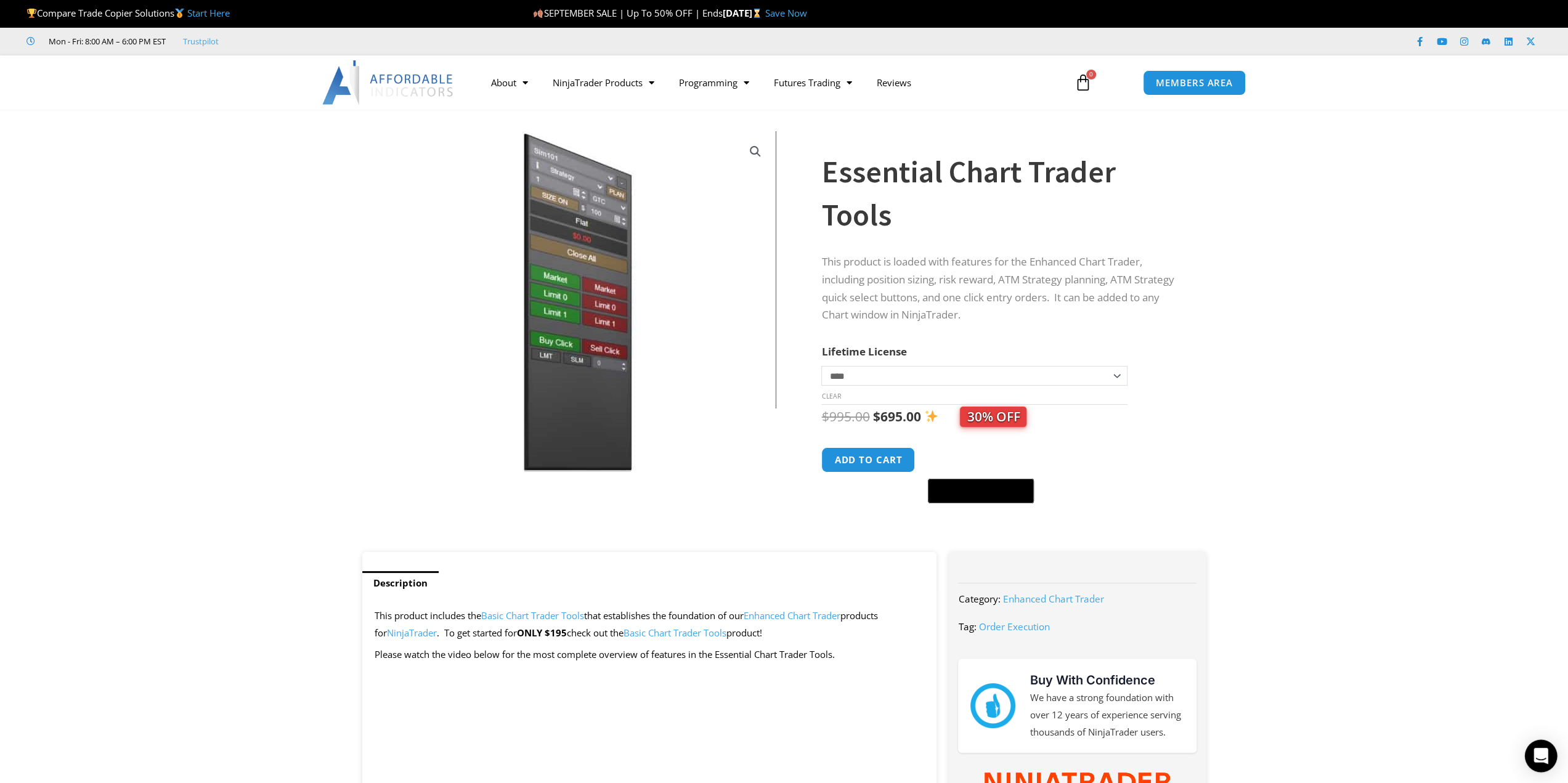
click at [1532, 753] on div "Open Intercom Messenger" at bounding box center [1541, 756] width 33 height 33
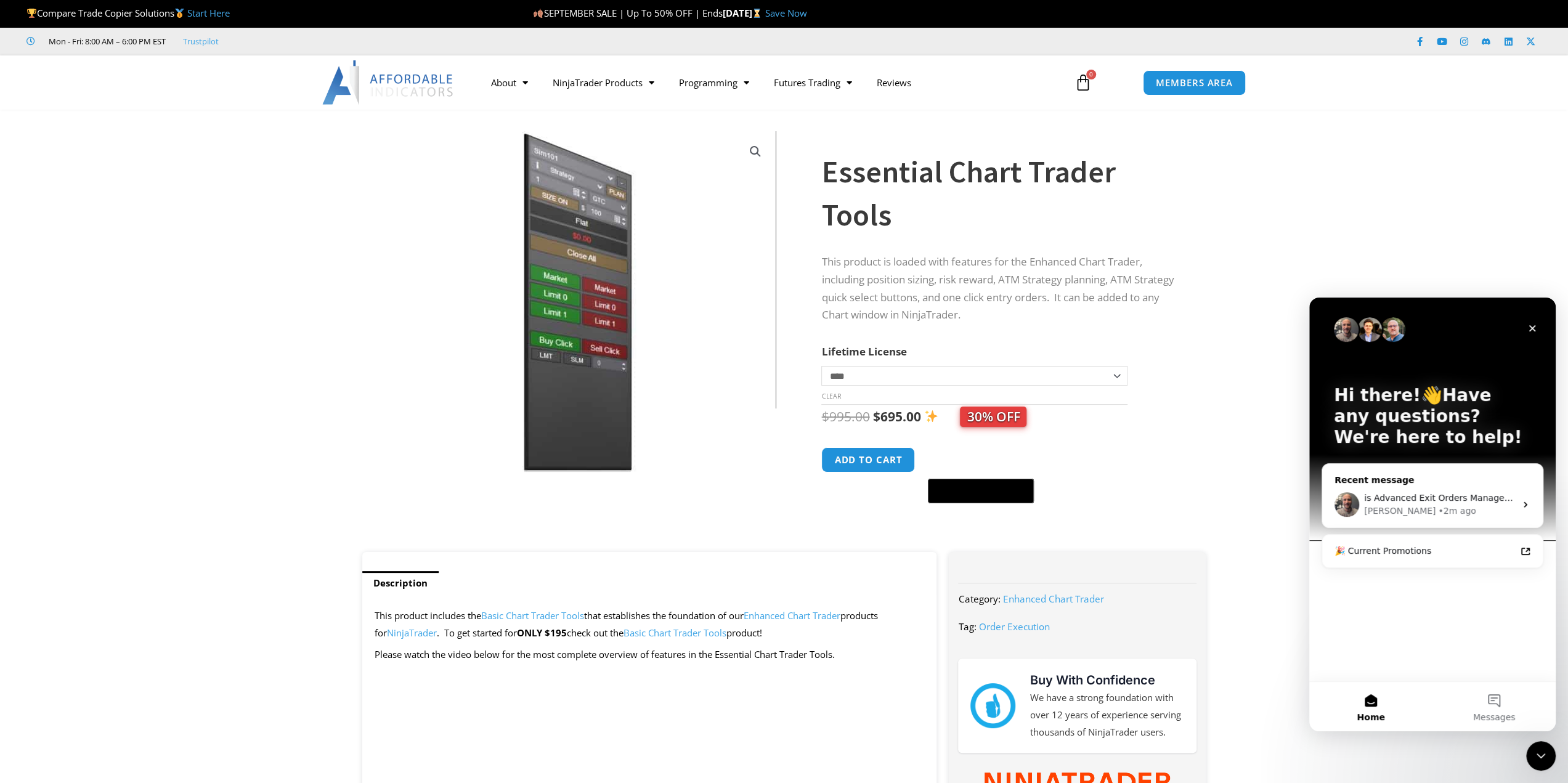
click at [1421, 489] on div "is Advanced Exit Orders Management included in the Essential Chart Trader Tools…" at bounding box center [1432, 505] width 220 height 46
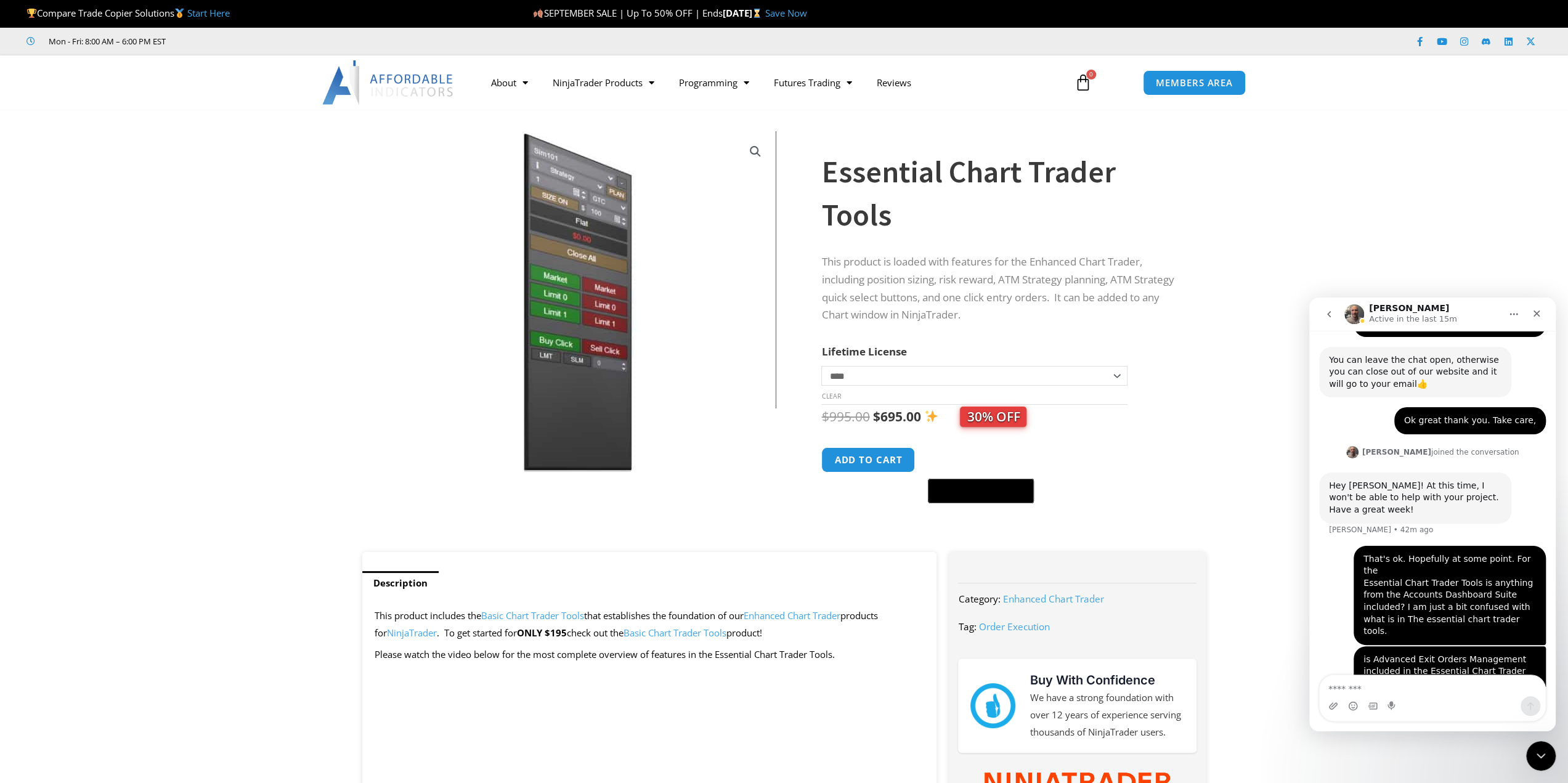
scroll to position [1322, 0]
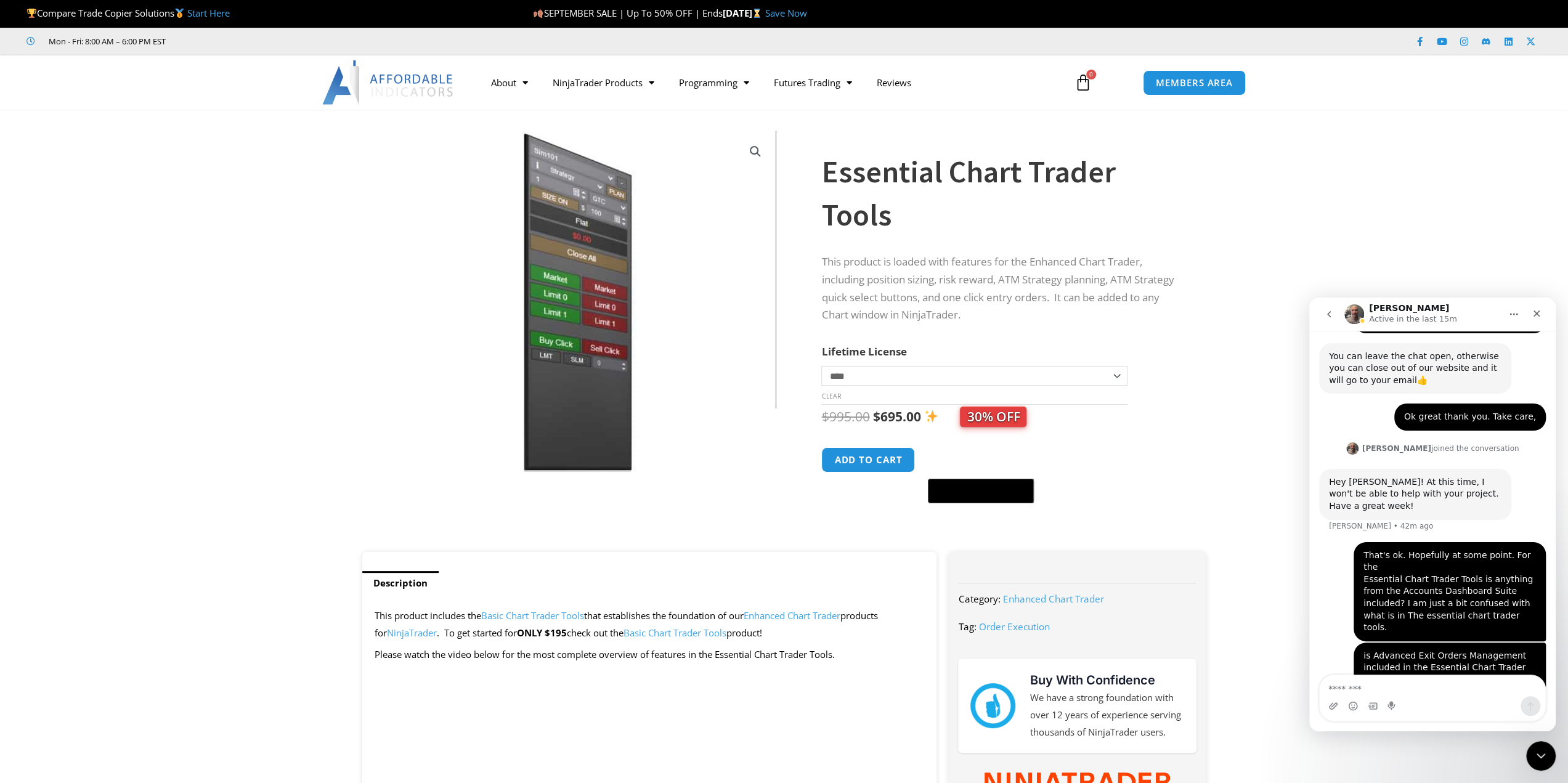
click at [1321, 308] on button "go back" at bounding box center [1329, 314] width 23 height 23
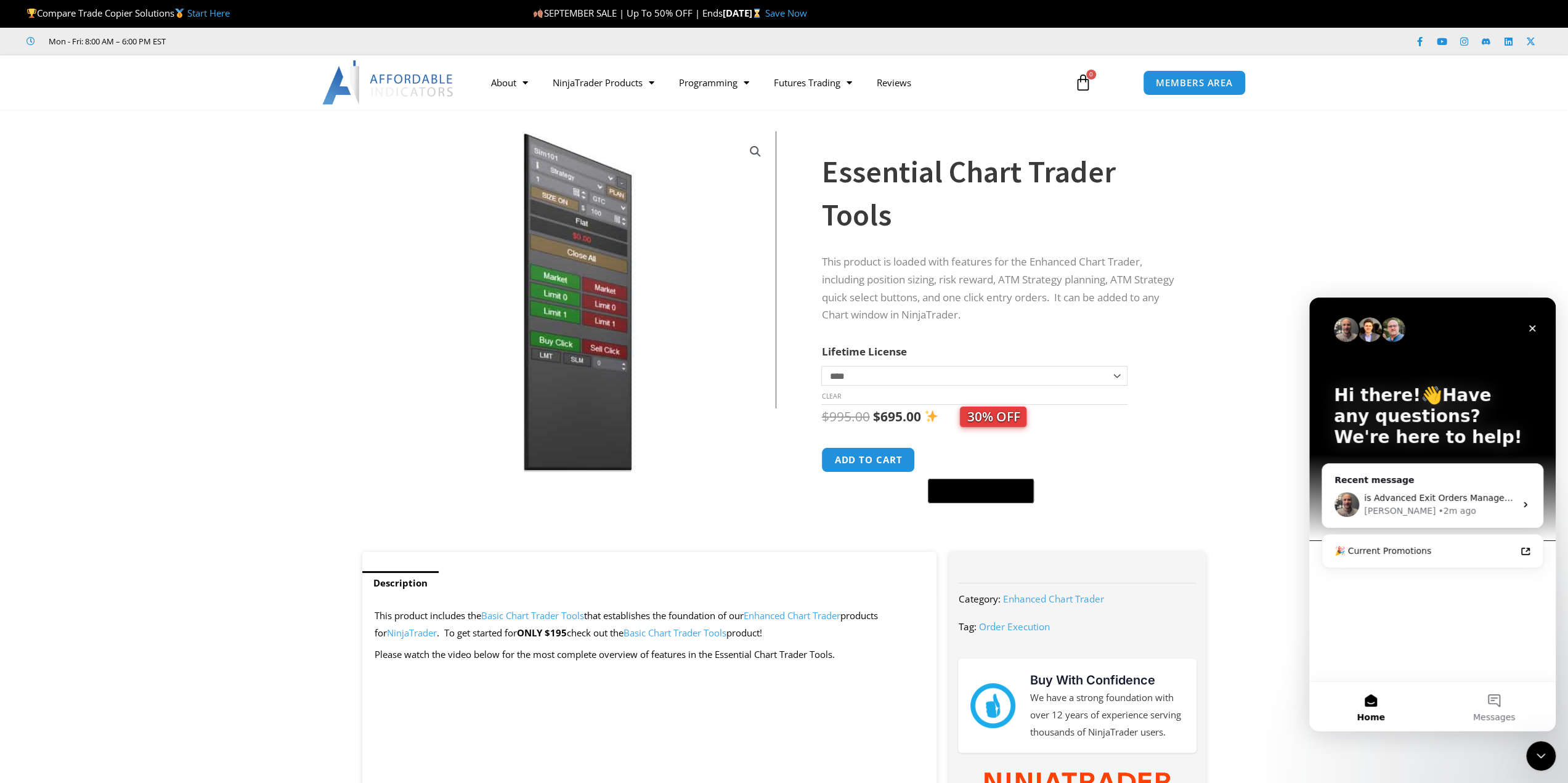
scroll to position [0, 0]
click at [1371, 328] on img "Intercom messenger" at bounding box center [1369, 329] width 25 height 25
click at [1401, 329] on img "Intercom messenger" at bounding box center [1393, 329] width 25 height 25
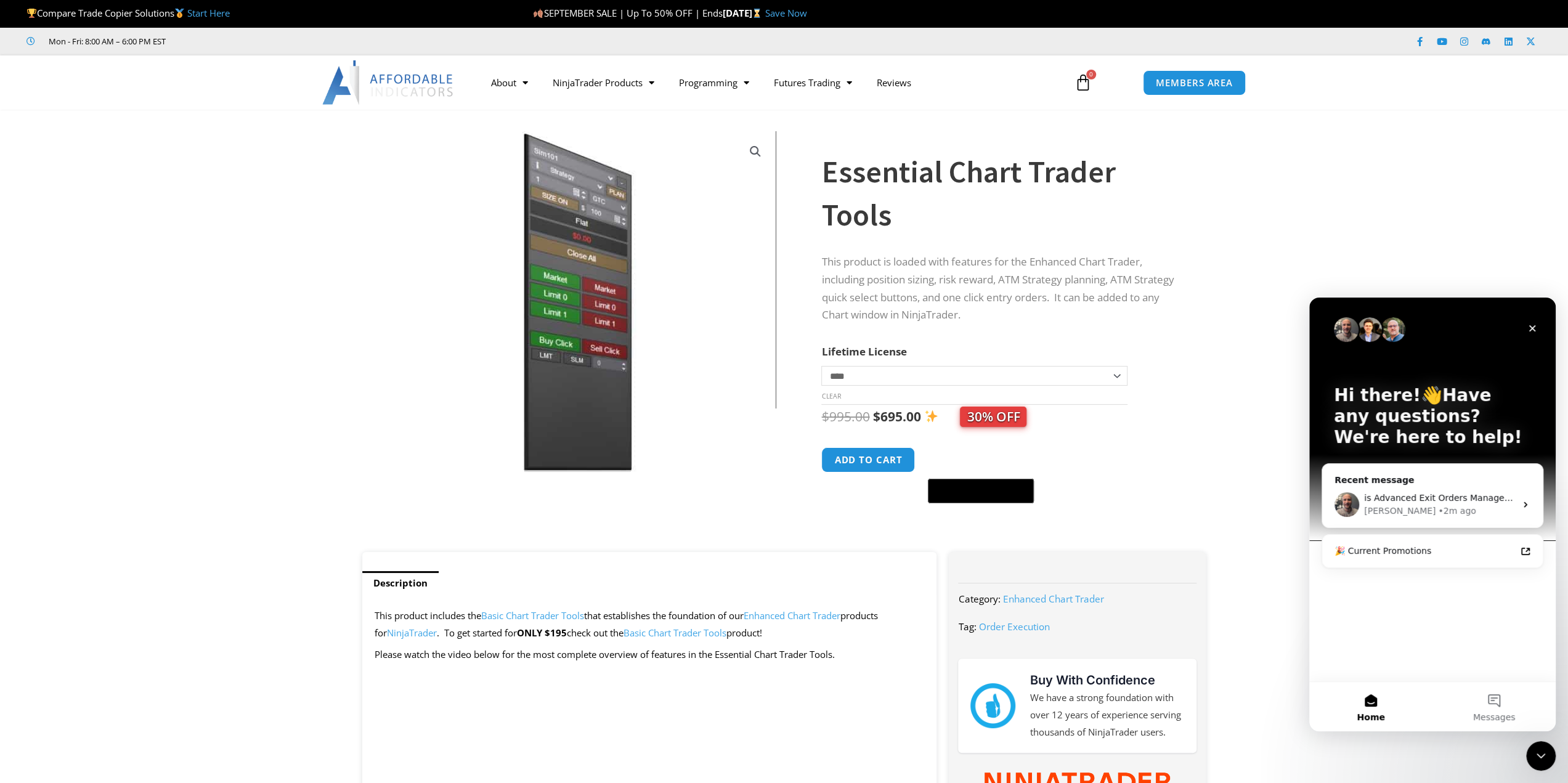
click at [1401, 329] on img "Intercom messenger" at bounding box center [1393, 329] width 25 height 25
click at [1364, 513] on div "[PERSON_NAME]" at bounding box center [1400, 511] width 72 height 13
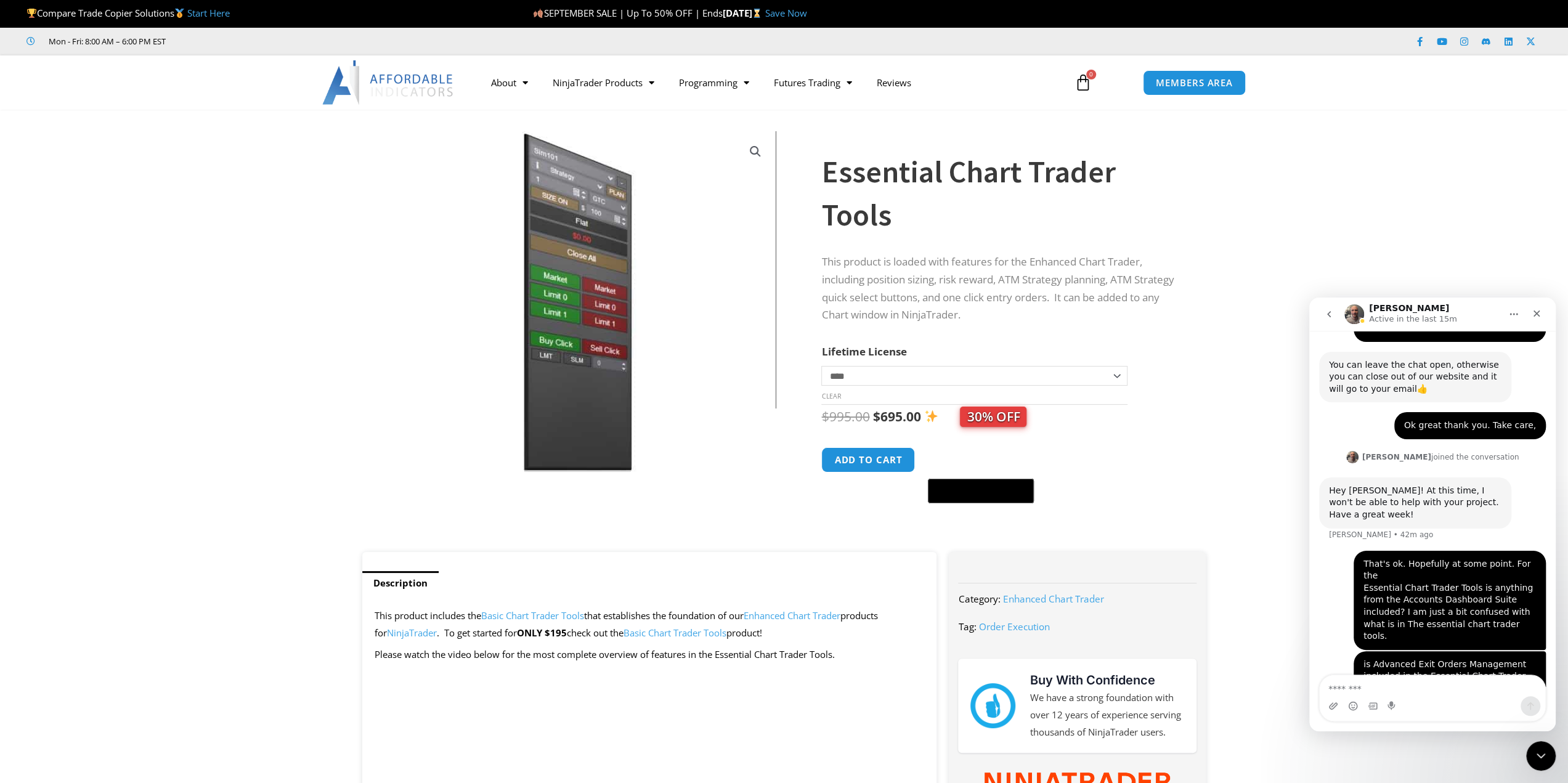
scroll to position [1322, 0]
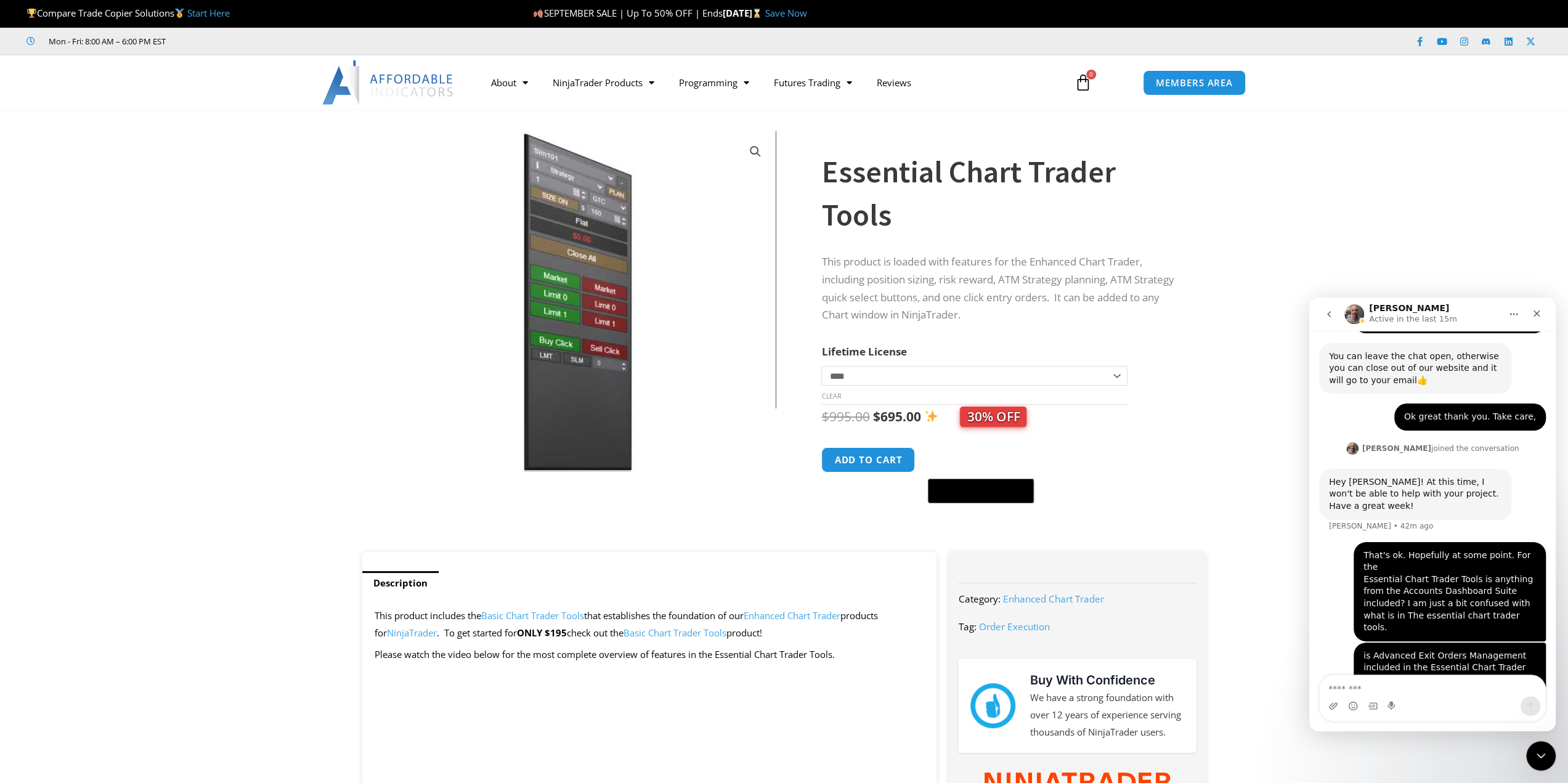
click at [1327, 318] on icon "go back" at bounding box center [1329, 314] width 10 height 10
